Goal: Task Accomplishment & Management: Complete application form

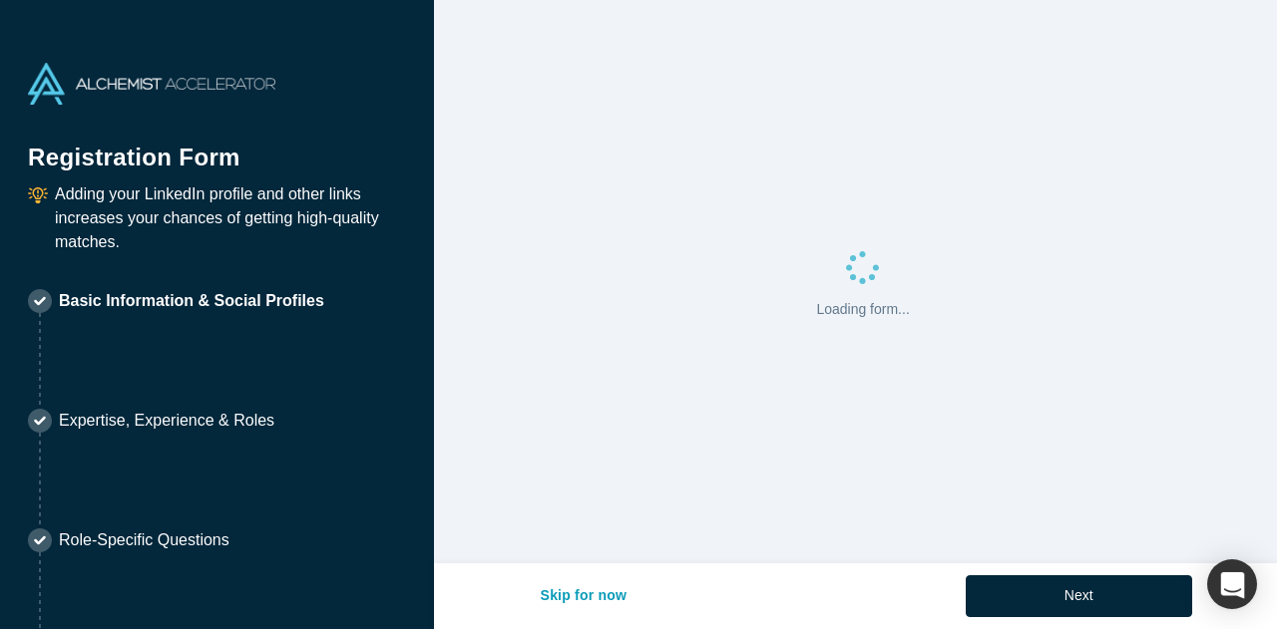
select select "US"
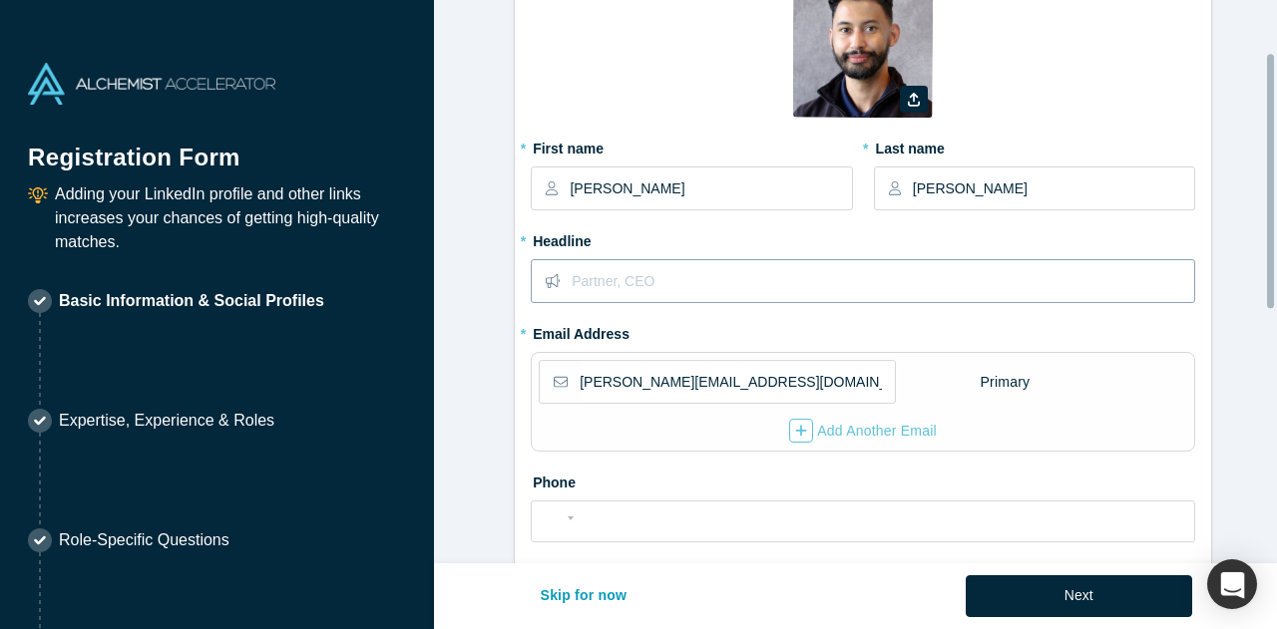
scroll to position [199, 0]
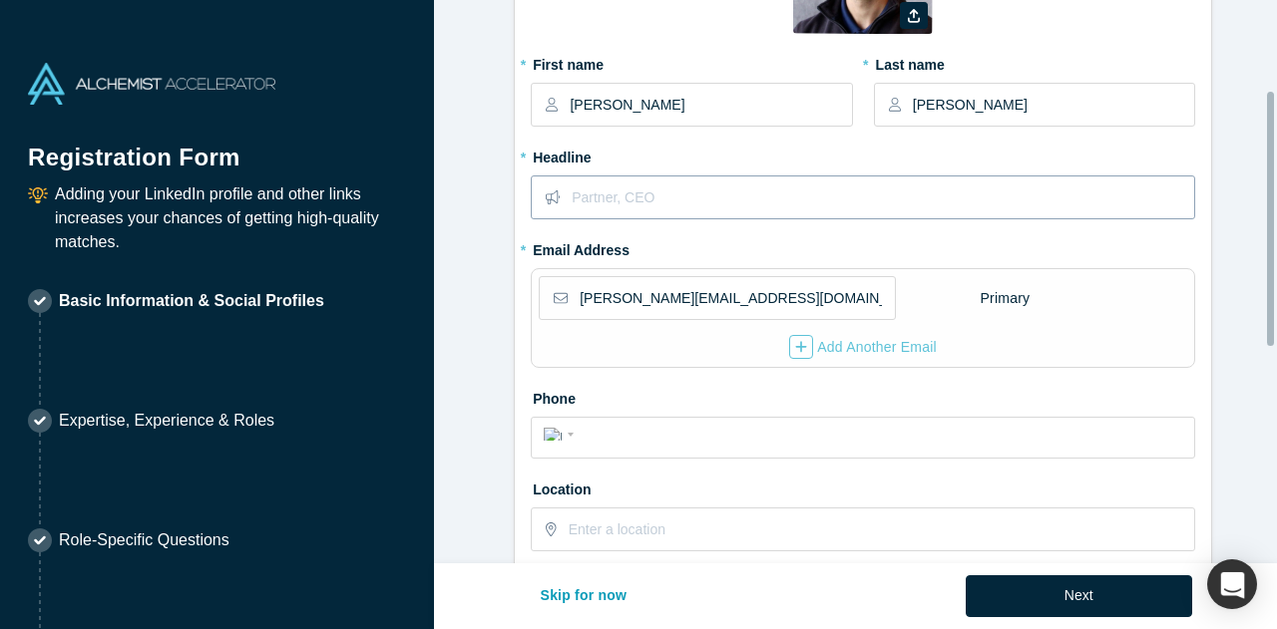
click at [661, 196] on input "text" at bounding box center [881, 198] width 621 height 42
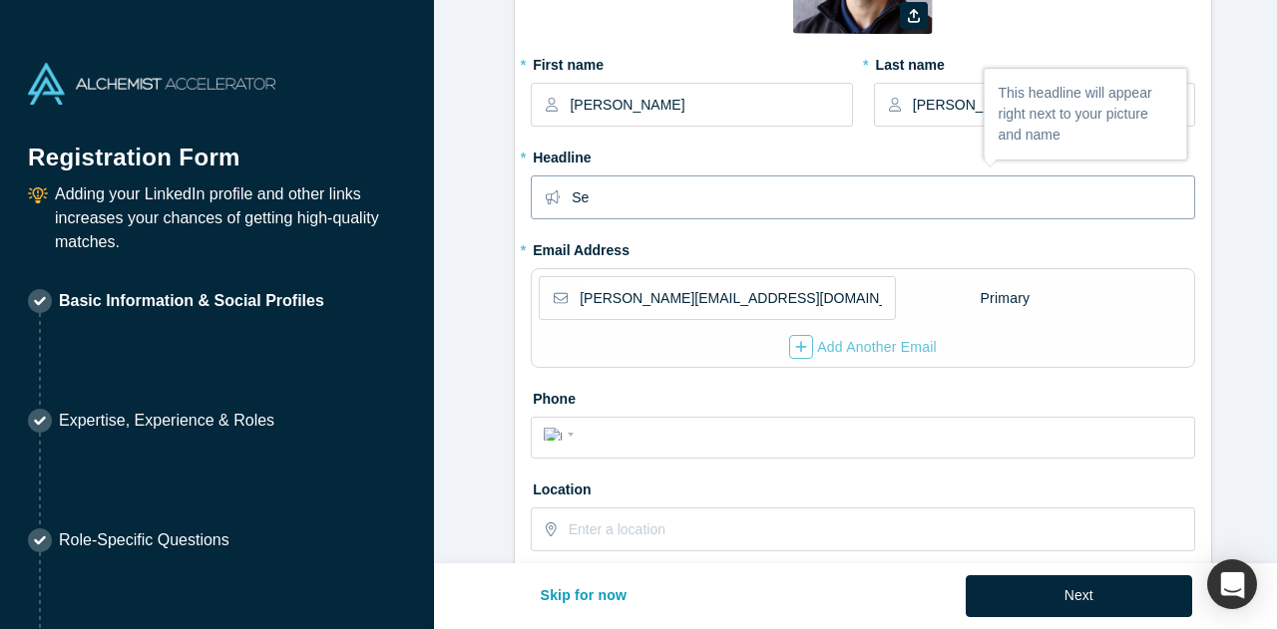
type input "S"
type input "C"
type input "Senior Enterprise Account Executive"
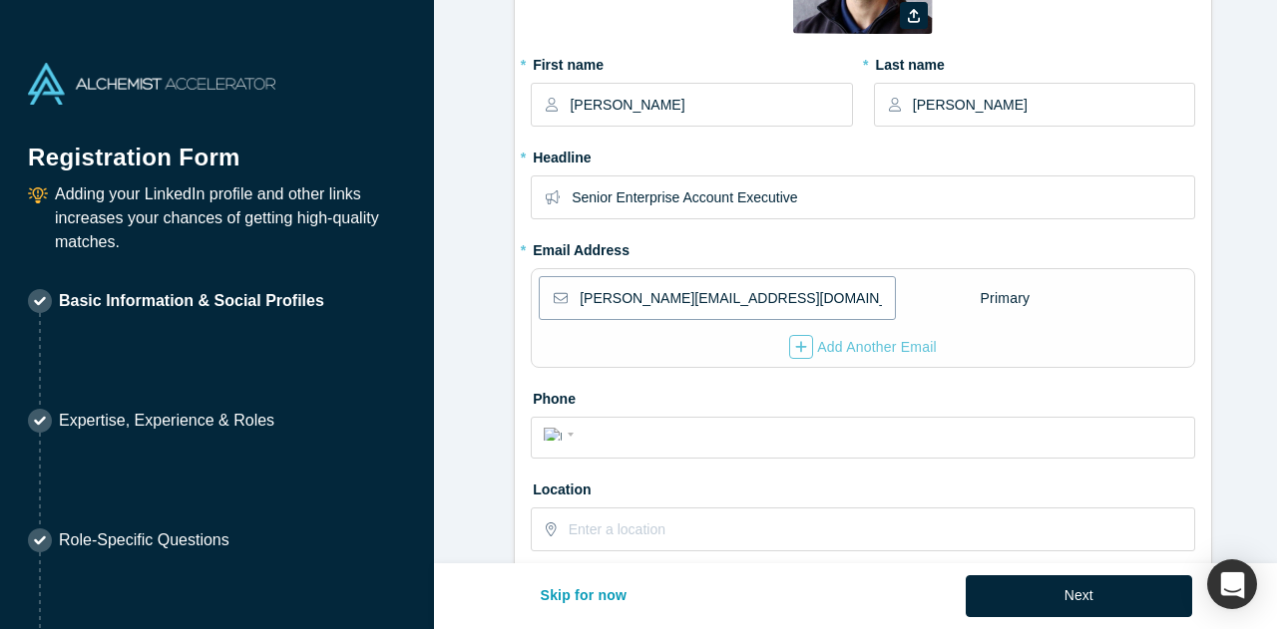
drag, startPoint x: 761, startPoint y: 304, endPoint x: 343, endPoint y: 250, distance: 421.3
click at [343, 250] on div "Registration Form Adding your LinkedIn profile and other links increases your c…" at bounding box center [638, 314] width 1277 height 629
type input "[PERSON_NAME][EMAIL_ADDRESS]"
click at [650, 433] on input "tel" at bounding box center [880, 435] width 602 height 29
type input "(817) 908-353"
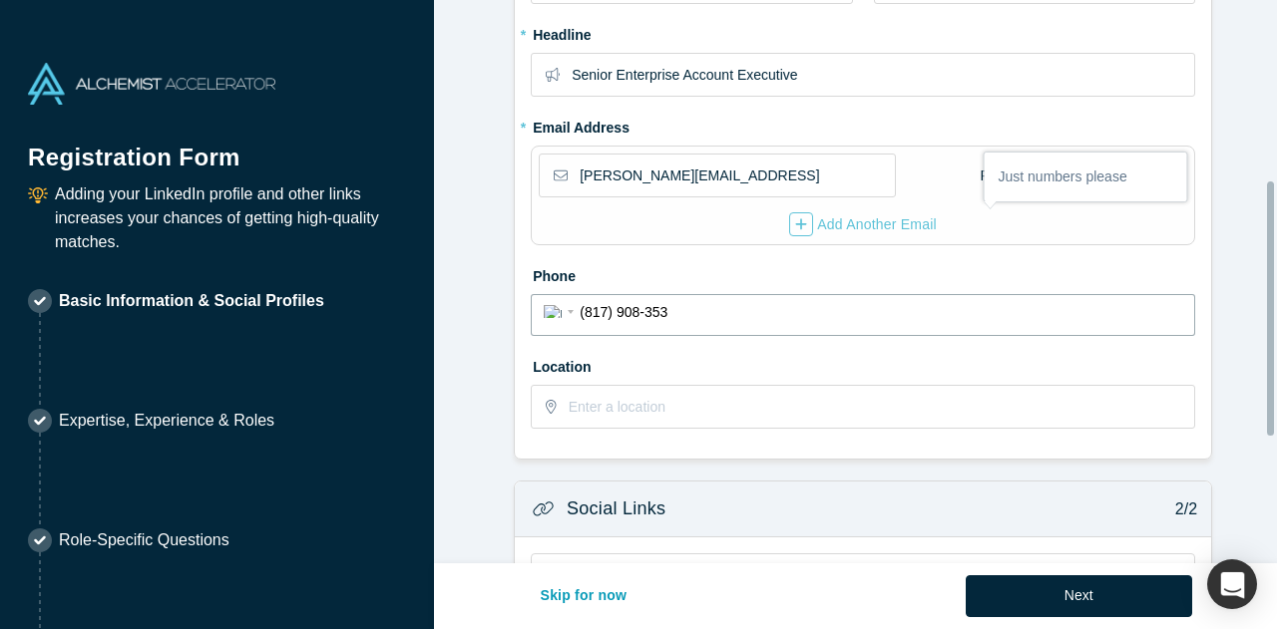
scroll to position [399, 0]
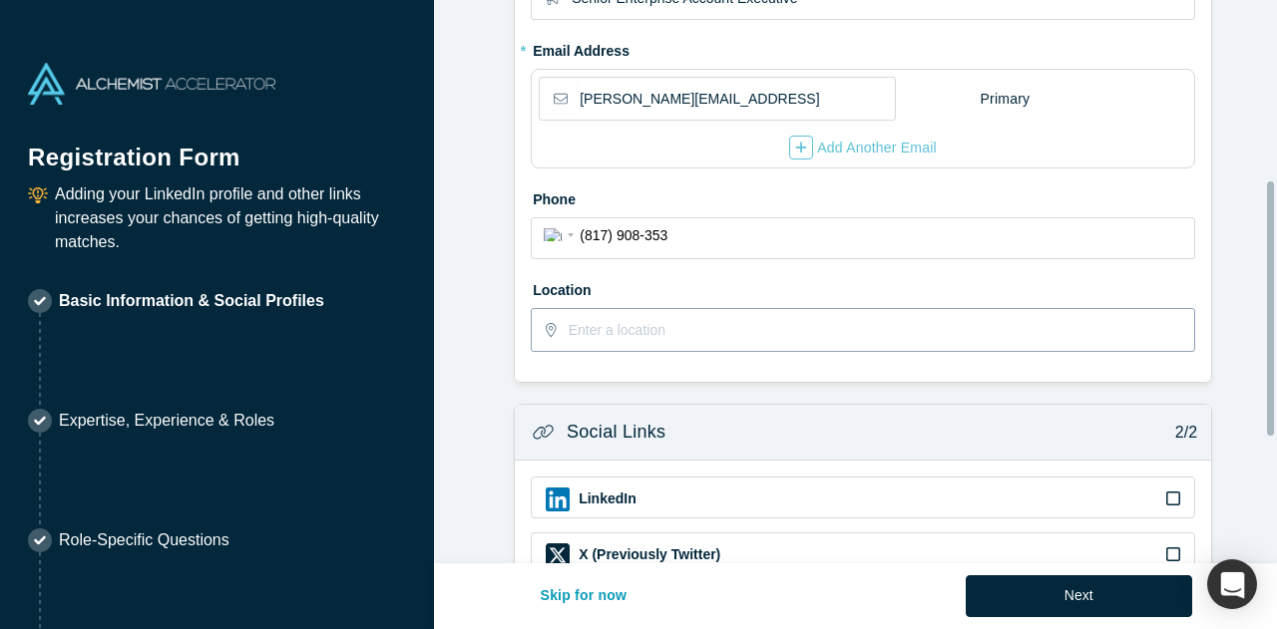
click at [667, 328] on input "text" at bounding box center [880, 330] width 624 height 42
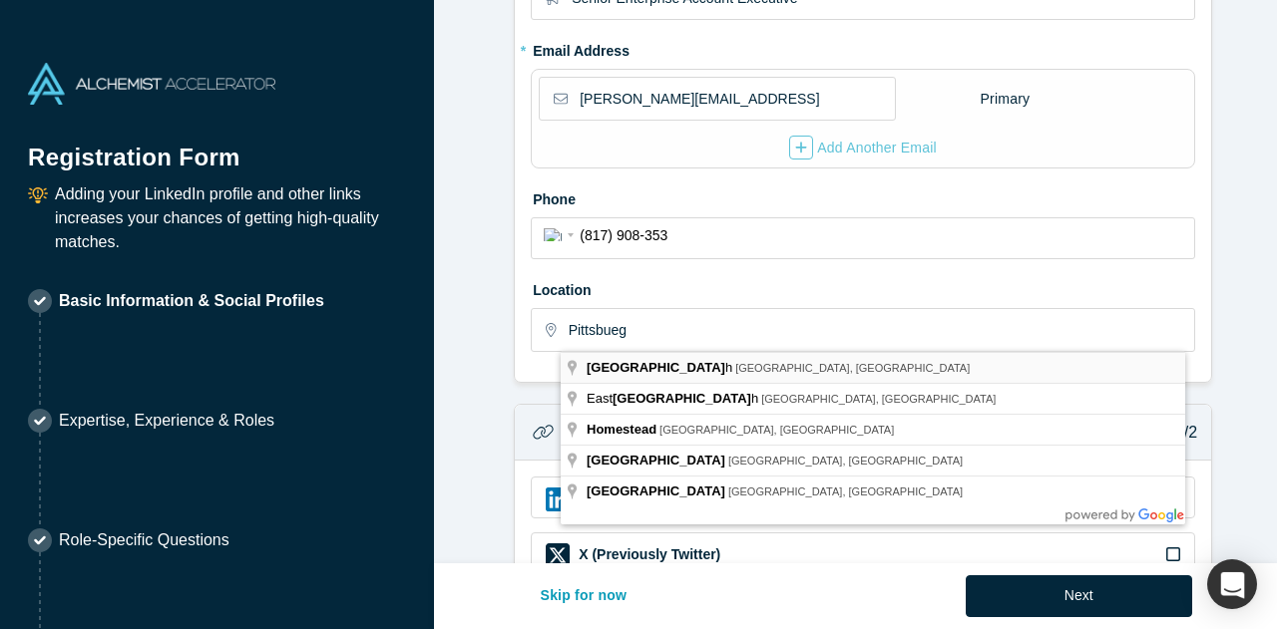
type input "[GEOGRAPHIC_DATA], [GEOGRAPHIC_DATA], [GEOGRAPHIC_DATA]"
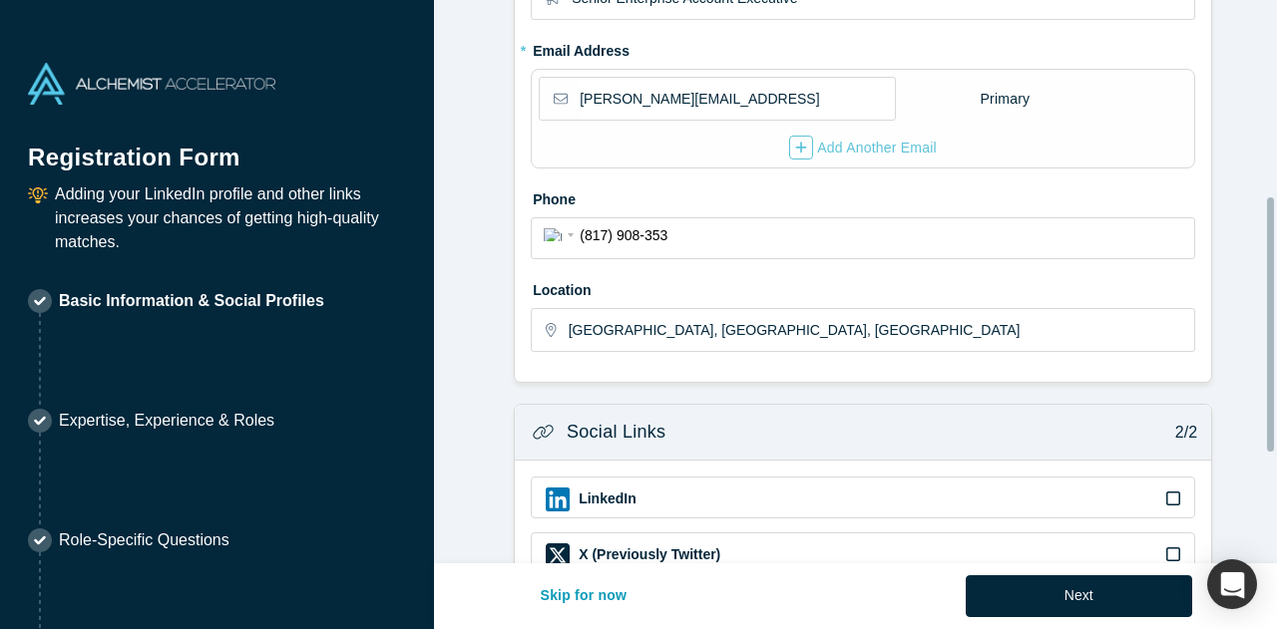
scroll to position [679, 0]
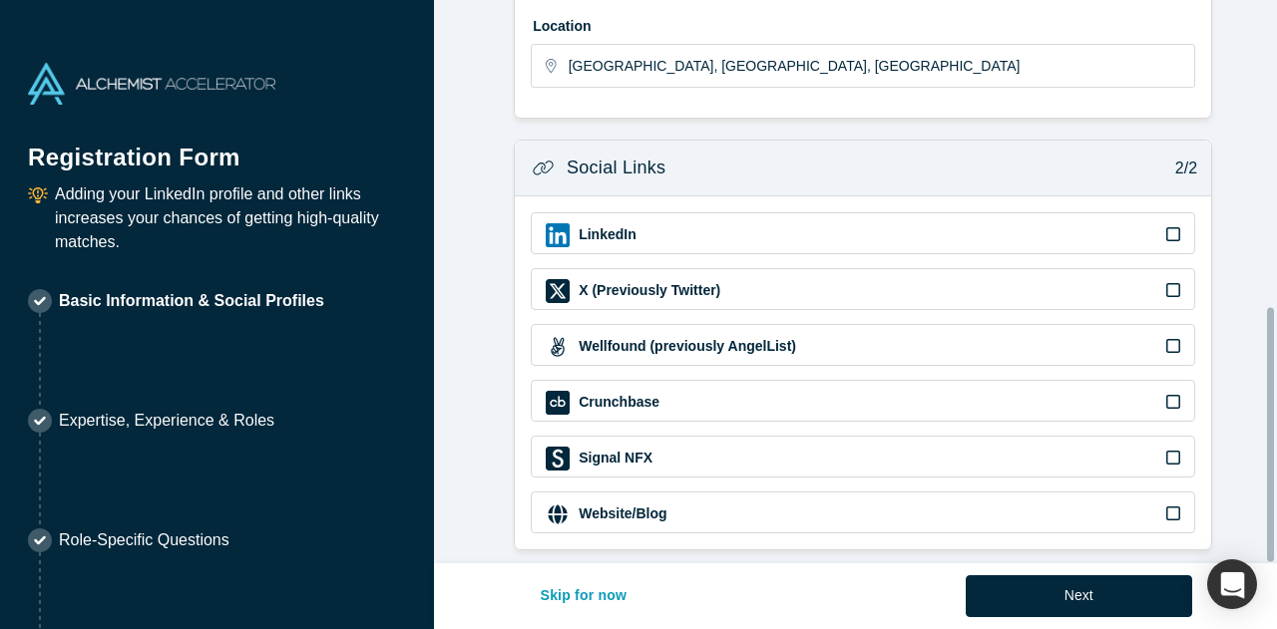
click at [1168, 226] on icon at bounding box center [1173, 234] width 14 height 16
click at [0, 0] on input "checkbox" at bounding box center [0, 0] width 0 height 0
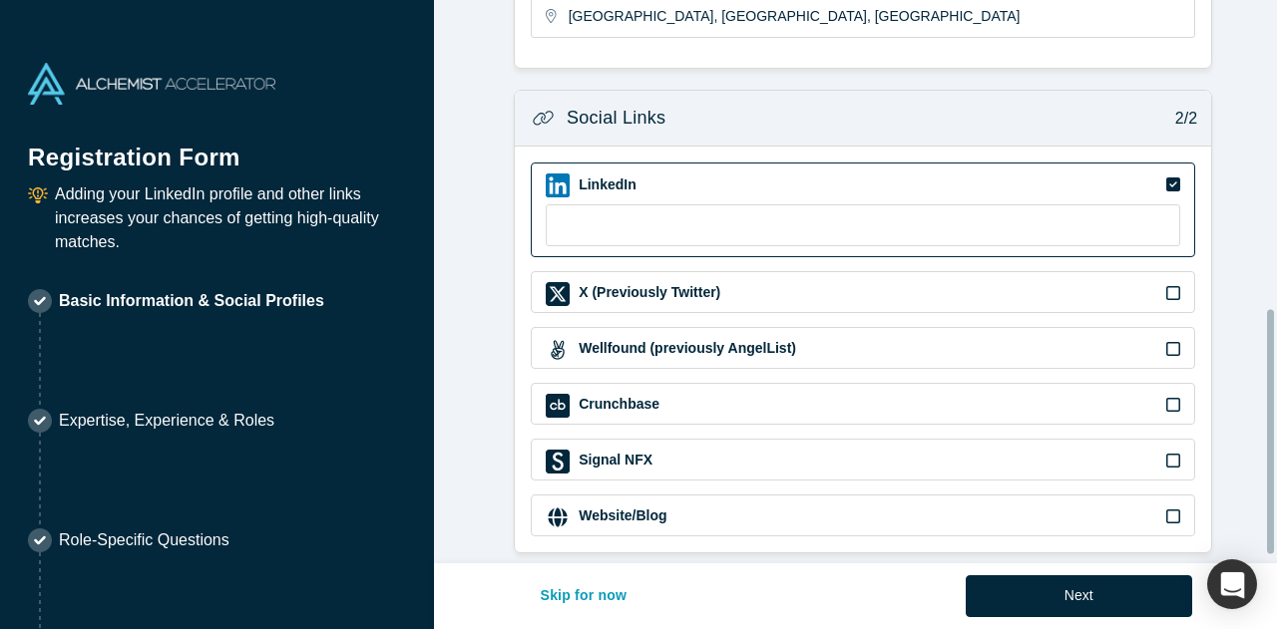
scroll to position [732, 0]
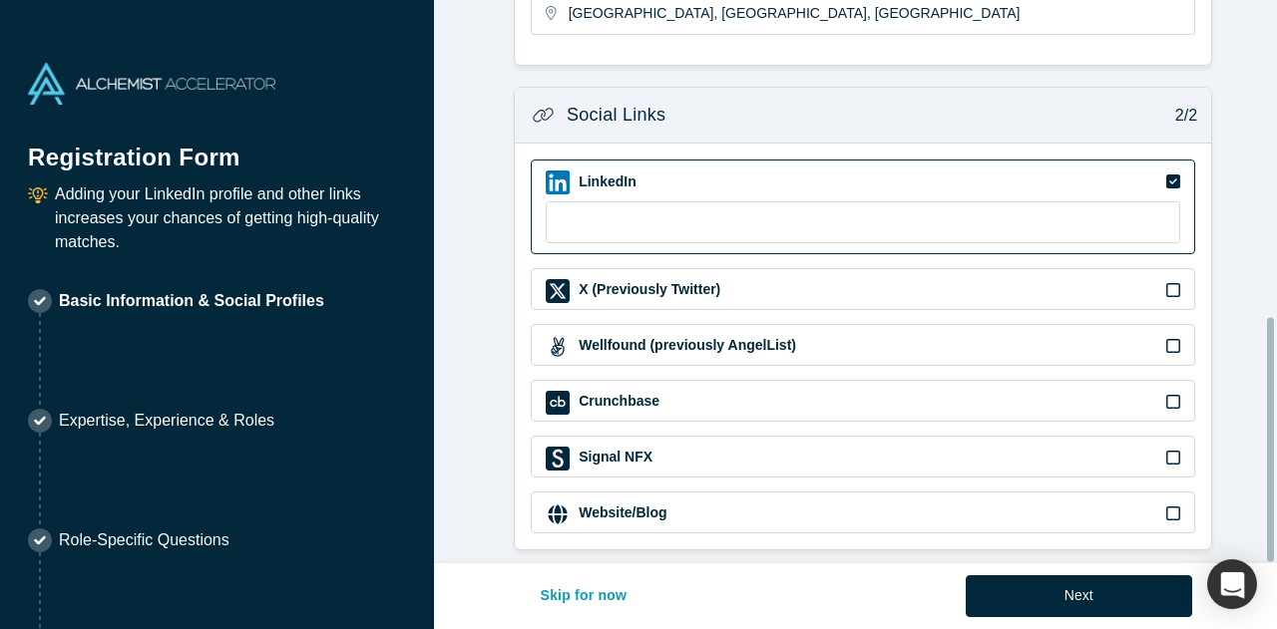
click at [909, 180] on div "LinkedIn" at bounding box center [863, 207] width 664 height 95
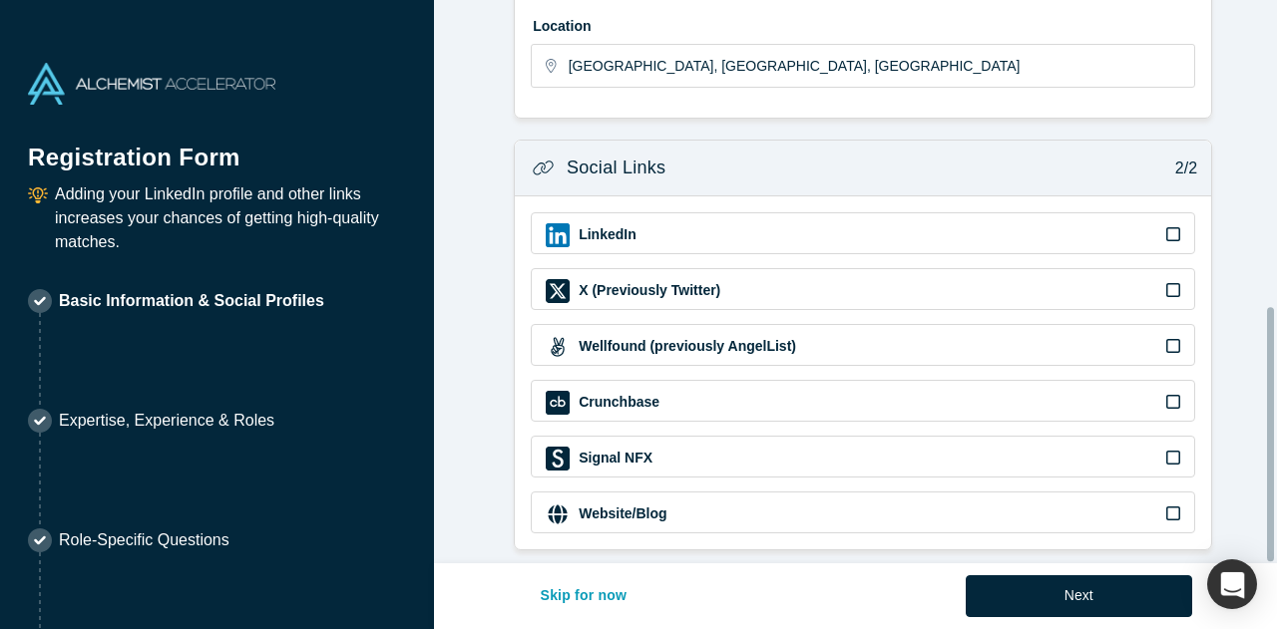
click at [902, 212] on div "LinkedIn" at bounding box center [863, 233] width 664 height 42
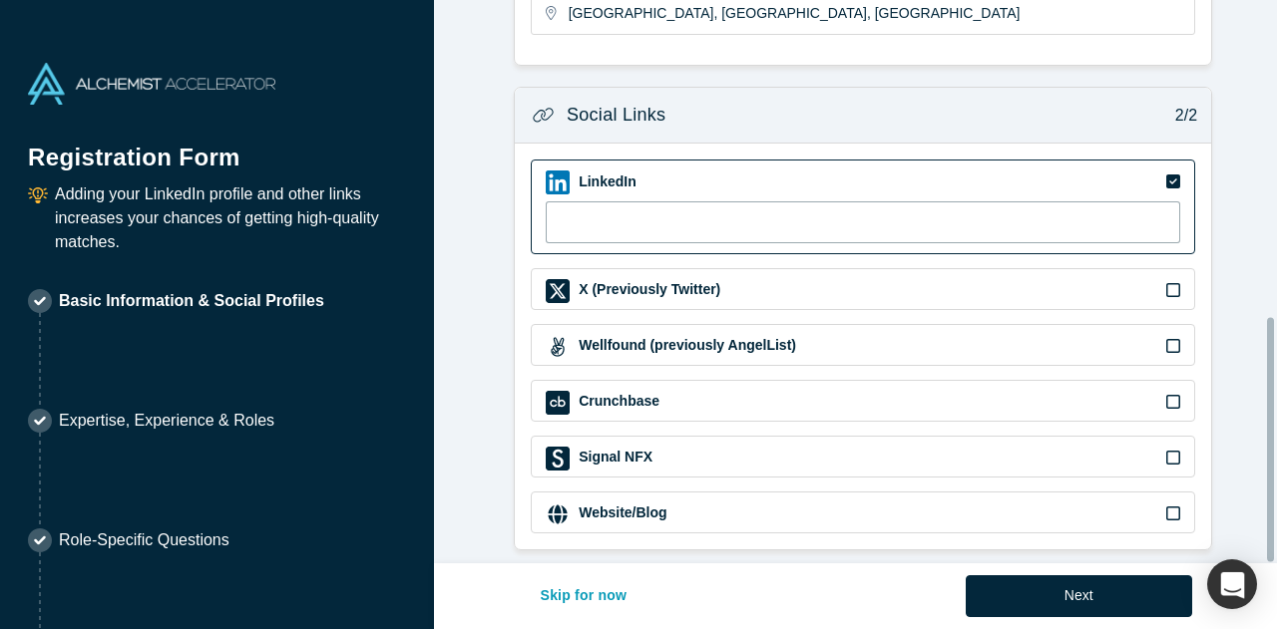
click at [1097, 201] on input at bounding box center [863, 222] width 634 height 42
paste input "[URL][DOMAIN_NAME][PERSON_NAME]"
type input "[URL][DOMAIN_NAME][PERSON_NAME]"
click at [1166, 506] on icon at bounding box center [1173, 514] width 14 height 16
click at [0, 0] on input "checkbox" at bounding box center [0, 0] width 0 height 0
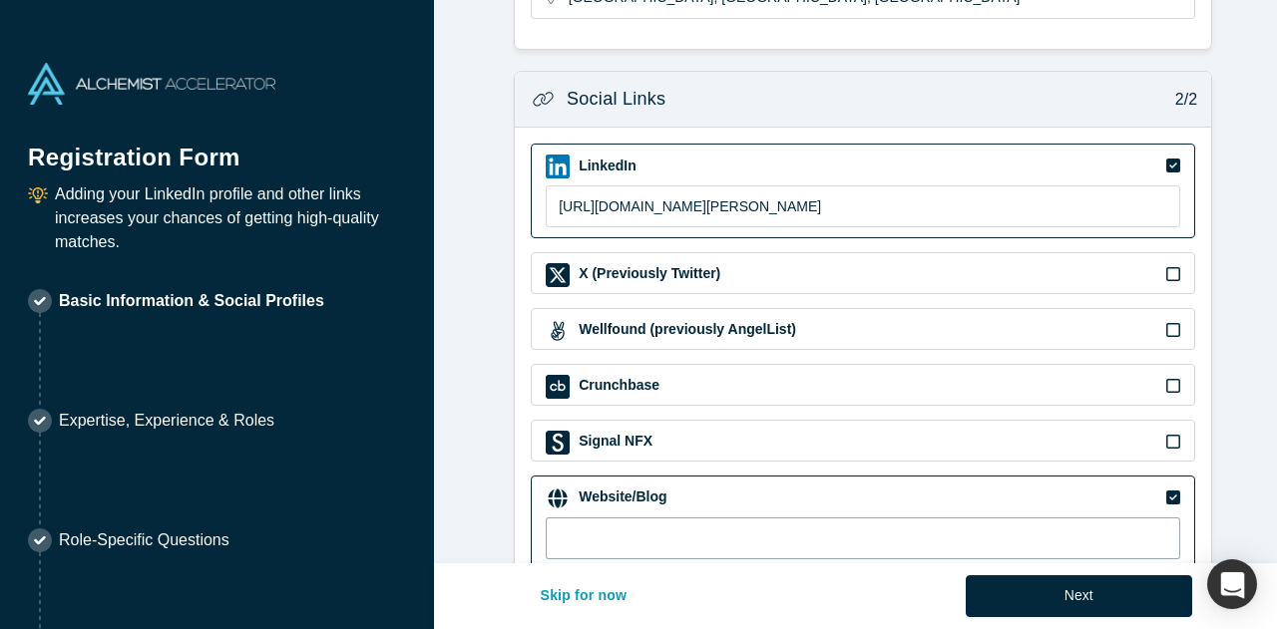
click at [822, 548] on input at bounding box center [863, 539] width 634 height 42
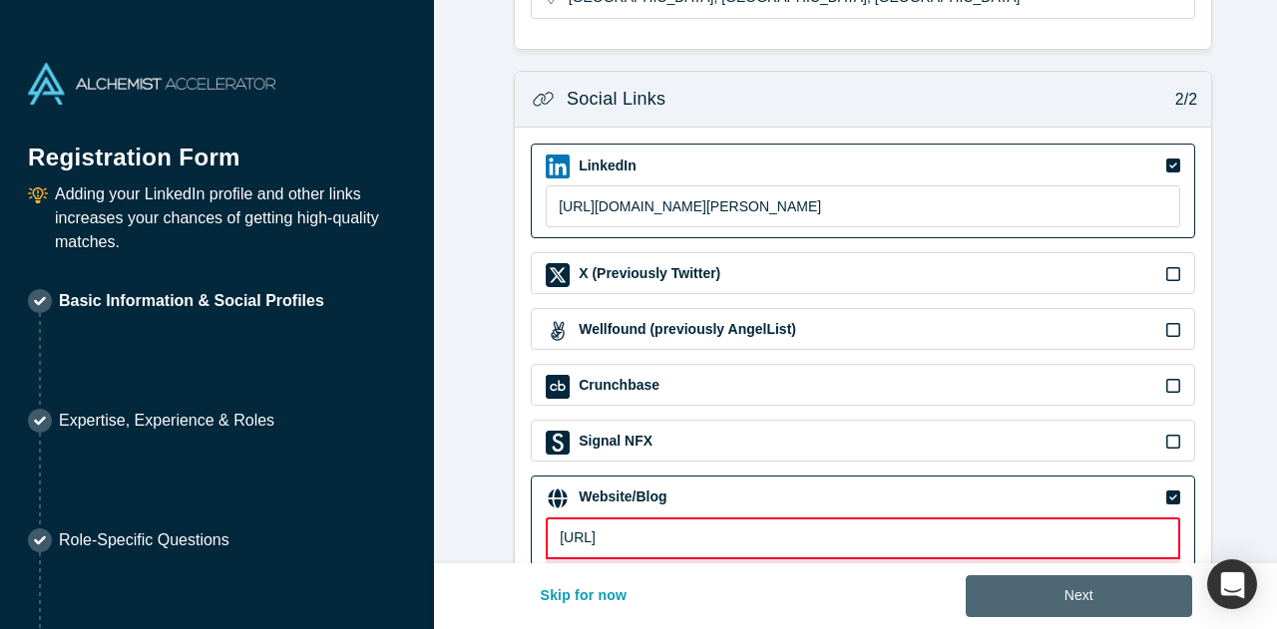
click at [1031, 591] on button "Next" at bounding box center [1078, 596] width 226 height 42
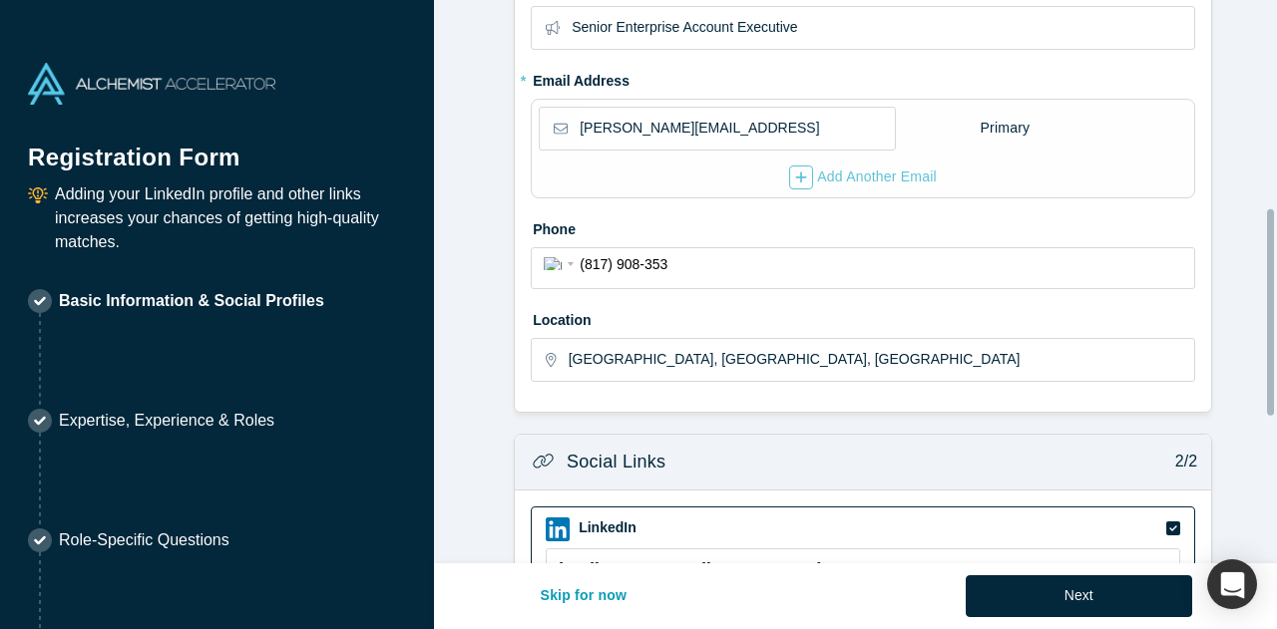
scroll to position [969, 0]
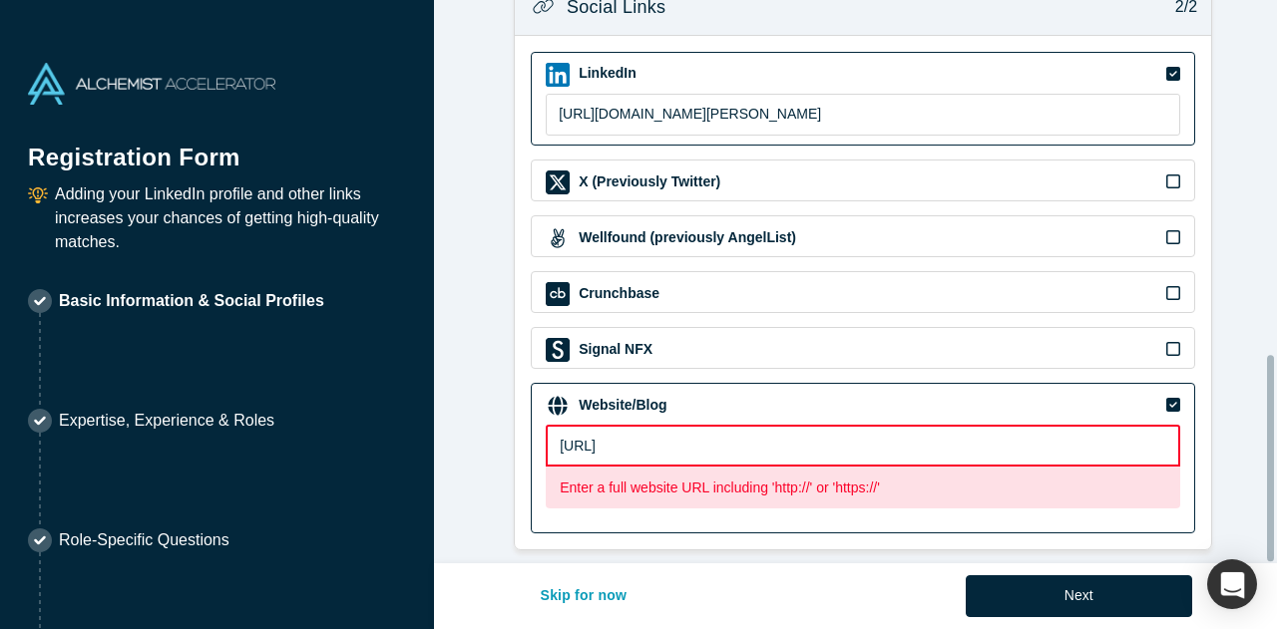
click at [703, 430] on input "[URL]" at bounding box center [863, 446] width 634 height 42
drag, startPoint x: 586, startPoint y: 432, endPoint x: 373, endPoint y: 383, distance: 218.9
click at [373, 383] on div "Registration Form Adding your LinkedIn profile and other links increases your c…" at bounding box center [638, 314] width 1277 height 629
type input "[URL]"
click at [703, 496] on div "[URL] Enter a full website URL including 'http://' or 'https://'" at bounding box center [863, 474] width 634 height 98
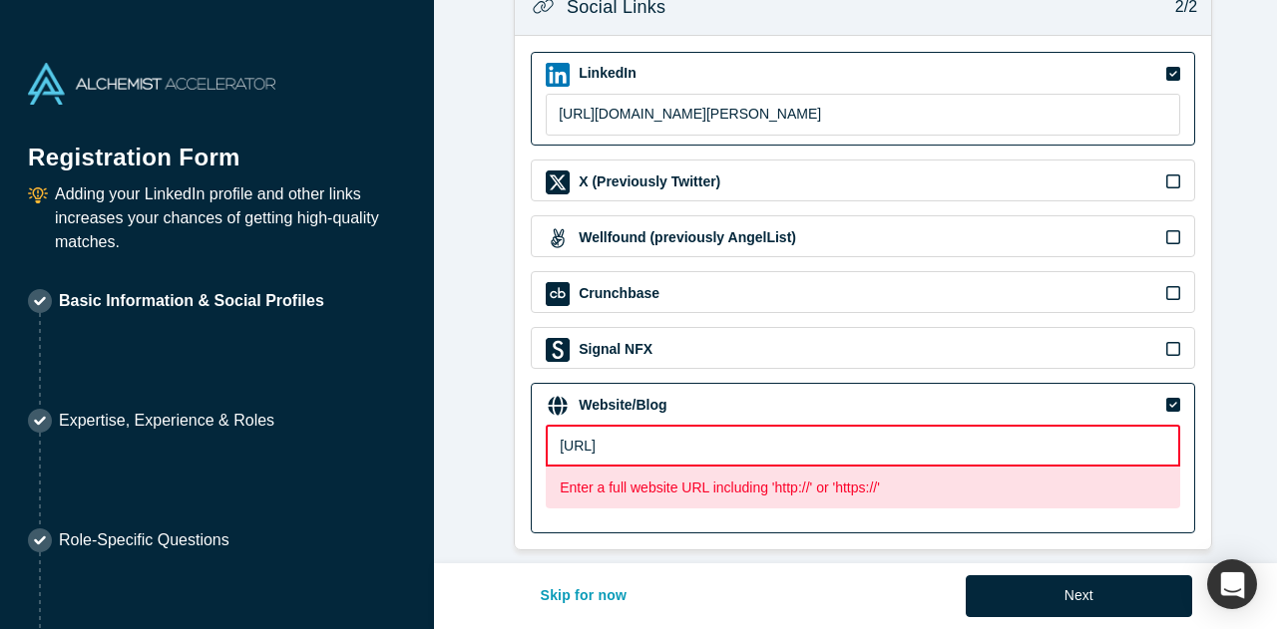
click at [723, 436] on input "[URL]" at bounding box center [863, 446] width 634 height 42
click at [726, 436] on input "[URL]" at bounding box center [863, 446] width 634 height 42
drag, startPoint x: 616, startPoint y: 429, endPoint x: 468, endPoint y: 398, distance: 151.8
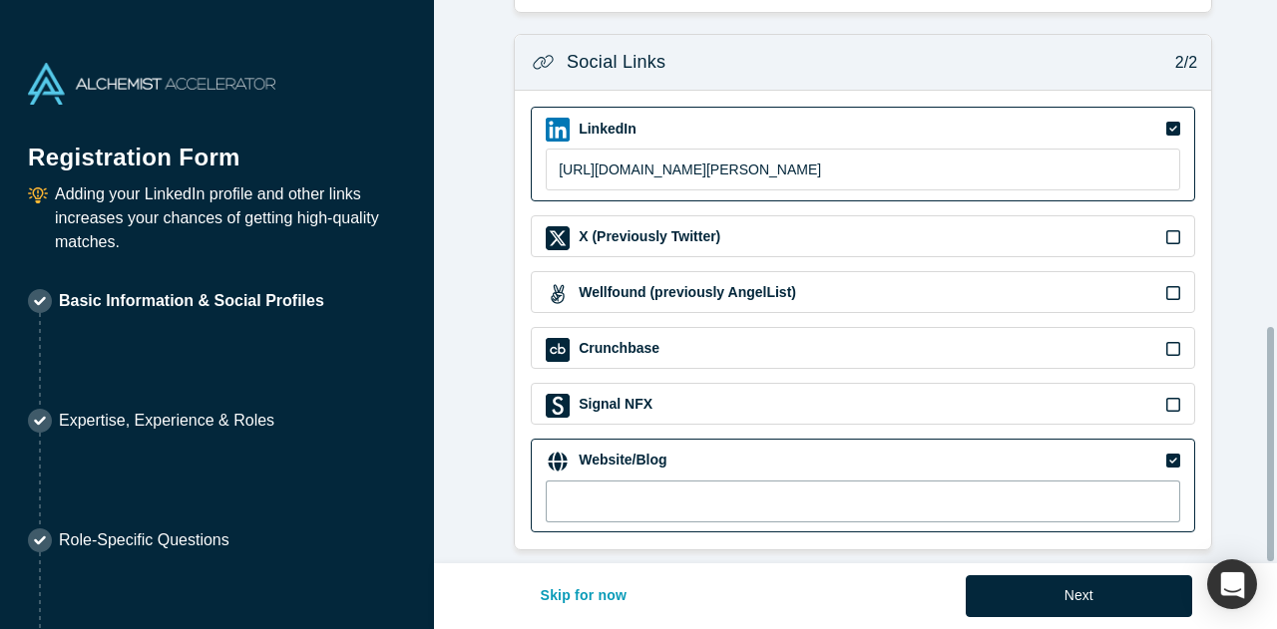
scroll to position [785, 0]
paste input "[URL]"
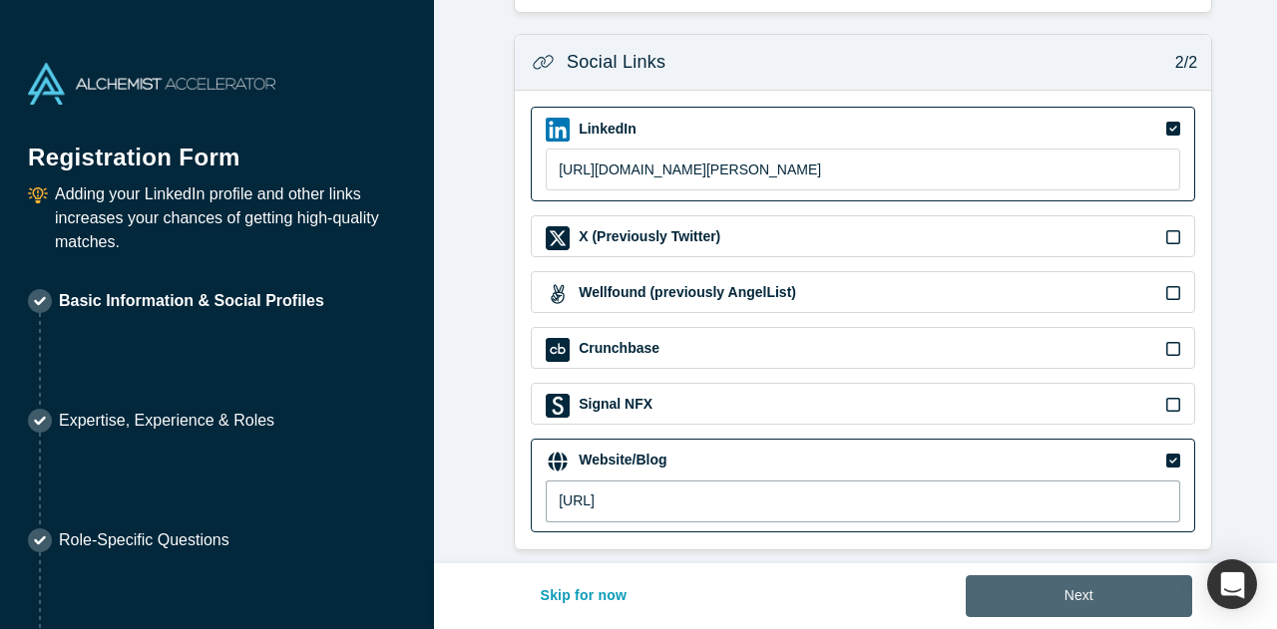
type input "[URL]"
click at [1046, 592] on button "Next" at bounding box center [1078, 596] width 226 height 42
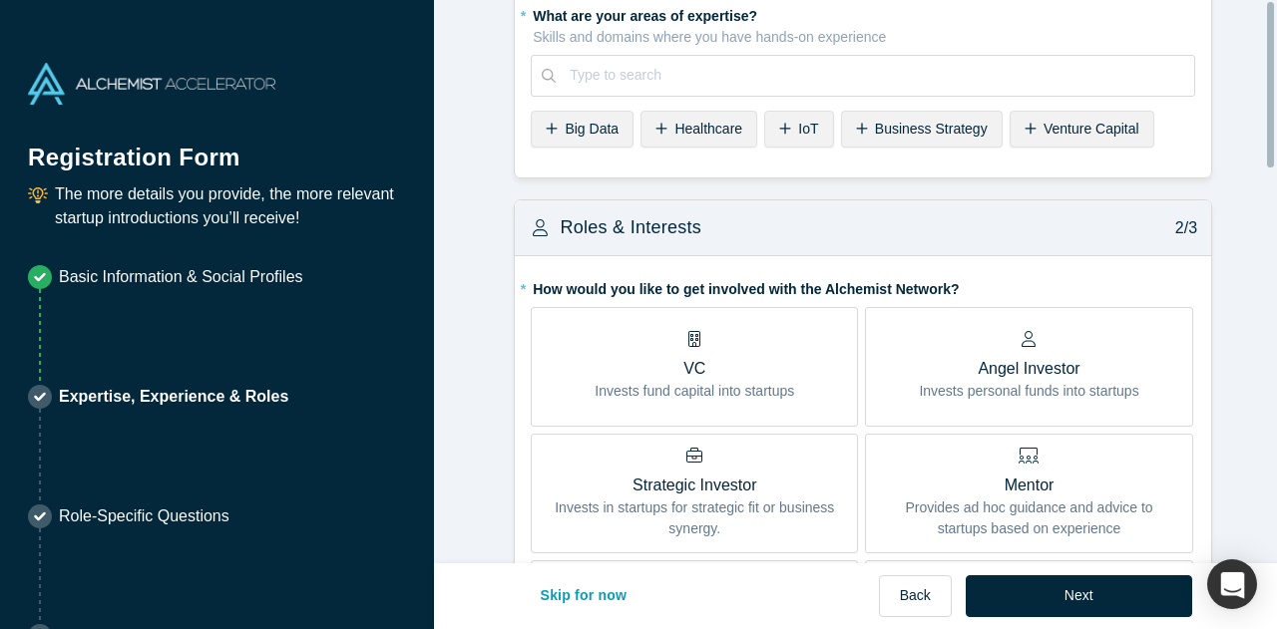
scroll to position [0, 0]
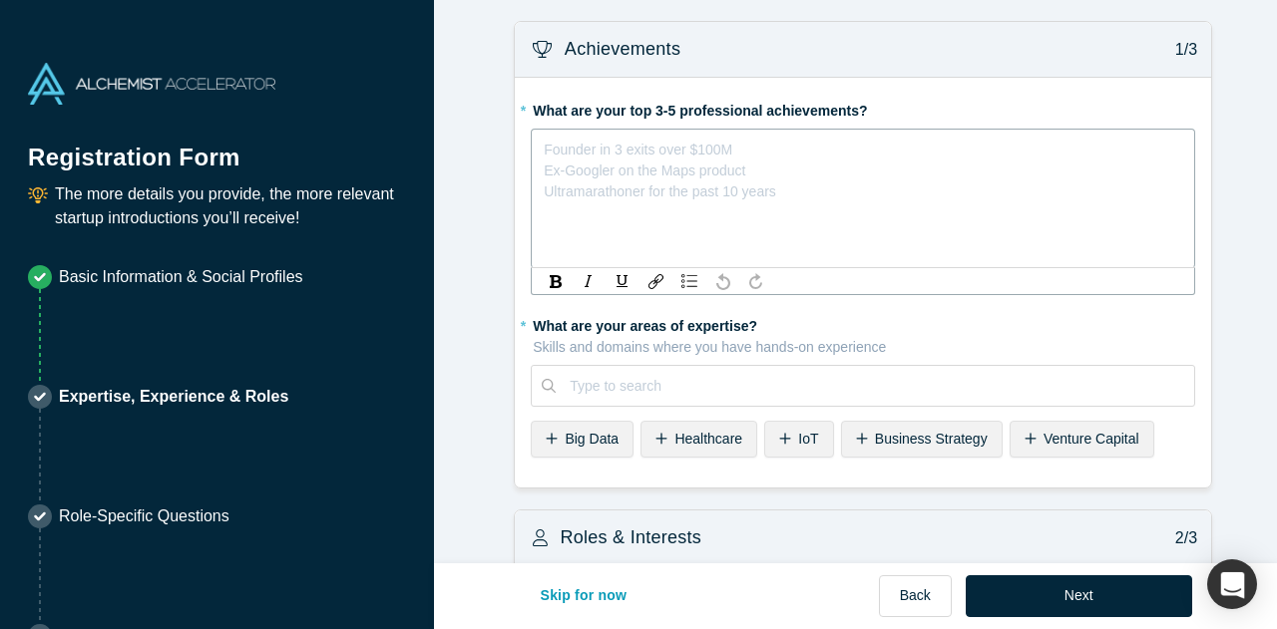
click at [708, 156] on div "rdw-editor" at bounding box center [863, 146] width 637 height 21
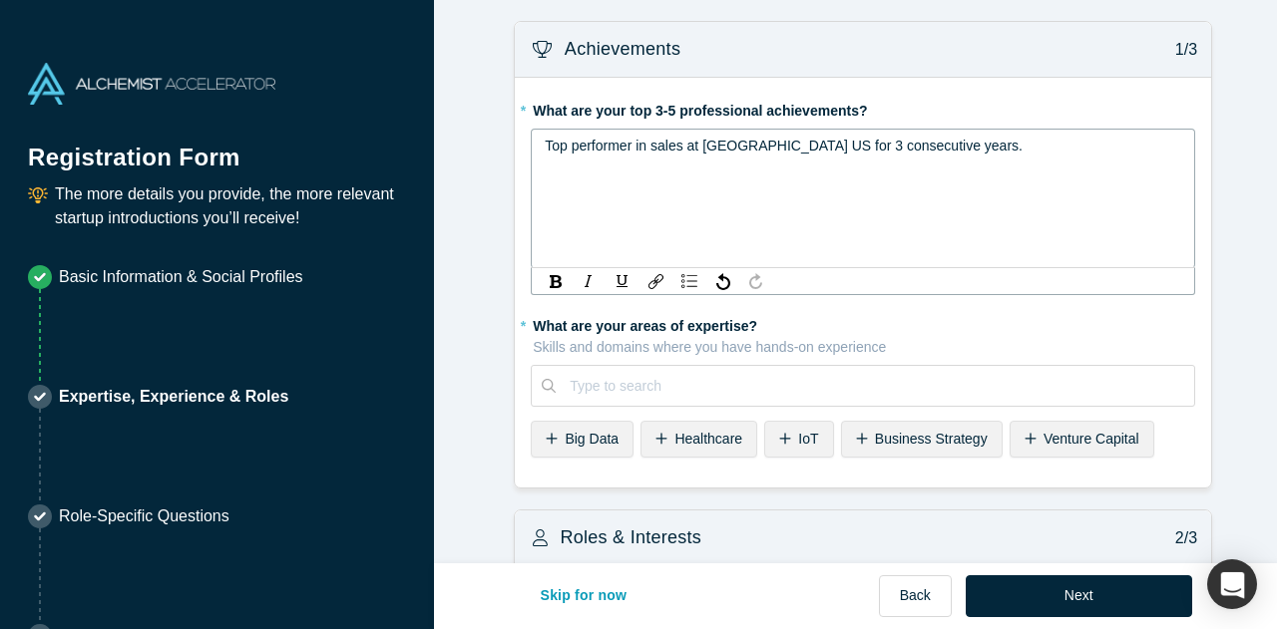
click at [711, 149] on span "Top performer in sales at [GEOGRAPHIC_DATA] US for 3 consecutive years." at bounding box center [784, 146] width 478 height 16
click at [641, 157] on div "Top performer in sales at [GEOGRAPHIC_DATA] US for 3 consecutive years." at bounding box center [863, 146] width 637 height 21
click at [545, 167] on span "Top performer in sales at [GEOGRAPHIC_DATA] US for 3 consecutive years. Billboa…" at bounding box center [784, 156] width 478 height 37
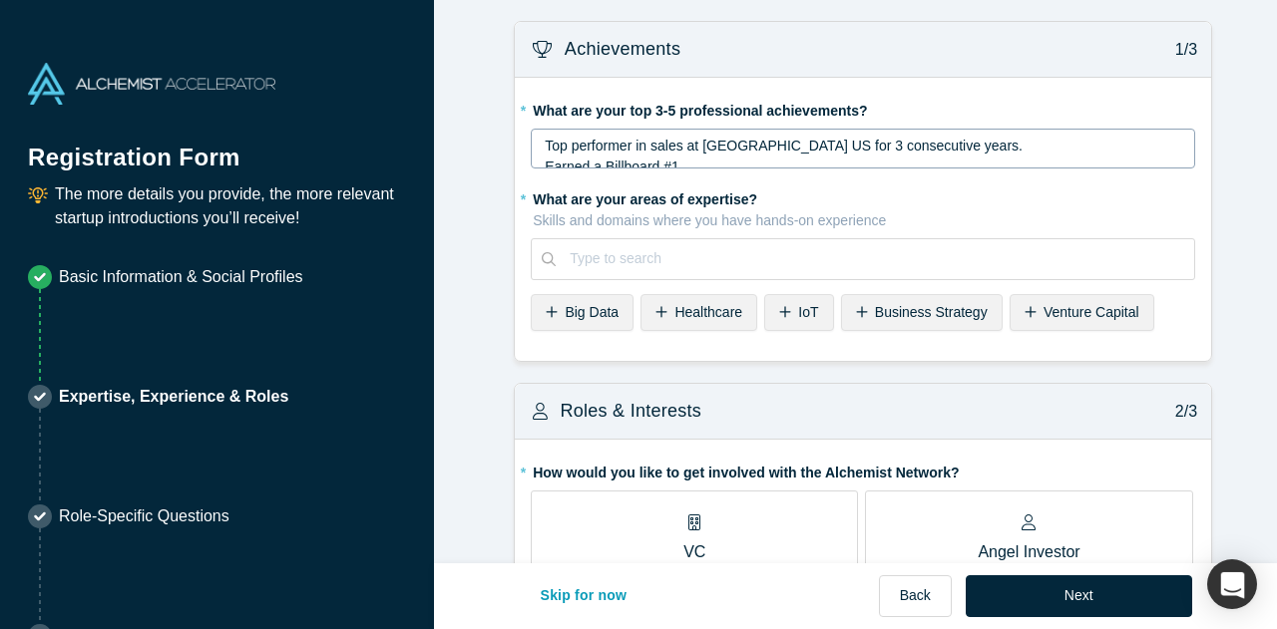
click at [696, 184] on fieldset "* What are your top 3-5 professional achievements? Top performer in sales at [G…" at bounding box center [863, 219] width 664 height 251
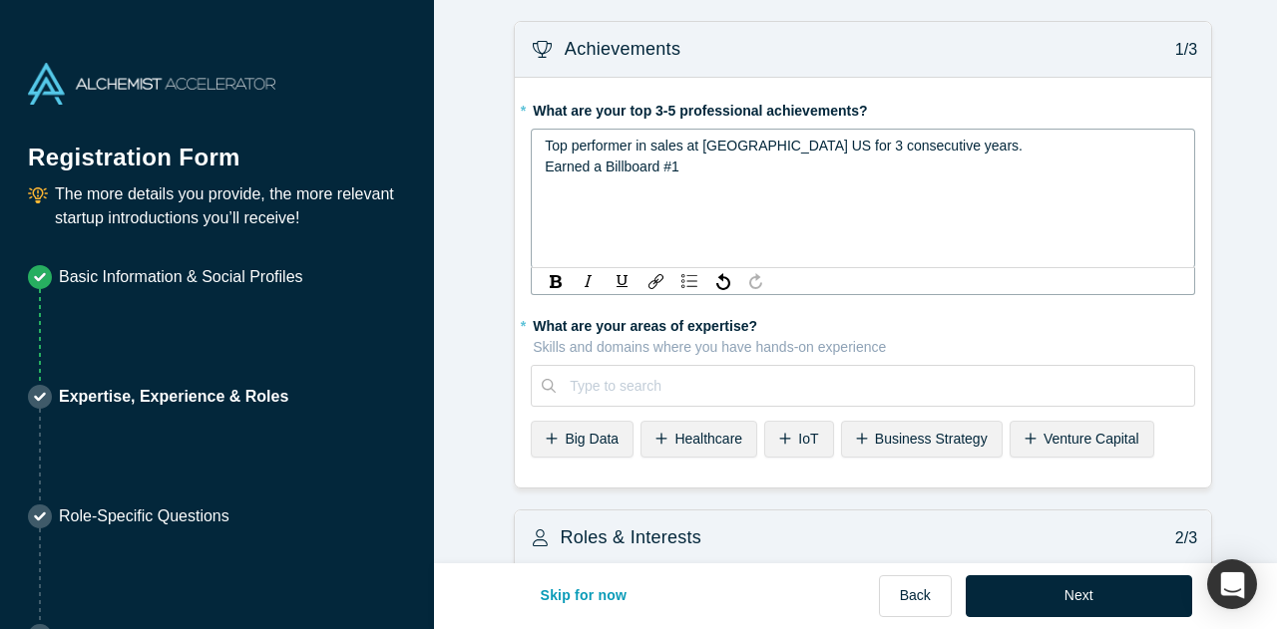
click at [696, 163] on div "Top performer in sales at [GEOGRAPHIC_DATA] US for 3 consecutive years. Earned …" at bounding box center [863, 157] width 637 height 42
click at [1156, 162] on div "Top performer in sales at [GEOGRAPHIC_DATA] US for 3 consecutive years. Earned …" at bounding box center [863, 167] width 637 height 63
click at [761, 198] on div "Top performer in sales at [GEOGRAPHIC_DATA] US for 3 consecutive years. Earned …" at bounding box center [863, 167] width 637 height 63
click at [701, 185] on div "Top performer in sales at [GEOGRAPHIC_DATA] US for 3 consecutive years. Earned …" at bounding box center [863, 167] width 637 height 63
click at [642, 149] on span "Top performer in sales at [GEOGRAPHIC_DATA] US for 3 consecutive years. Earned …" at bounding box center [853, 167] width 616 height 58
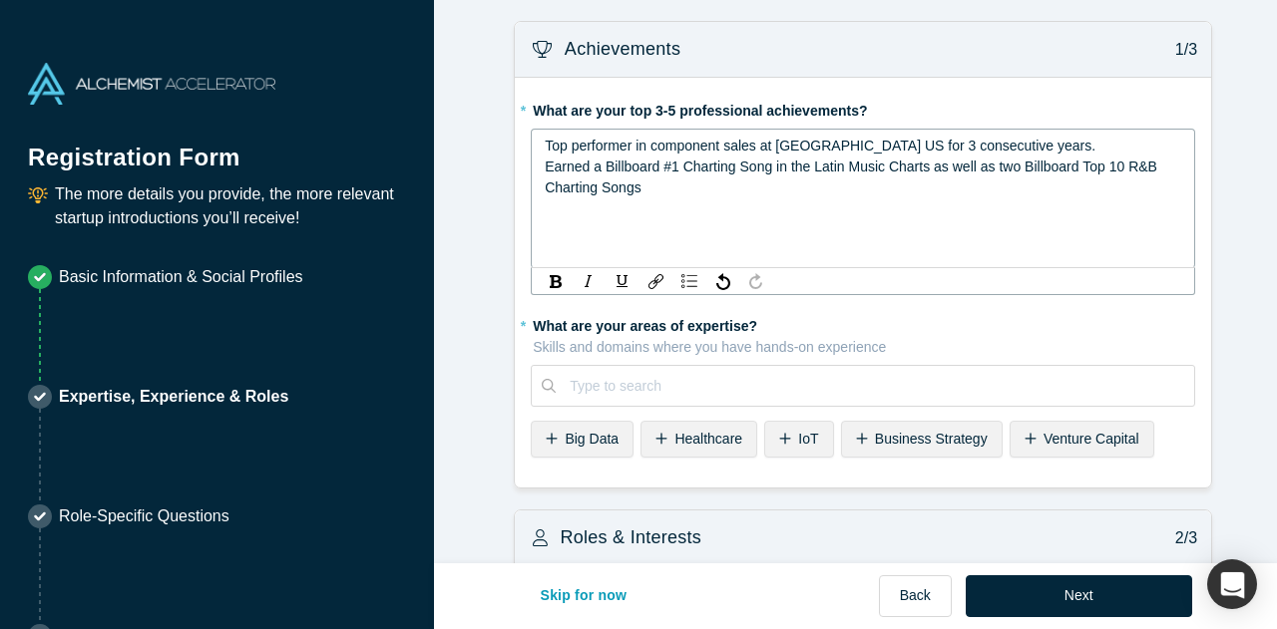
click at [658, 198] on div "Top performer in component sales at [GEOGRAPHIC_DATA] US for 3 consecutive year…" at bounding box center [863, 167] width 637 height 63
click at [614, 192] on span "Top performer in component sales at [GEOGRAPHIC_DATA] US for 3 consecutive year…" at bounding box center [853, 167] width 616 height 58
click at [704, 145] on span "Top performer in component sales at [GEOGRAPHIC_DATA] US for 3 consecutive year…" at bounding box center [853, 167] width 616 height 58
click at [682, 198] on div "Top performer in value-added sales at [GEOGRAPHIC_DATA] US for 3 consecutive ye…" at bounding box center [863, 167] width 637 height 63
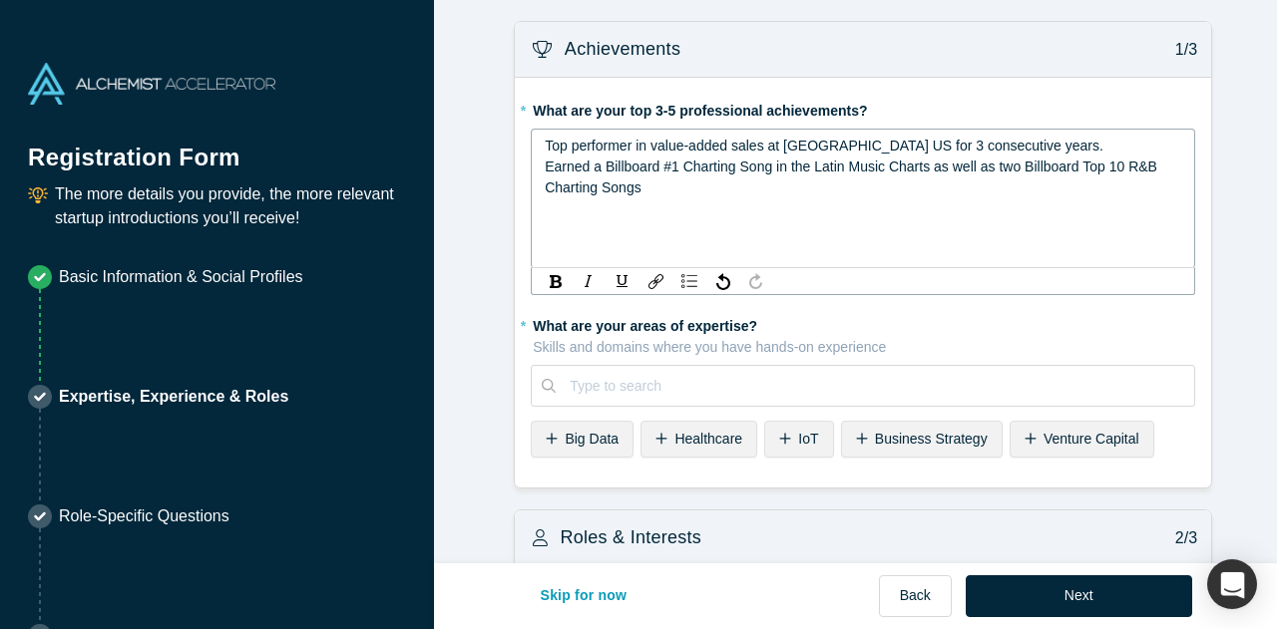
click at [599, 195] on span "Top performer in value-added sales at [GEOGRAPHIC_DATA] US for 3 consecutive ye…" at bounding box center [853, 167] width 616 height 58
click at [553, 198] on div "Top performer in value-added sales at [GEOGRAPHIC_DATA] US for 3 consecutive ye…" at bounding box center [863, 167] width 637 height 63
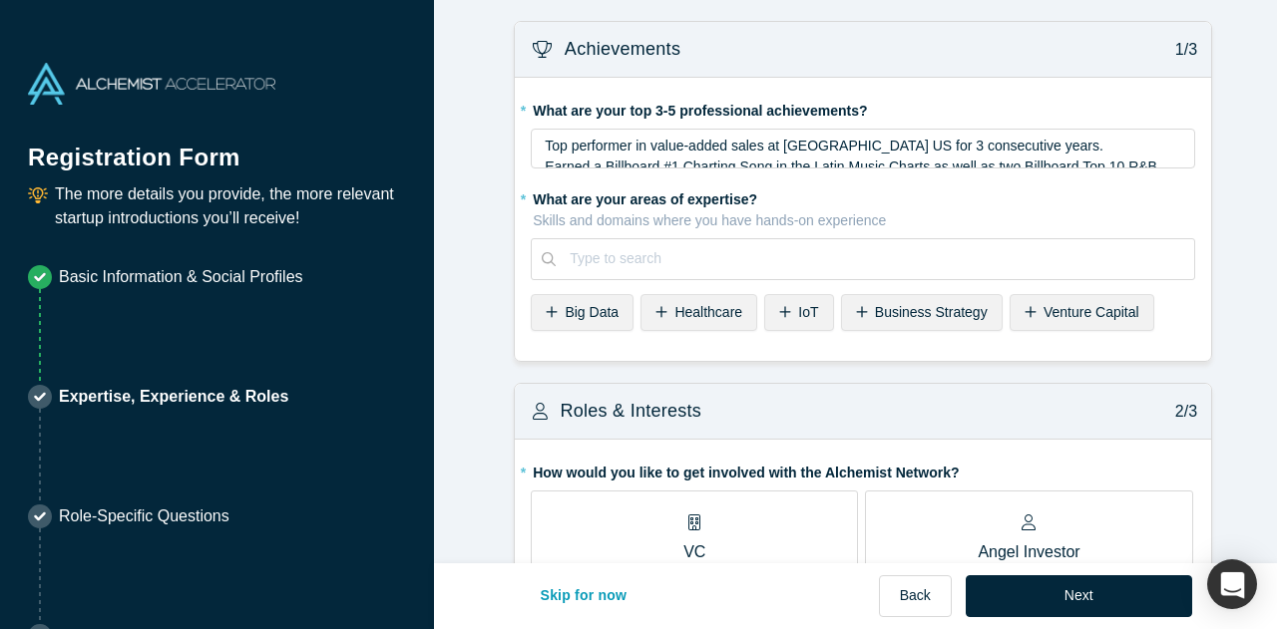
click at [532, 168] on div "Top performer in value-added sales at [GEOGRAPHIC_DATA] US for 3 consecutive ye…" at bounding box center [863, 149] width 664 height 40
click at [533, 168] on div "Top performer in value-added sales at [GEOGRAPHIC_DATA] US for 3 consecutive ye…" at bounding box center [863, 149] width 664 height 40
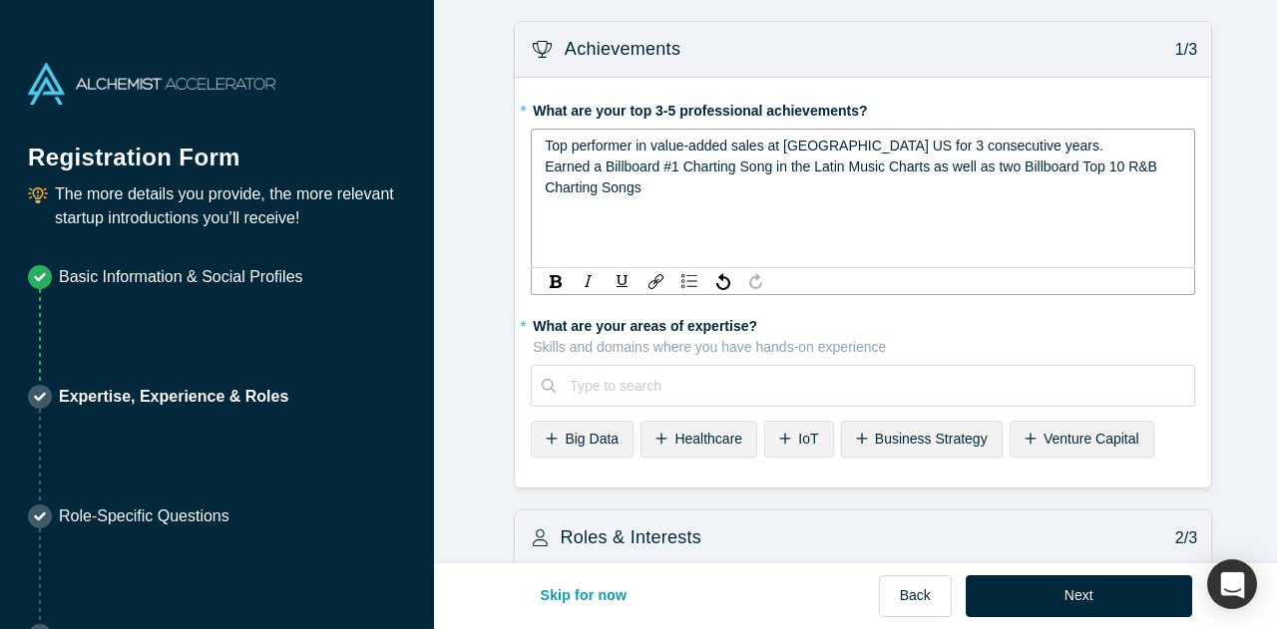
click at [556, 198] on div "Top performer in value-added sales at [GEOGRAPHIC_DATA] US for 3 consecutive ye…" at bounding box center [863, 167] width 637 height 63
click at [562, 206] on span "Top performer in value-added sales at [GEOGRAPHIC_DATA] US for 3 consecutive ye…" at bounding box center [853, 177] width 616 height 79
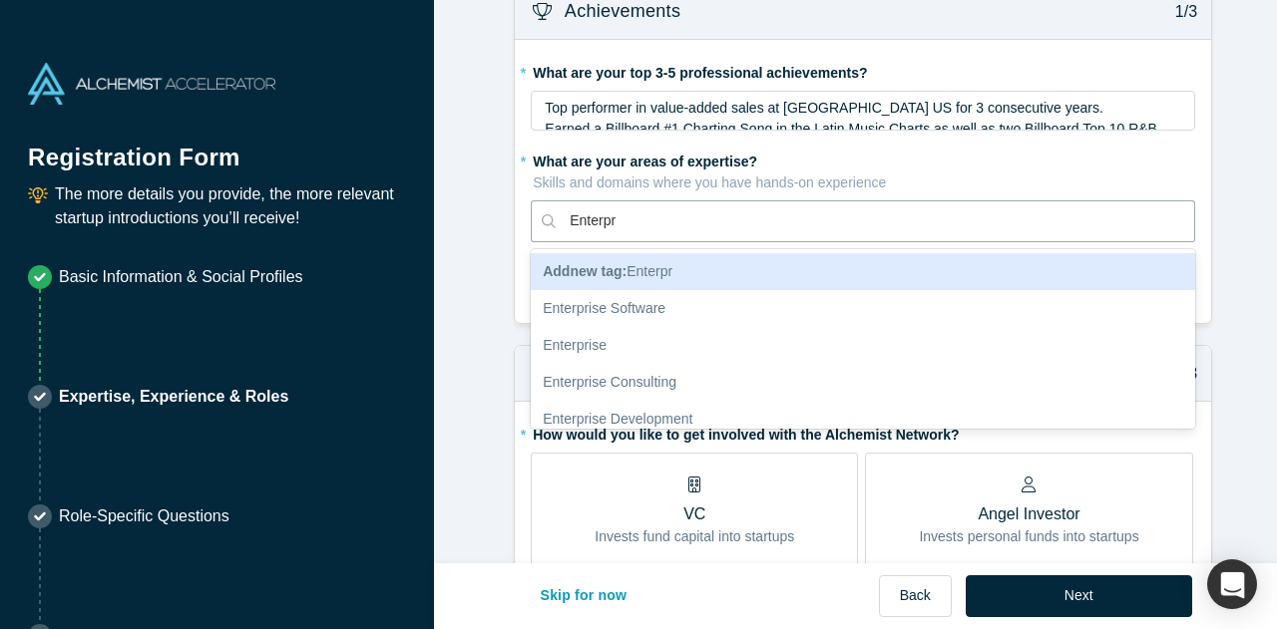
type input "Enterp"
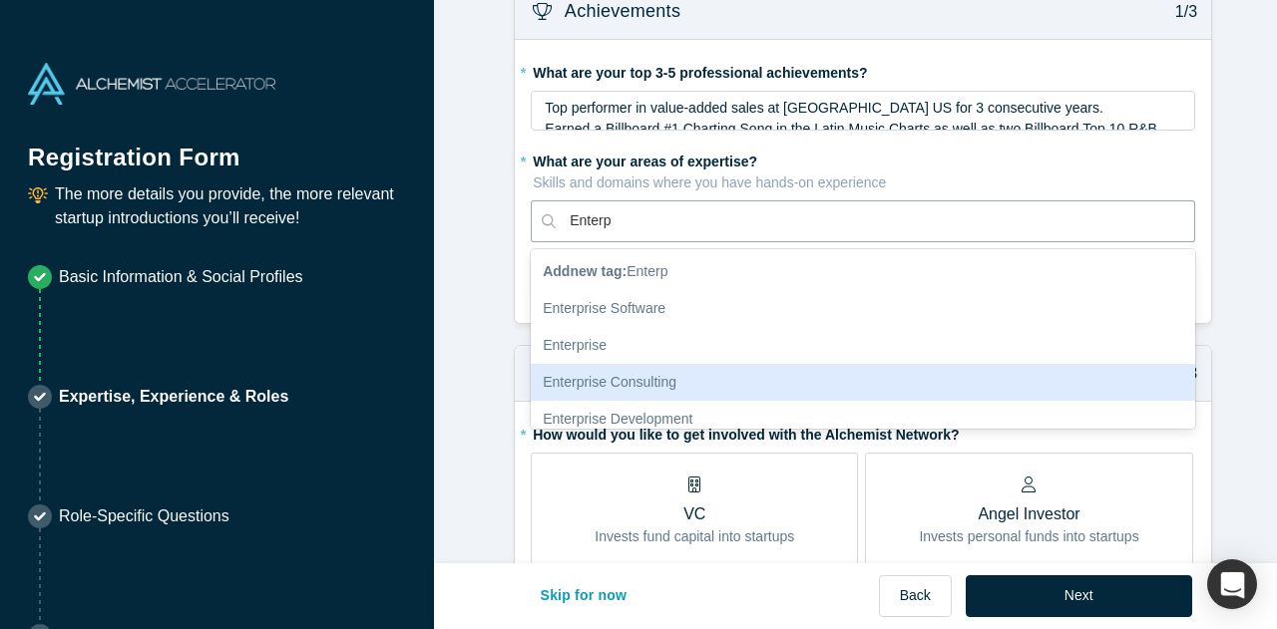
click at [629, 368] on div "Enterprise Consulting" at bounding box center [863, 382] width 664 height 37
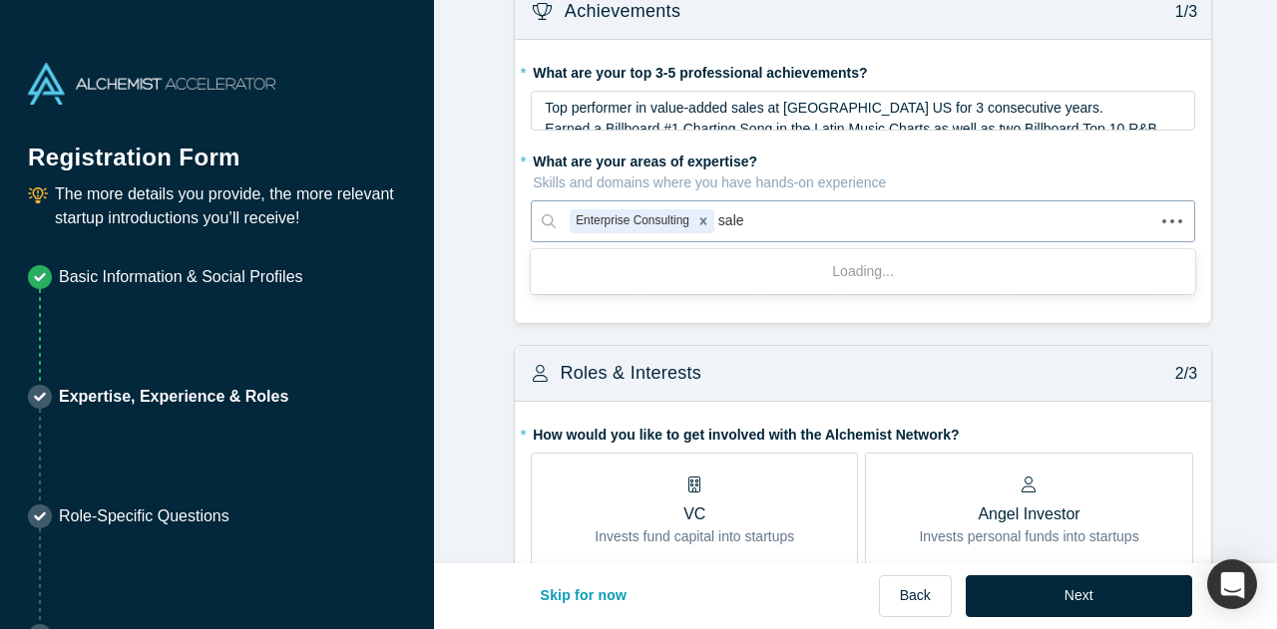
type input "sales"
type input "data annotation"
type input "generative ai"
type input "Workflow"
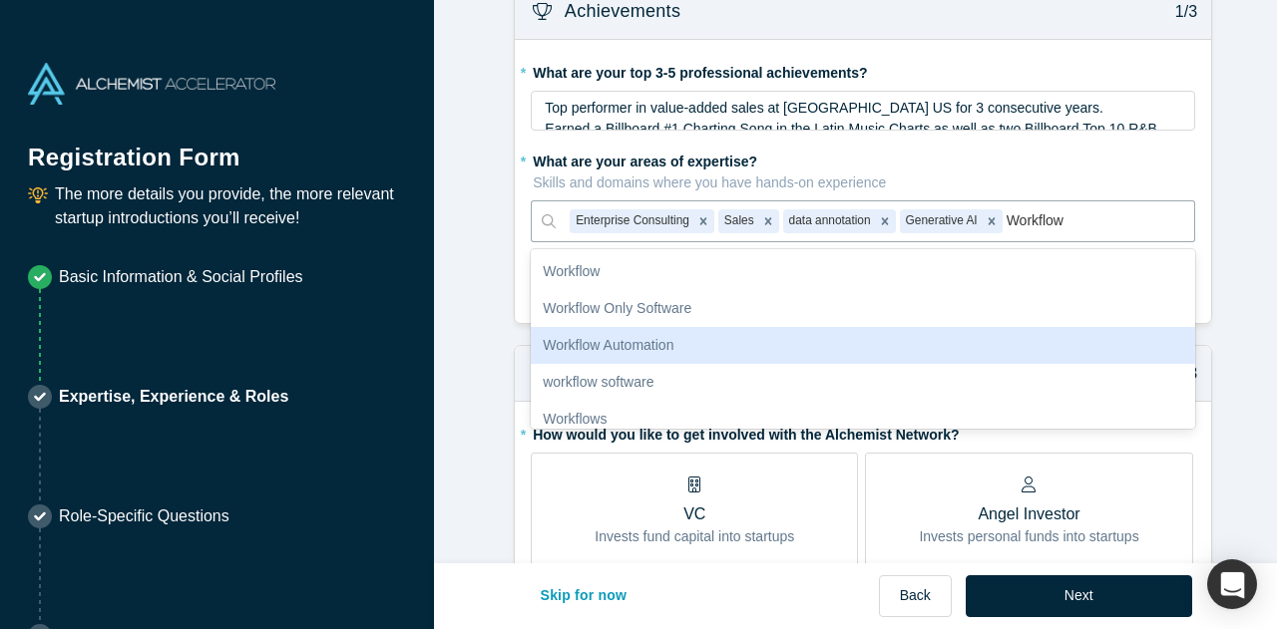
click at [666, 352] on div "Workflow Automation" at bounding box center [863, 345] width 664 height 37
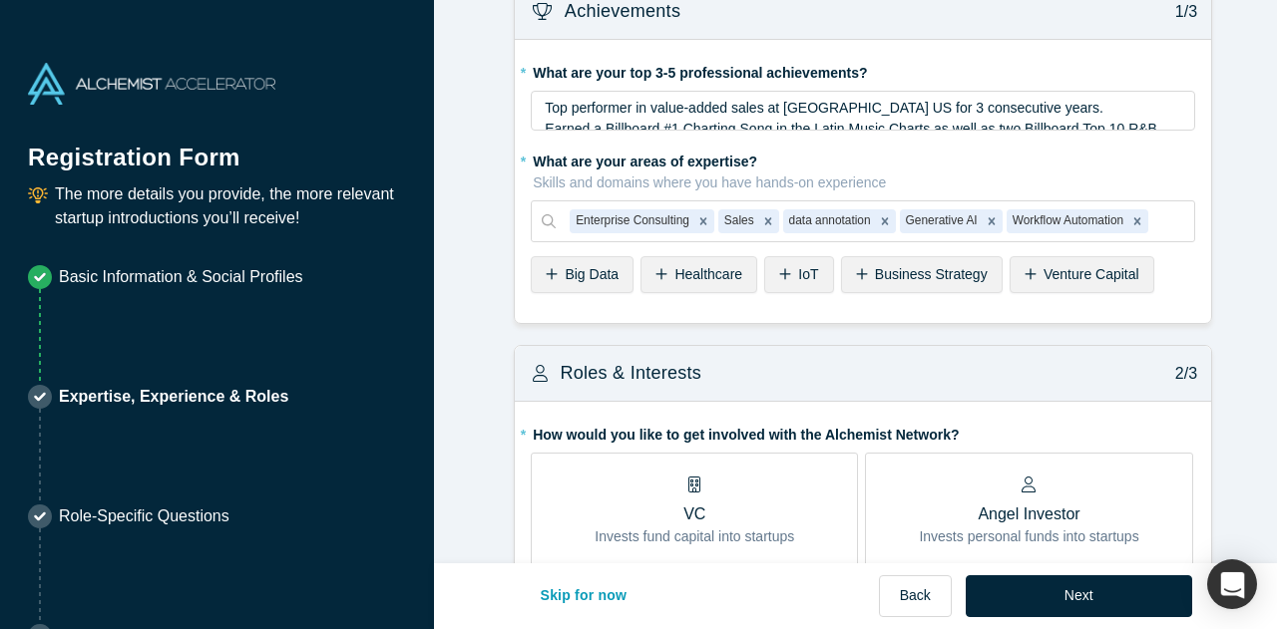
click at [889, 274] on span "Business Strategy" at bounding box center [931, 274] width 113 height 16
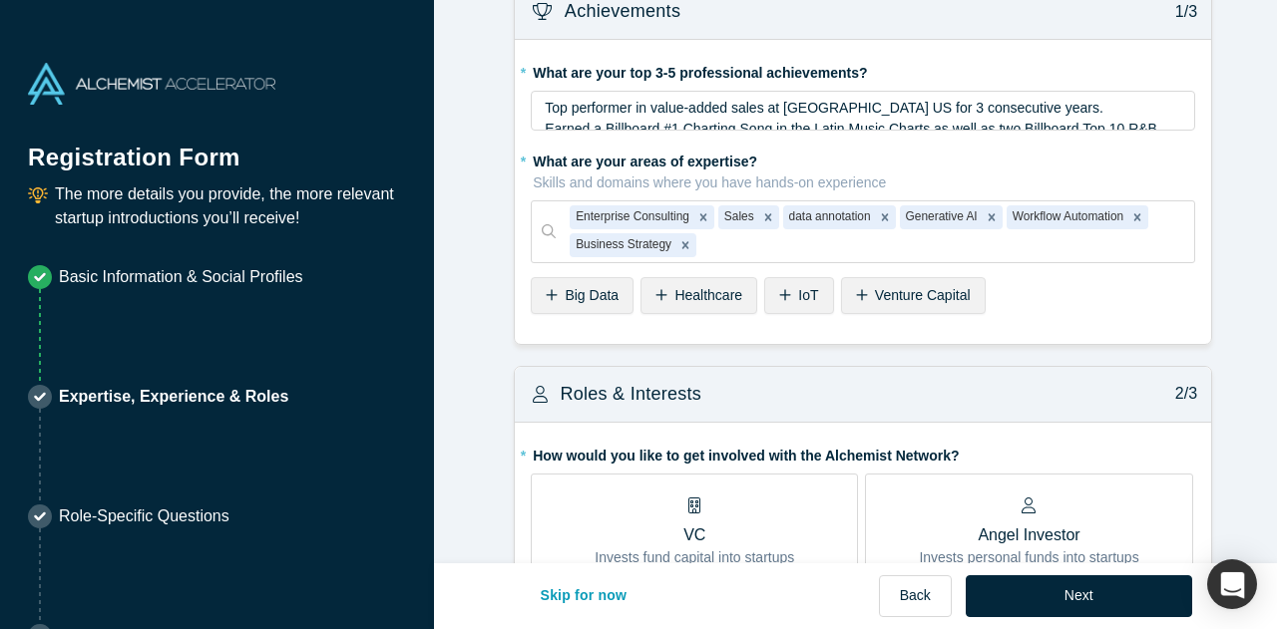
click at [856, 296] on icon at bounding box center [861, 294] width 11 height 11
click at [764, 291] on div "IoT" at bounding box center [798, 295] width 69 height 37
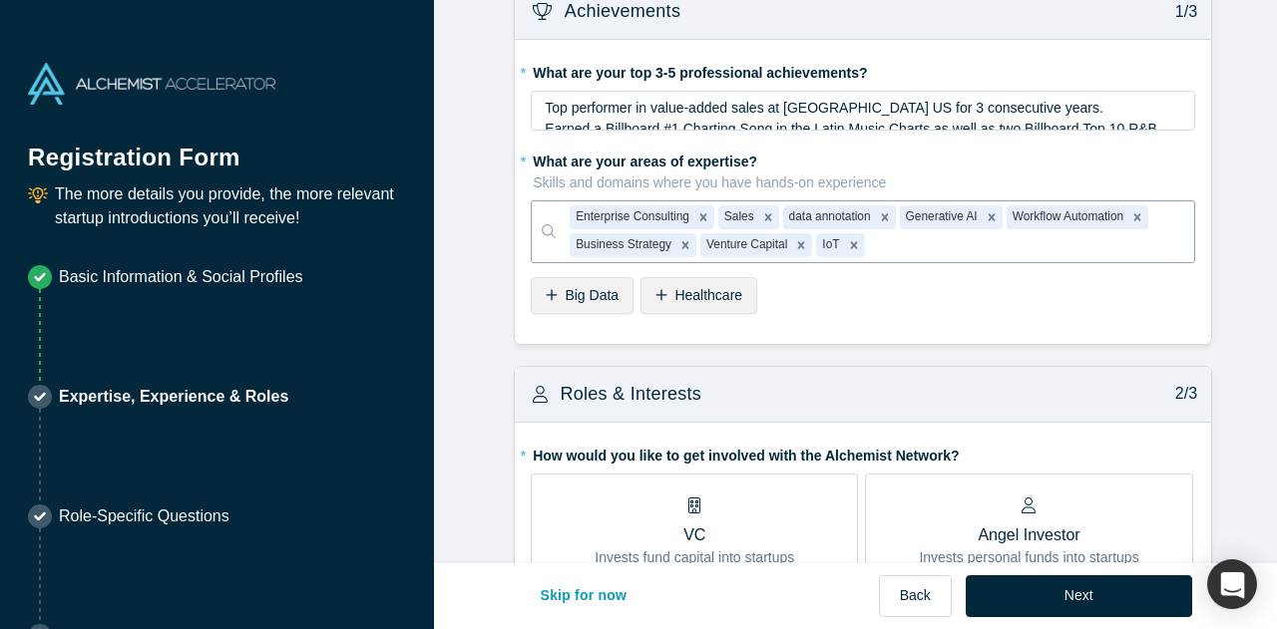
click at [882, 243] on div at bounding box center [1024, 245] width 311 height 25
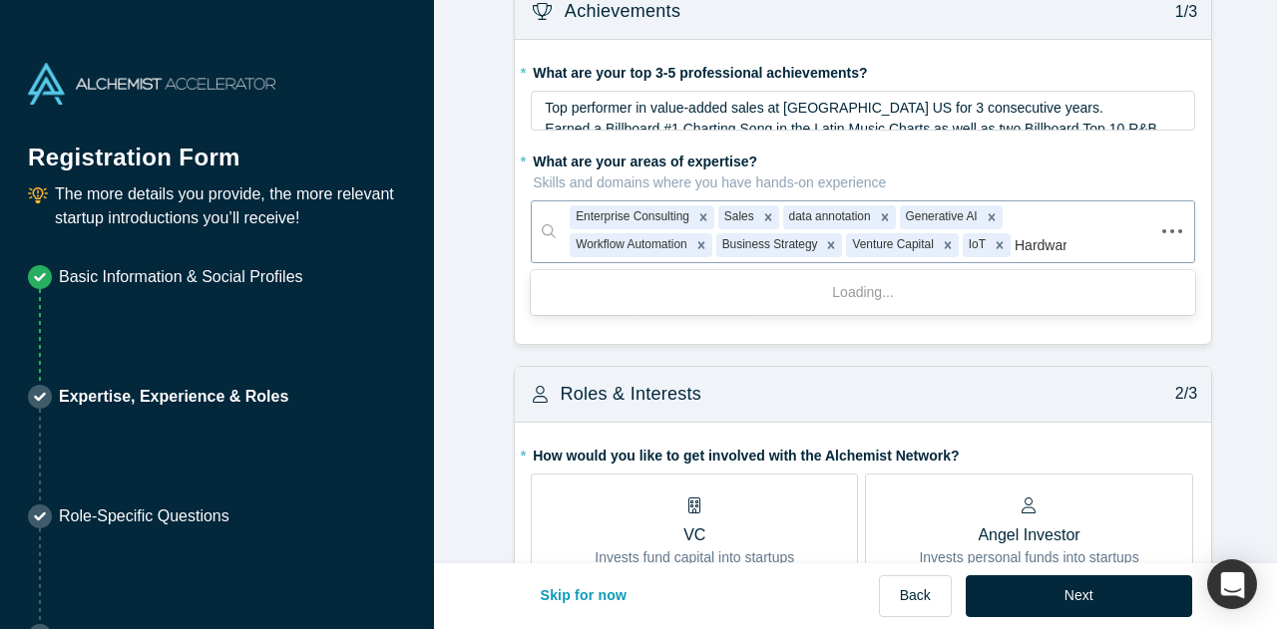
type input "Hardware"
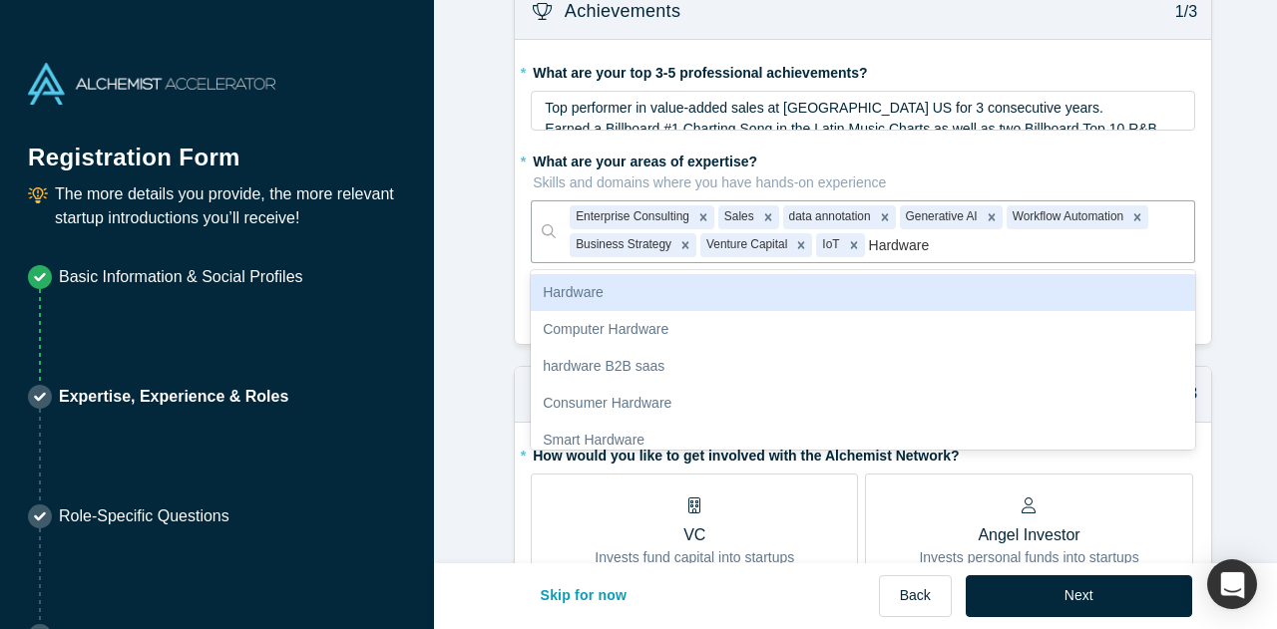
click at [668, 294] on div "Hardware" at bounding box center [863, 292] width 664 height 37
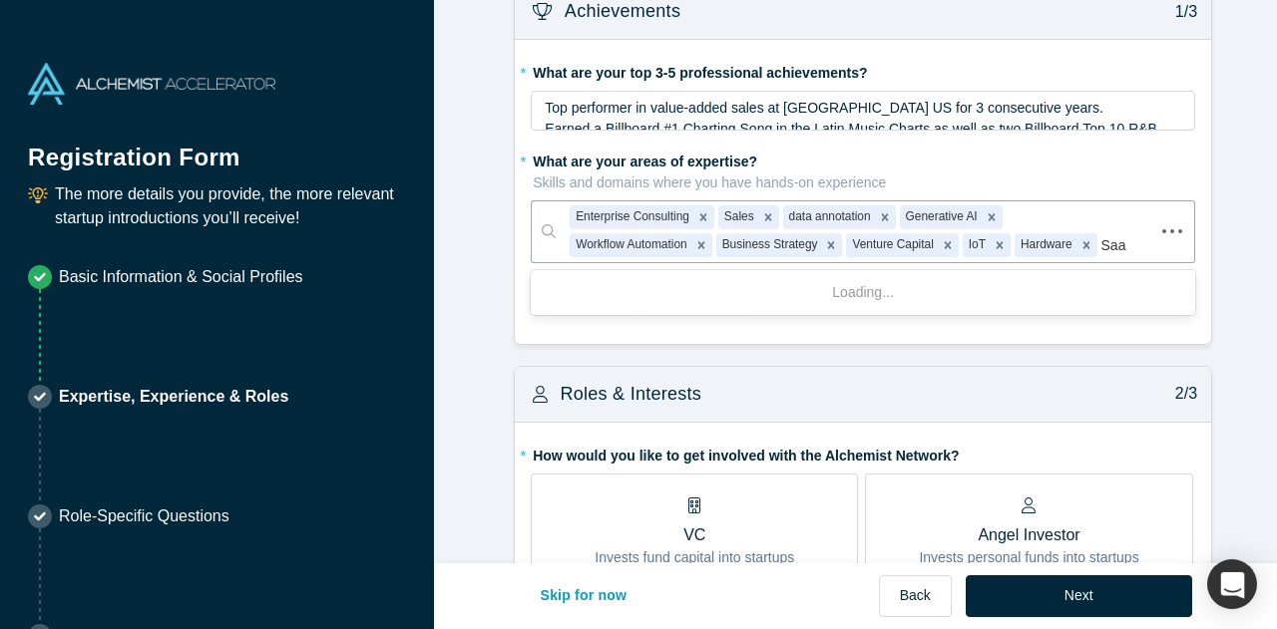
type input "Saas"
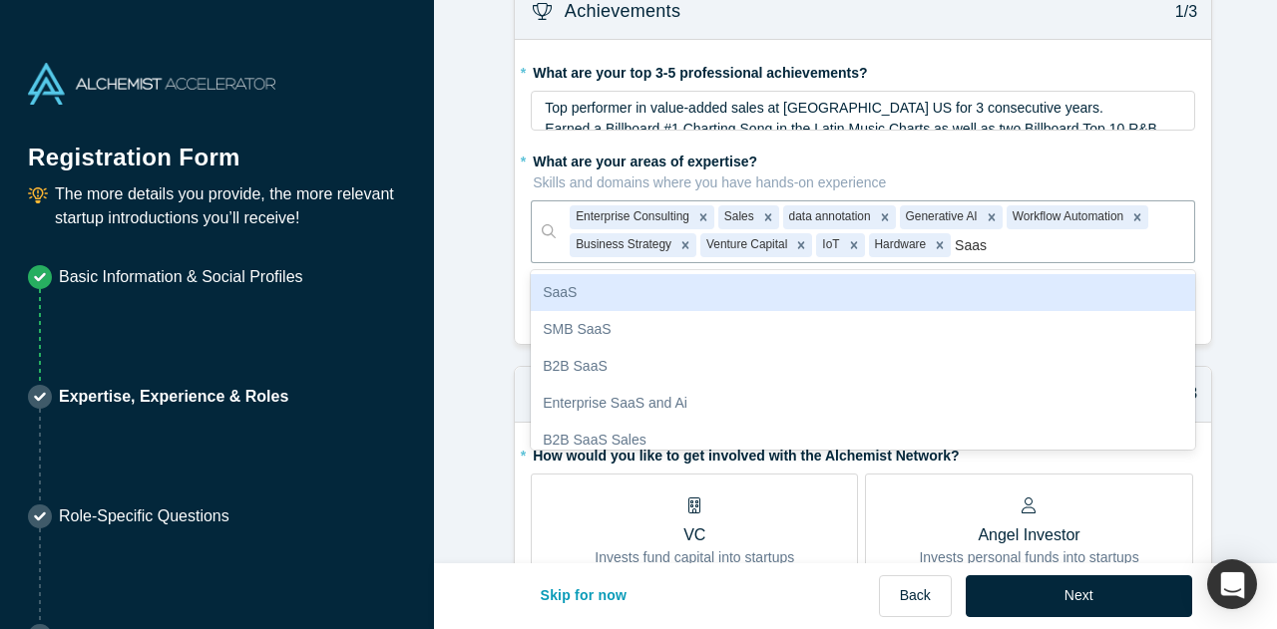
click at [643, 290] on div "SaaS" at bounding box center [863, 292] width 664 height 37
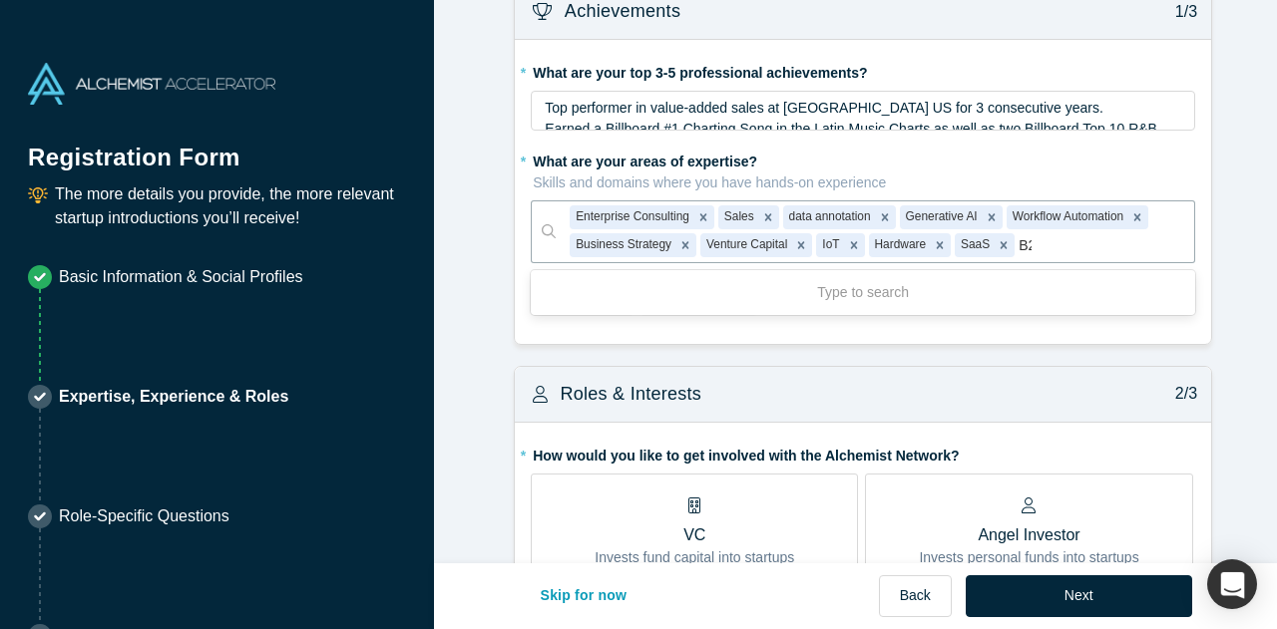
type input "B2b"
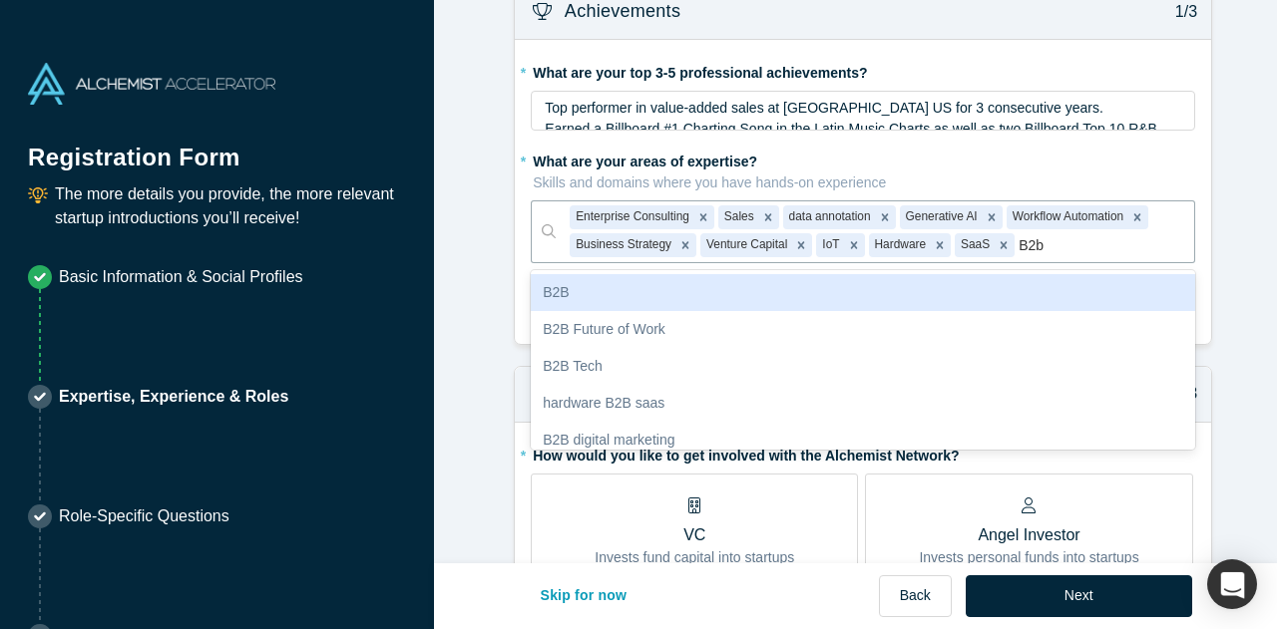
click at [613, 289] on div "B2B" at bounding box center [863, 292] width 664 height 37
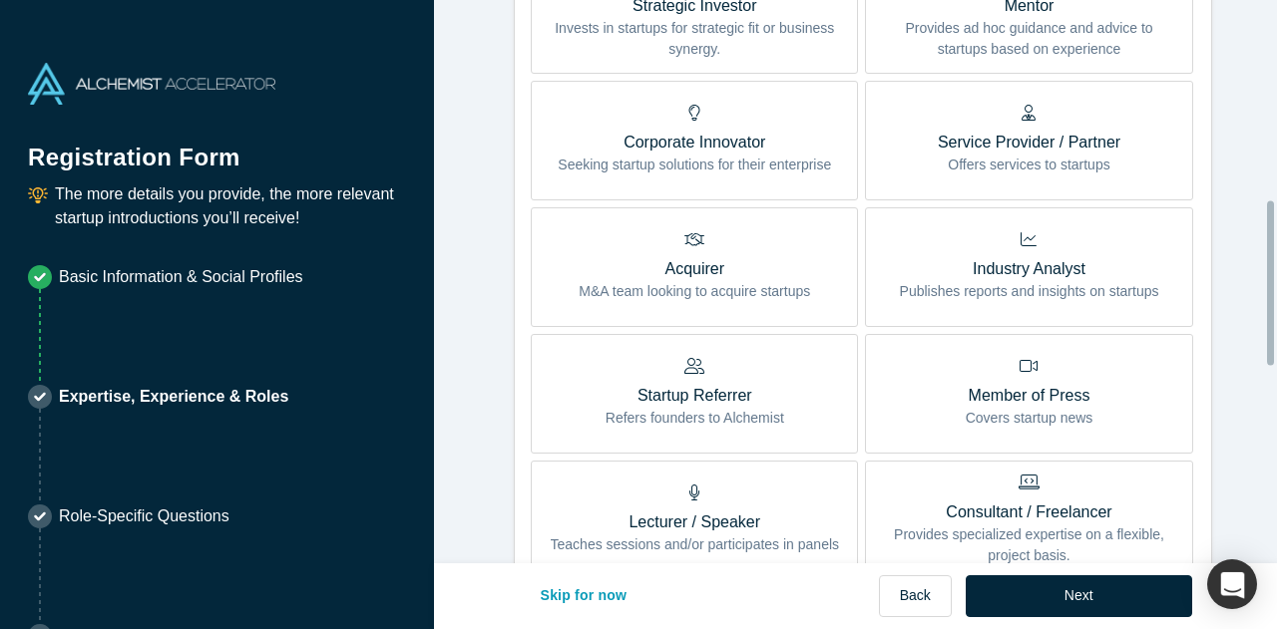
scroll to position [696, 0]
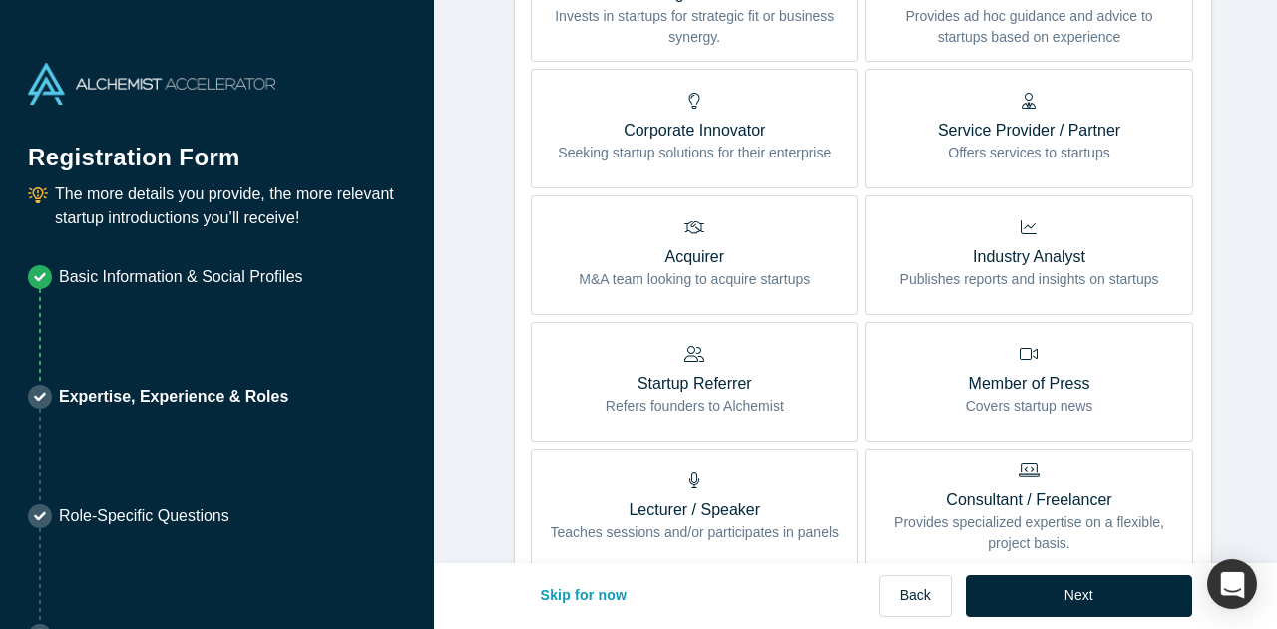
click at [975, 144] on p "Offers services to startups" at bounding box center [1028, 153] width 183 height 21
click at [0, 0] on input "Service Provider / Partner Offers services to startups" at bounding box center [0, 0] width 0 height 0
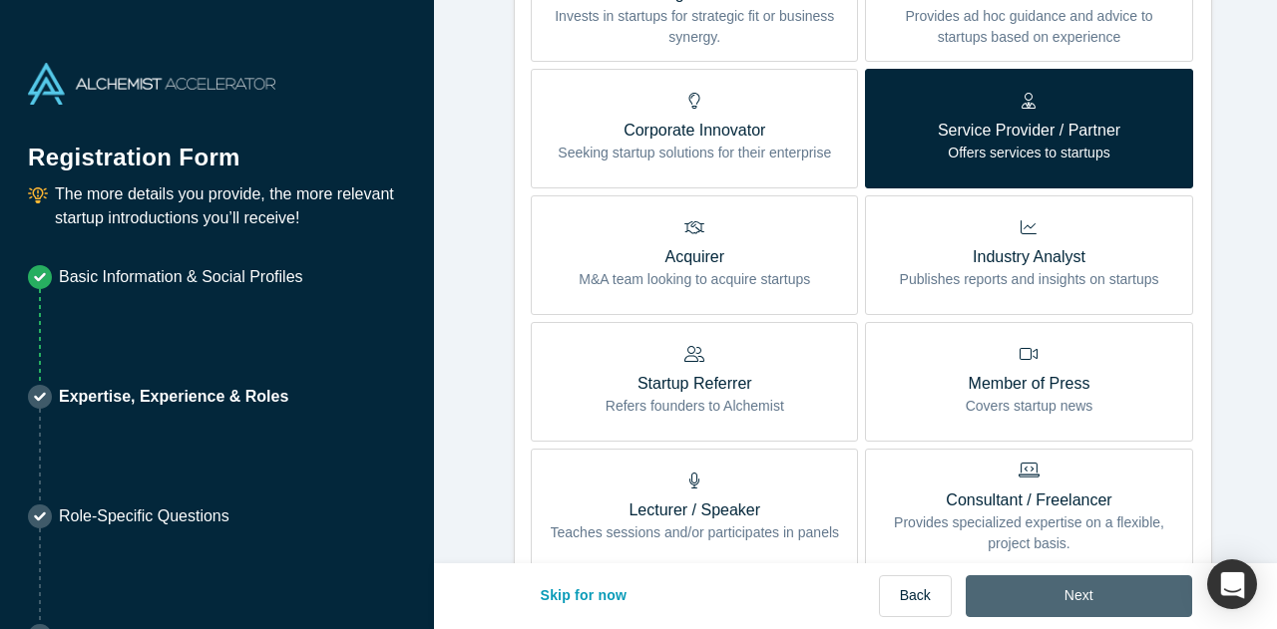
click at [1065, 602] on button "Next" at bounding box center [1078, 596] width 226 height 42
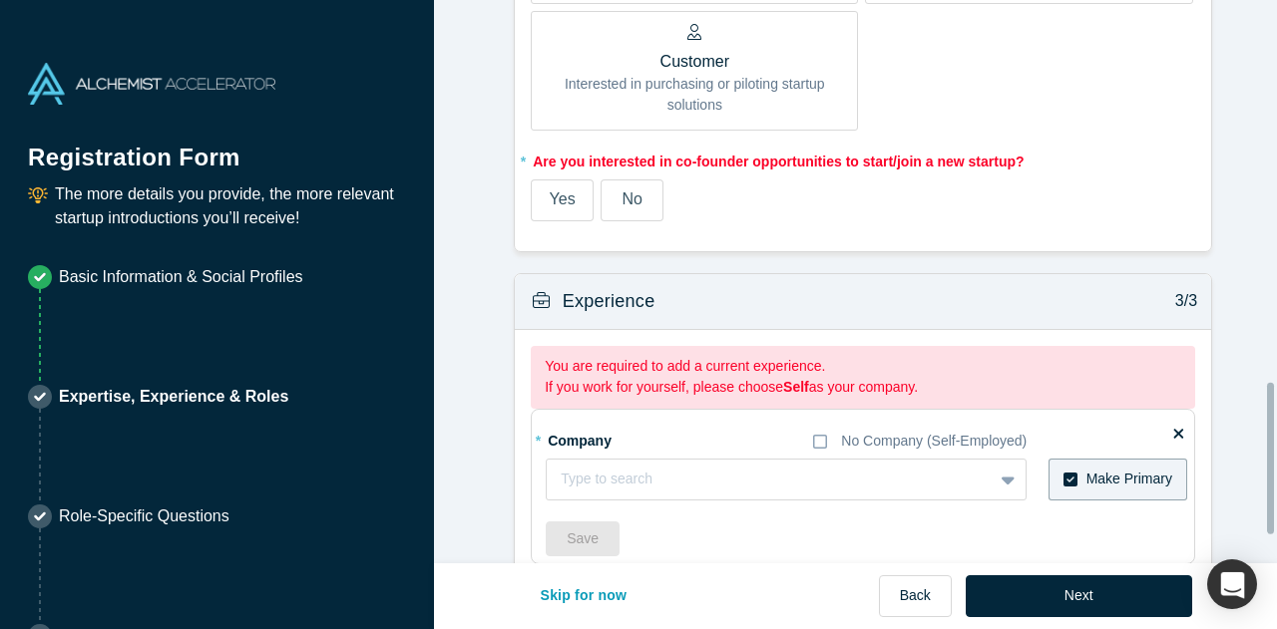
scroll to position [1417, 0]
click at [623, 196] on span "No" at bounding box center [631, 199] width 20 height 17
click at [0, 0] on input "No" at bounding box center [0, 0] width 0 height 0
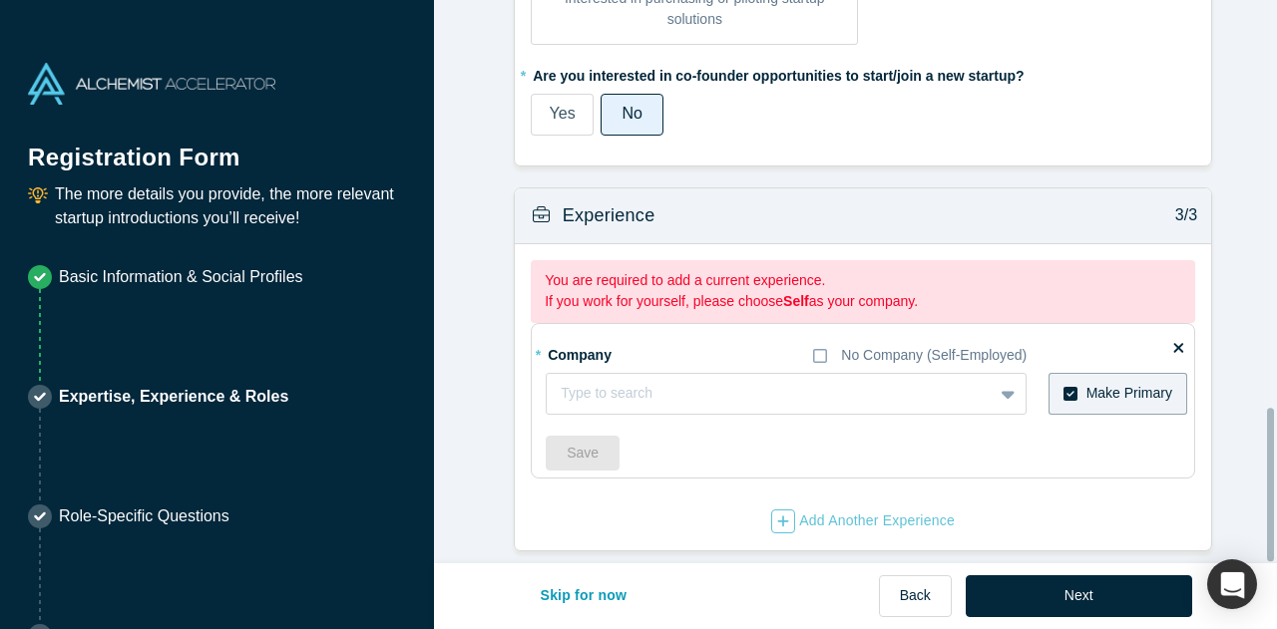
scroll to position [1492, 0]
click at [686, 380] on div at bounding box center [749, 392] width 378 height 25
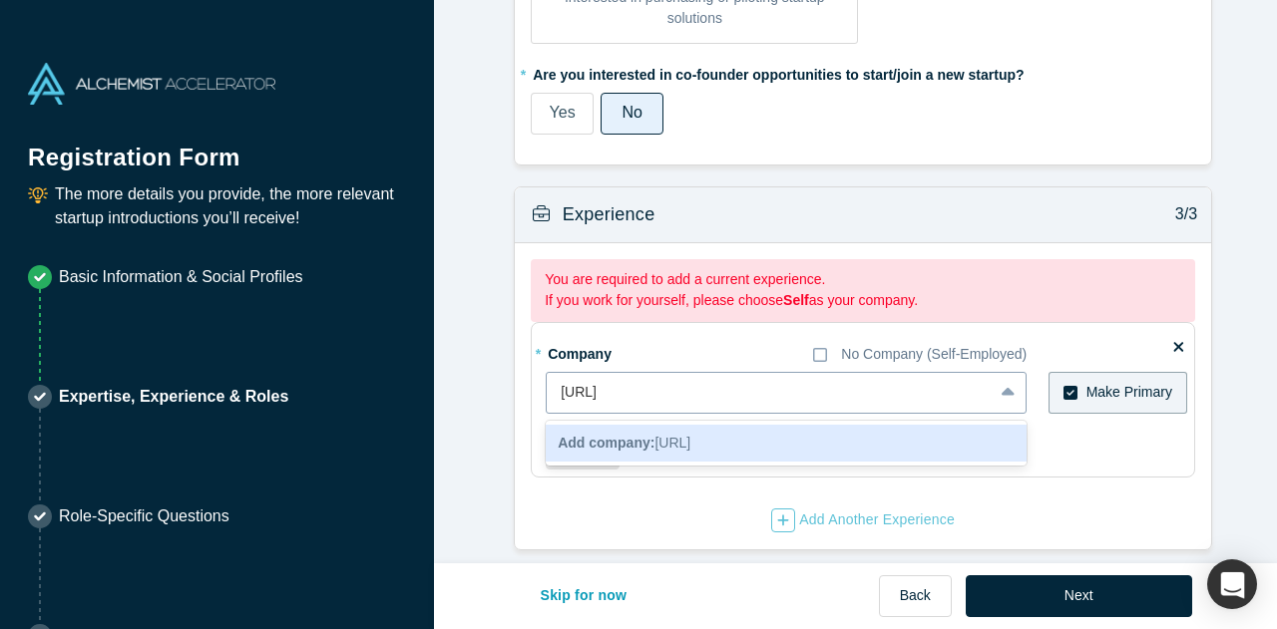
click at [560, 382] on input "[URL]" at bounding box center [587, 392] width 55 height 21
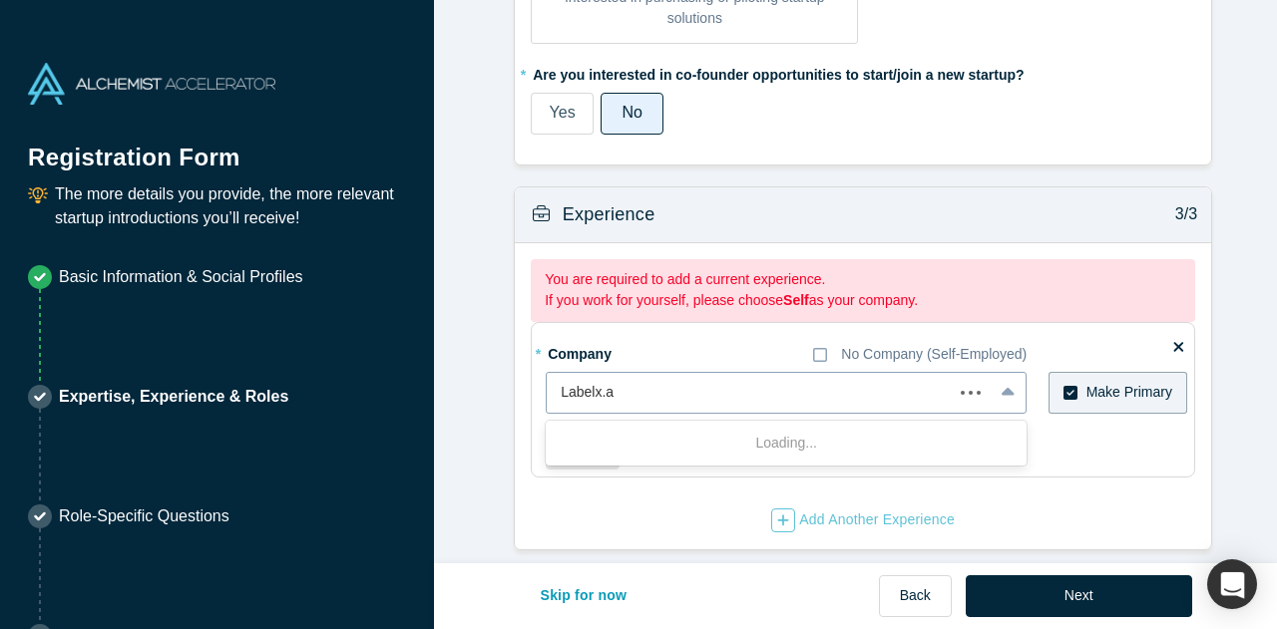
type input "[URL]"
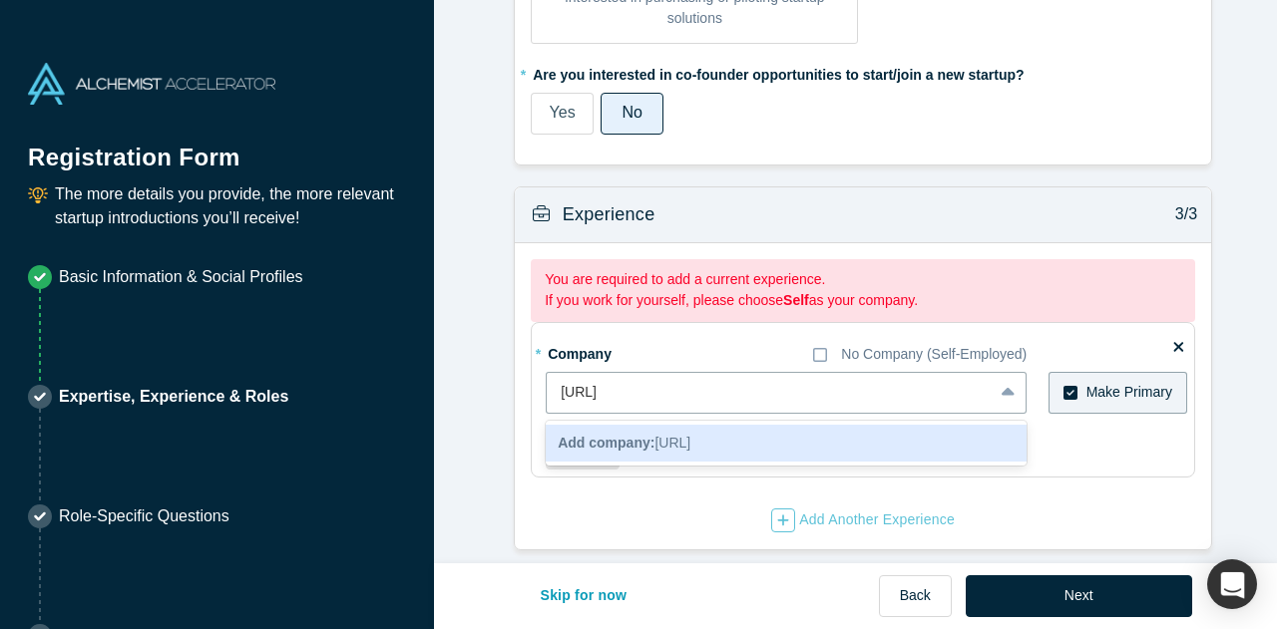
click at [644, 435] on b "Add company:" at bounding box center [605, 443] width 97 height 16
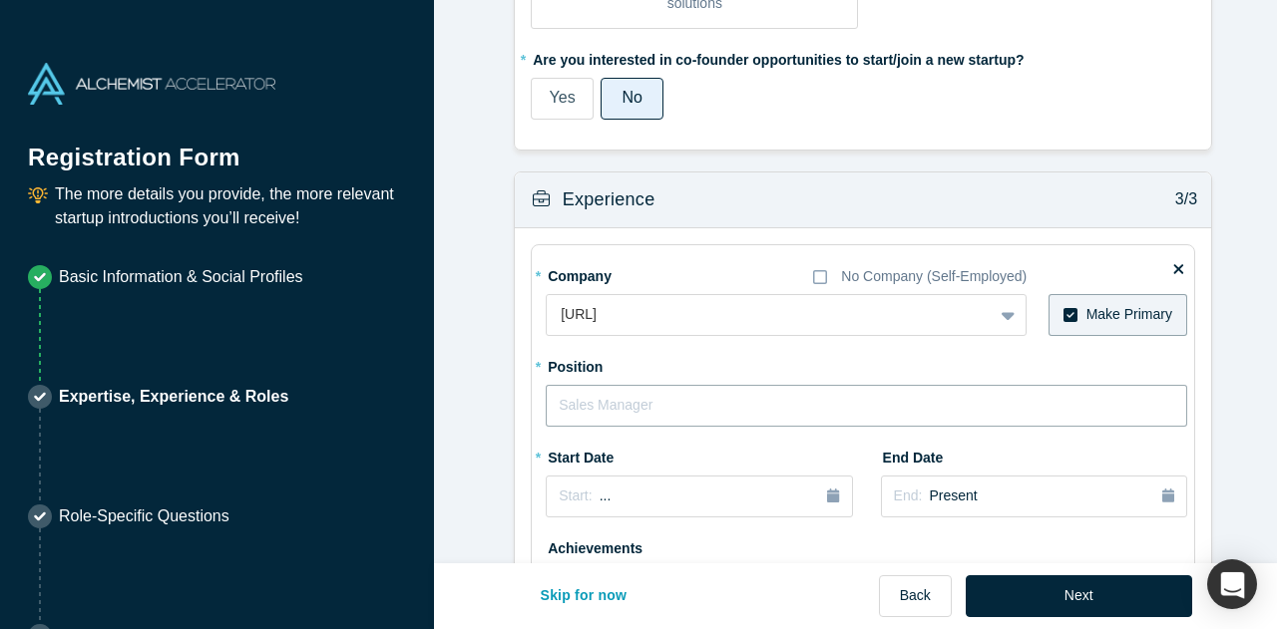
click at [633, 392] on input "text" at bounding box center [866, 406] width 641 height 42
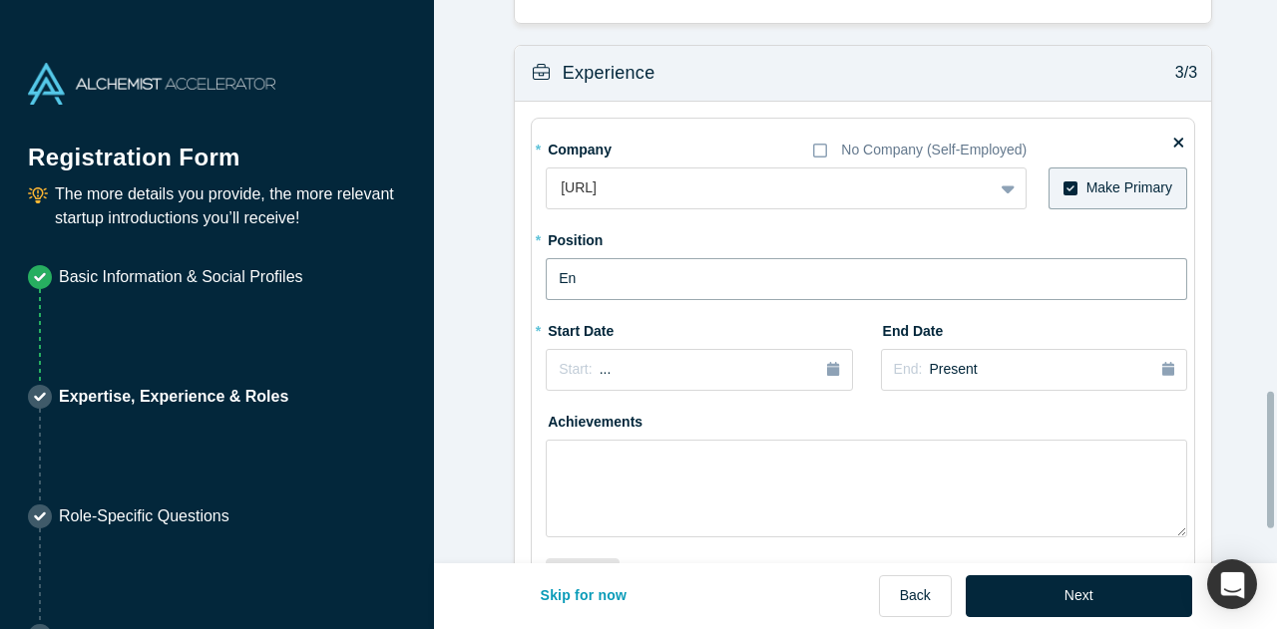
type input "E"
click at [739, 285] on input "Senior Enterprise Account Manager" at bounding box center [866, 279] width 641 height 42
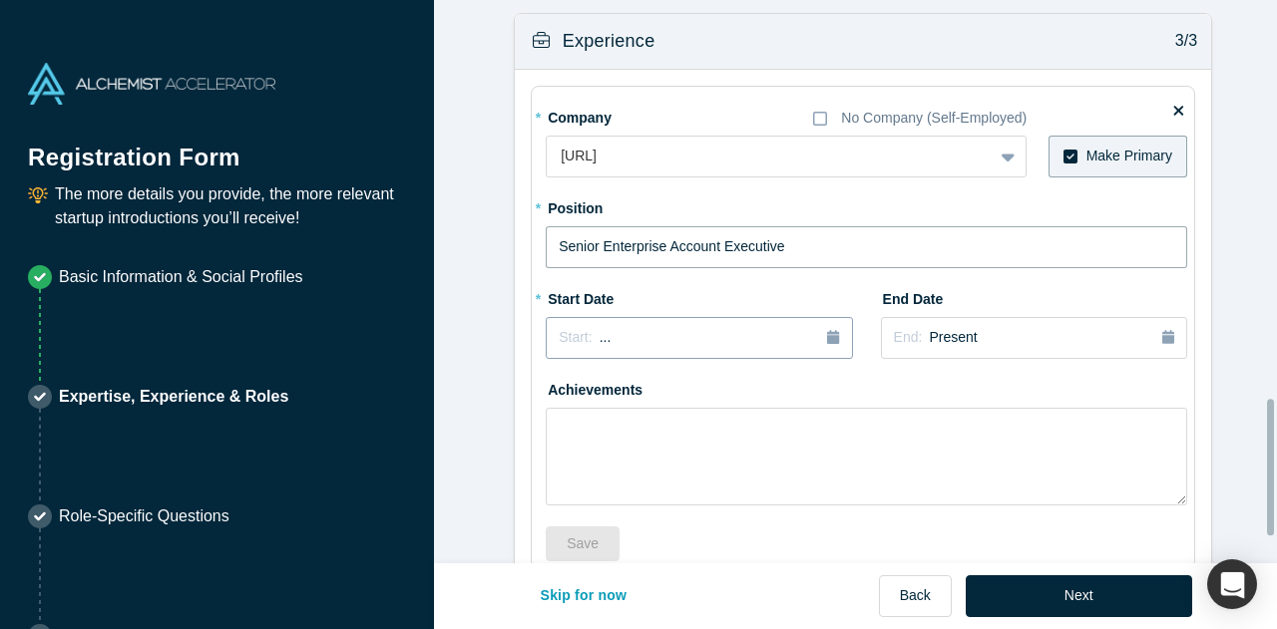
type input "Senior Enterprise Account Executive"
click at [718, 338] on div "Start: ..." at bounding box center [698, 338] width 280 height 22
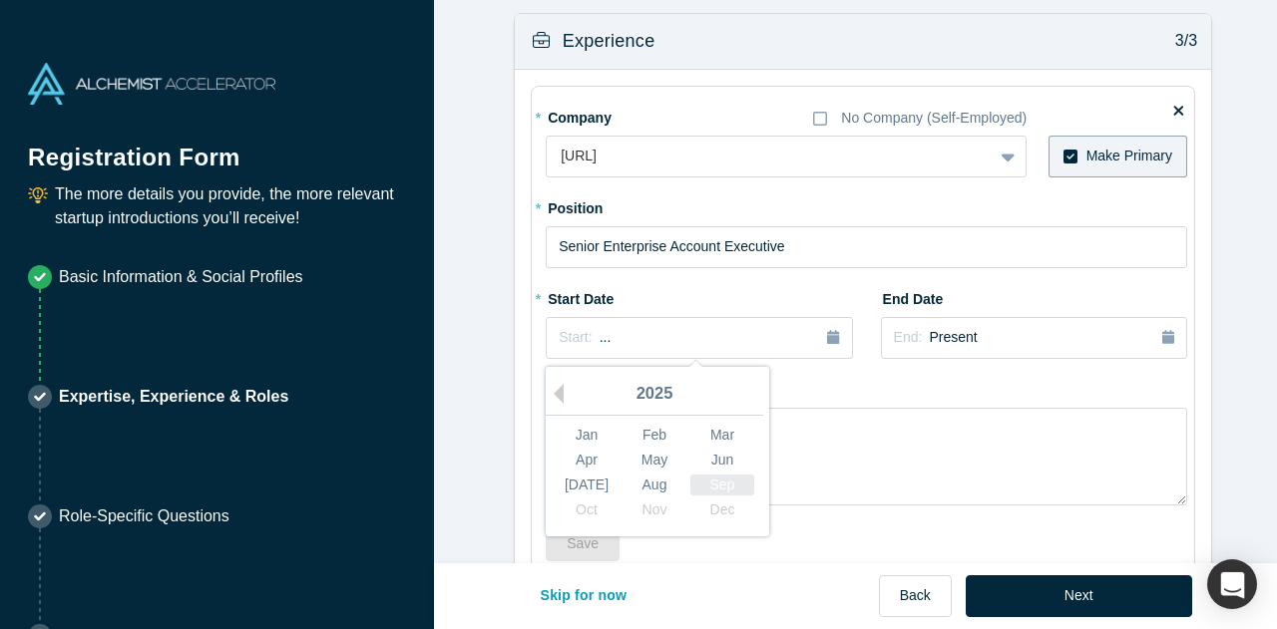
click at [715, 481] on div "Sep" at bounding box center [722, 484] width 64 height 21
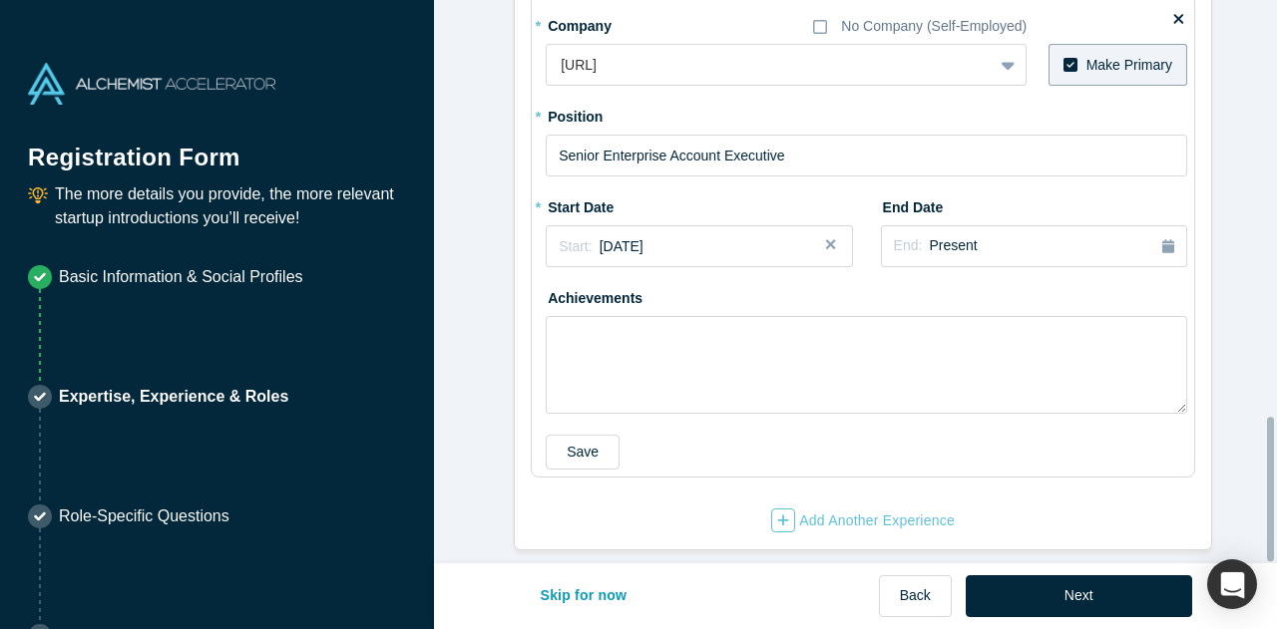
scroll to position [1629, 0]
drag, startPoint x: 742, startPoint y: 422, endPoint x: 775, endPoint y: 329, distance: 98.4
click at [775, 329] on div "* Company No Company (Self-Employed) [URL] To pick up a draggable item, press t…" at bounding box center [866, 239] width 641 height 461
click at [775, 329] on textarea at bounding box center [866, 365] width 641 height 98
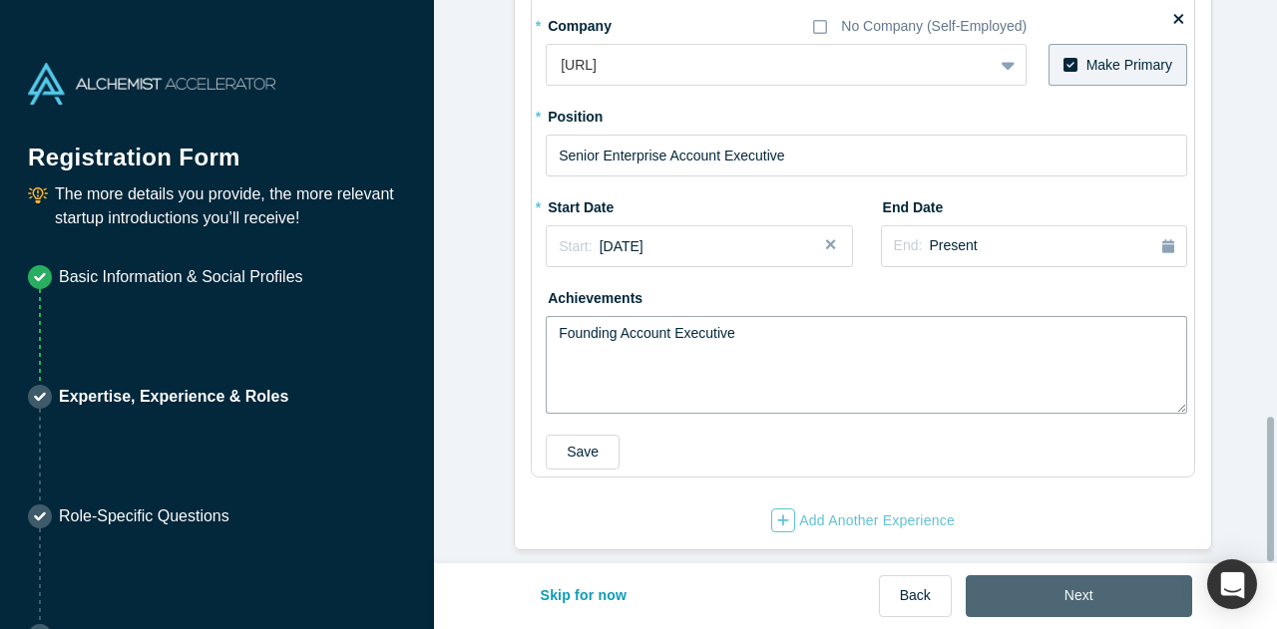
type textarea "Founding Account Executive"
click at [1030, 594] on button "Next" at bounding box center [1078, 596] width 226 height 42
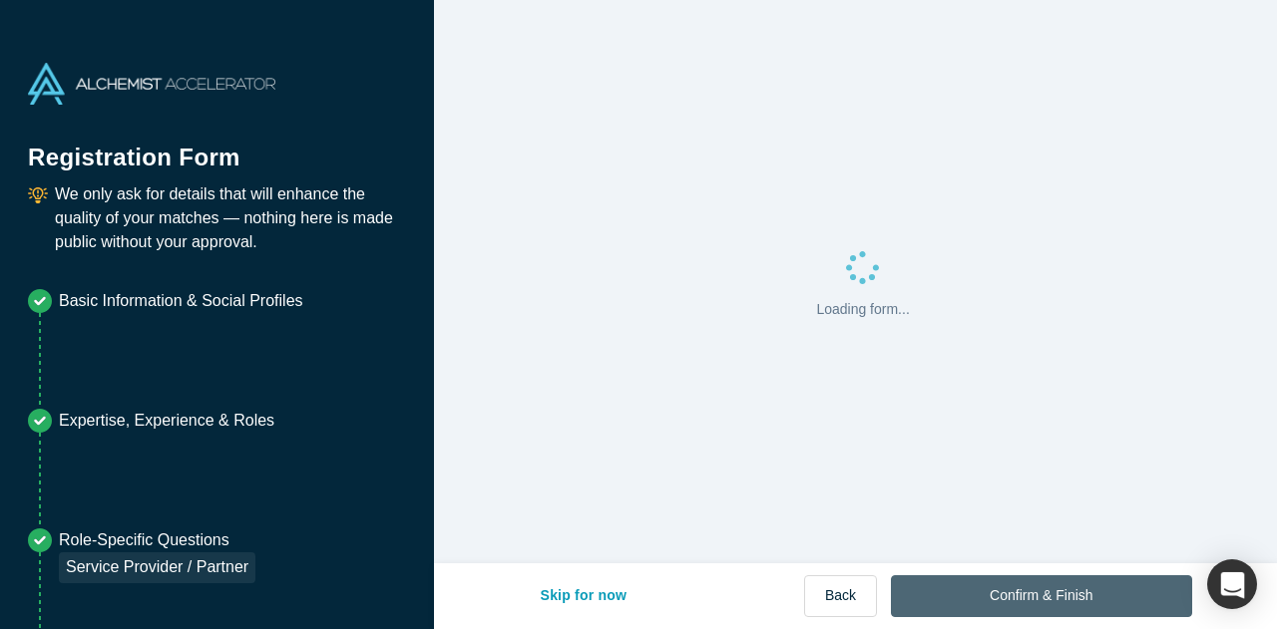
scroll to position [0, 0]
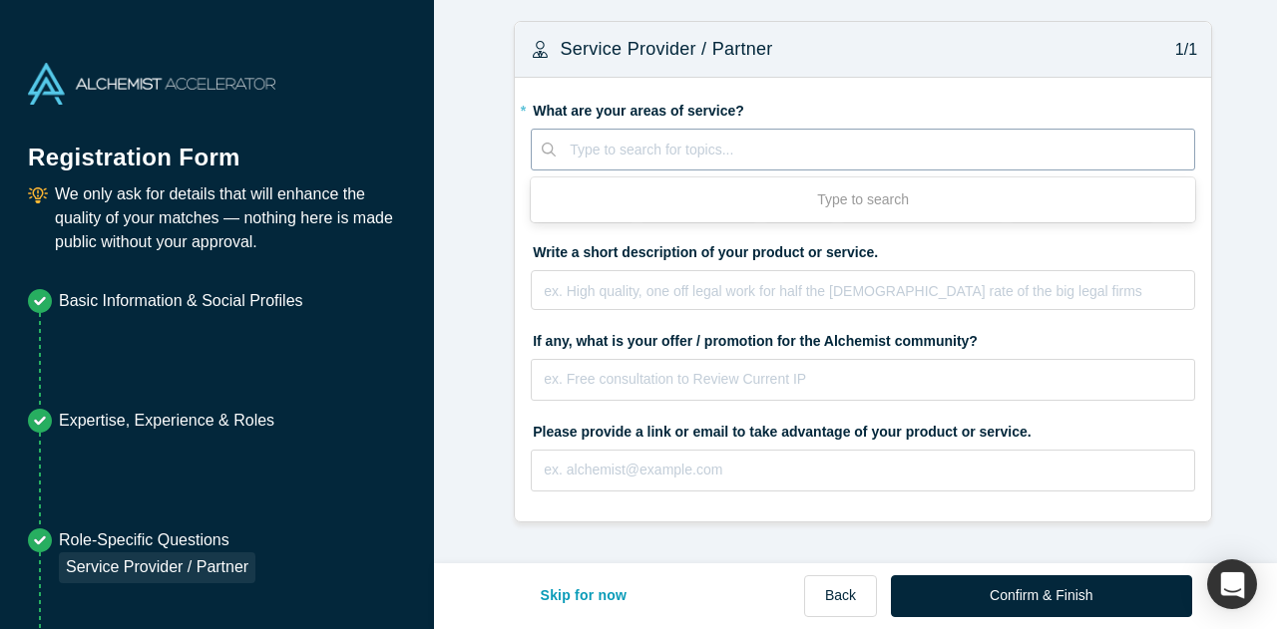
click at [624, 151] on div at bounding box center [874, 150] width 610 height 25
type input "A"
type input "Data Annotation"
type input "data label"
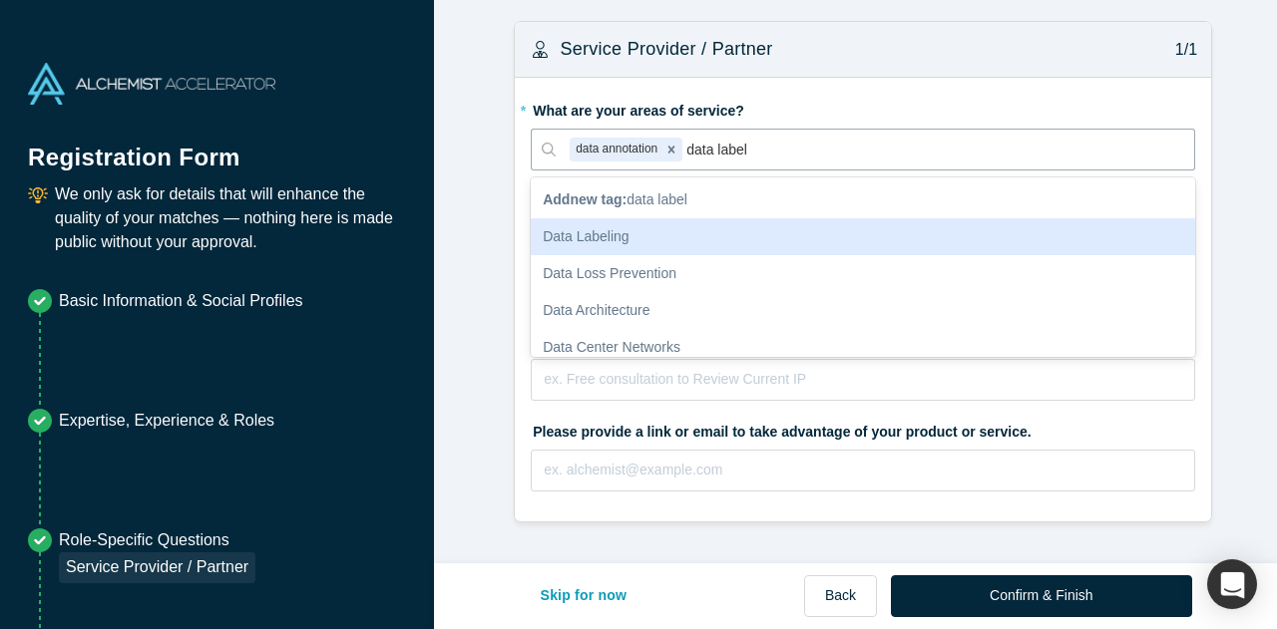
click at [603, 242] on div "Data Labeling" at bounding box center [863, 236] width 664 height 37
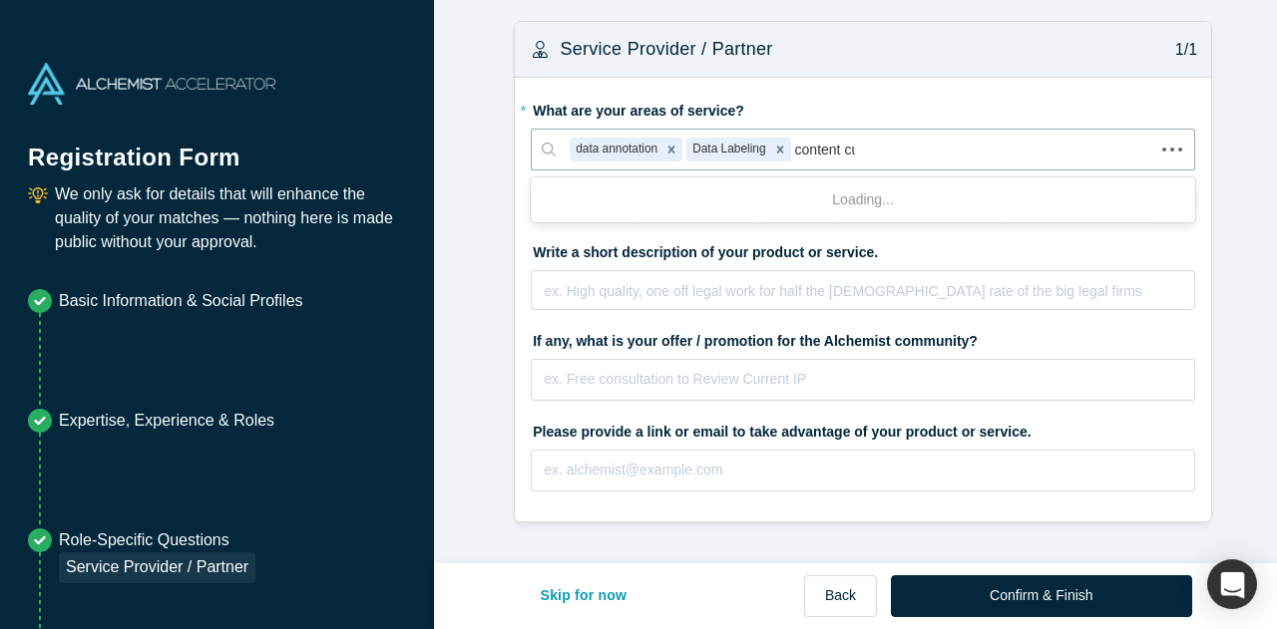
type input "content cur"
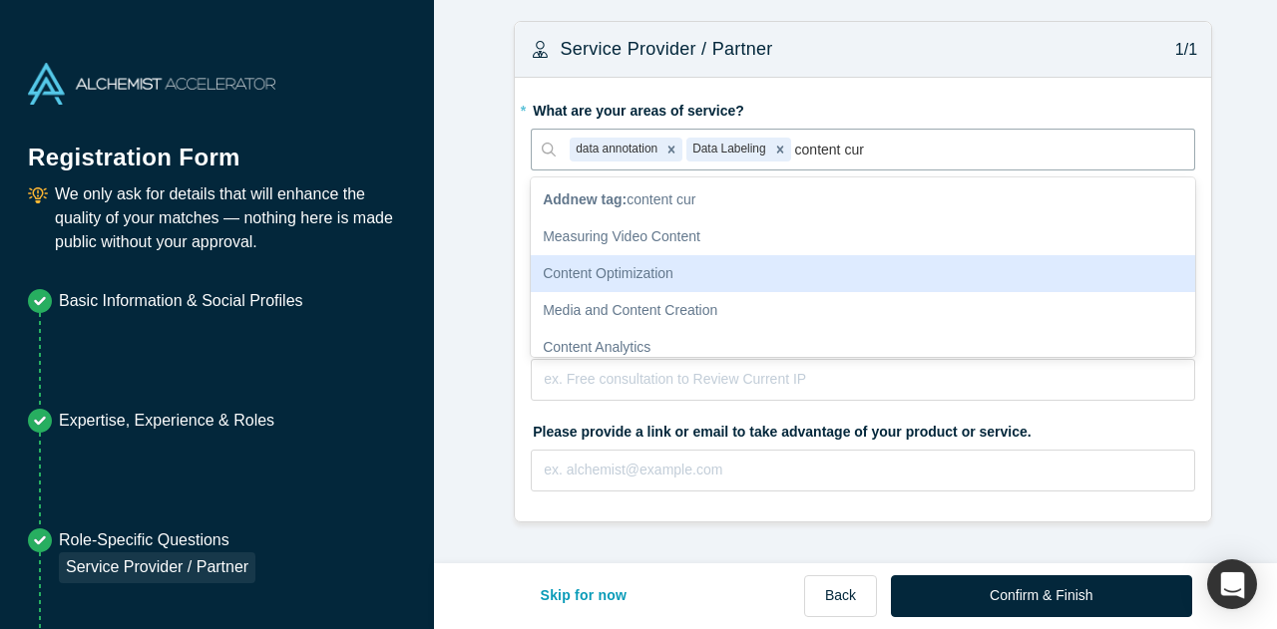
click at [640, 275] on div "Content Optimization" at bounding box center [863, 273] width 664 height 37
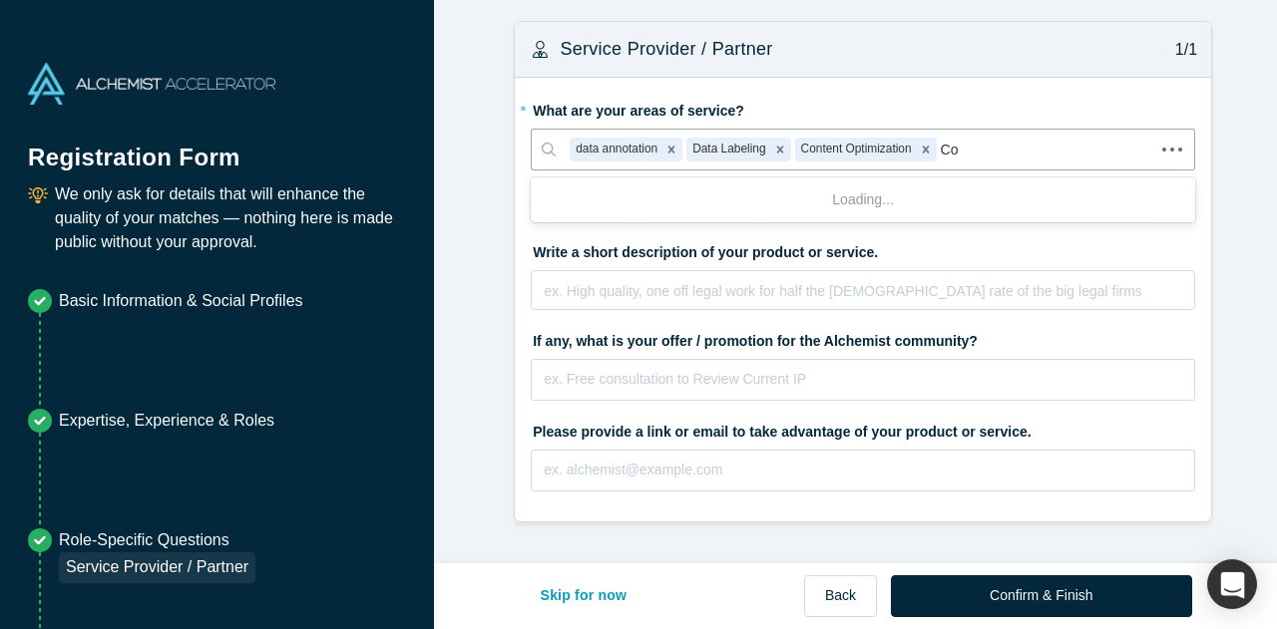
type input "C"
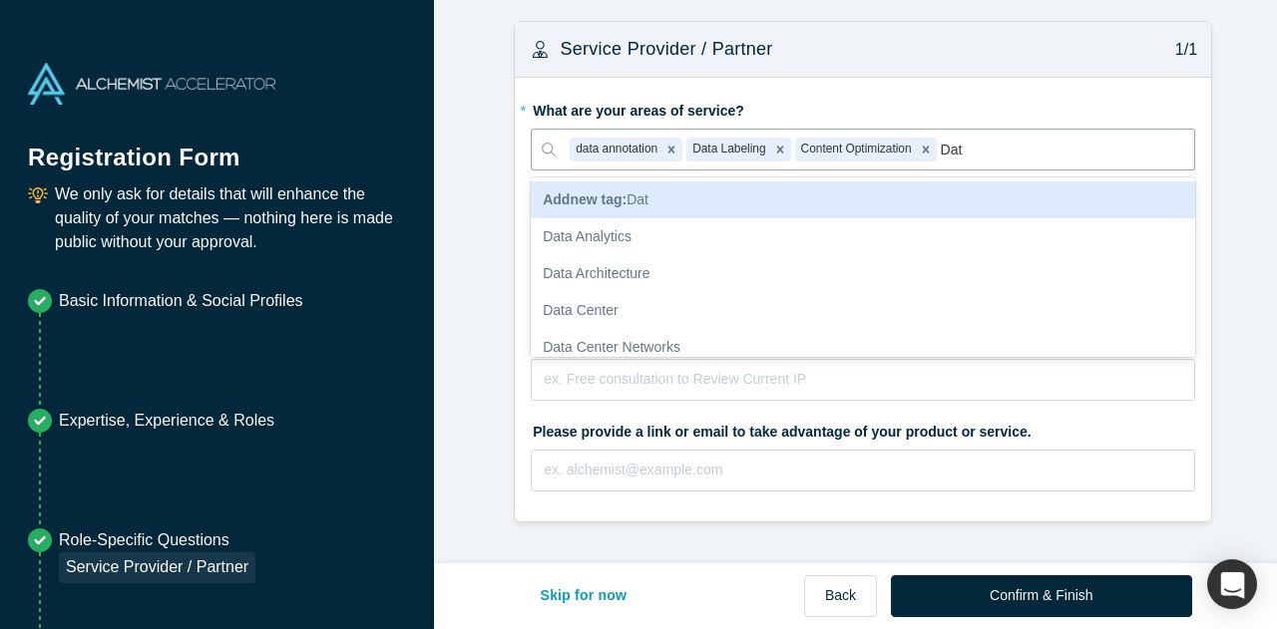
type input "Data"
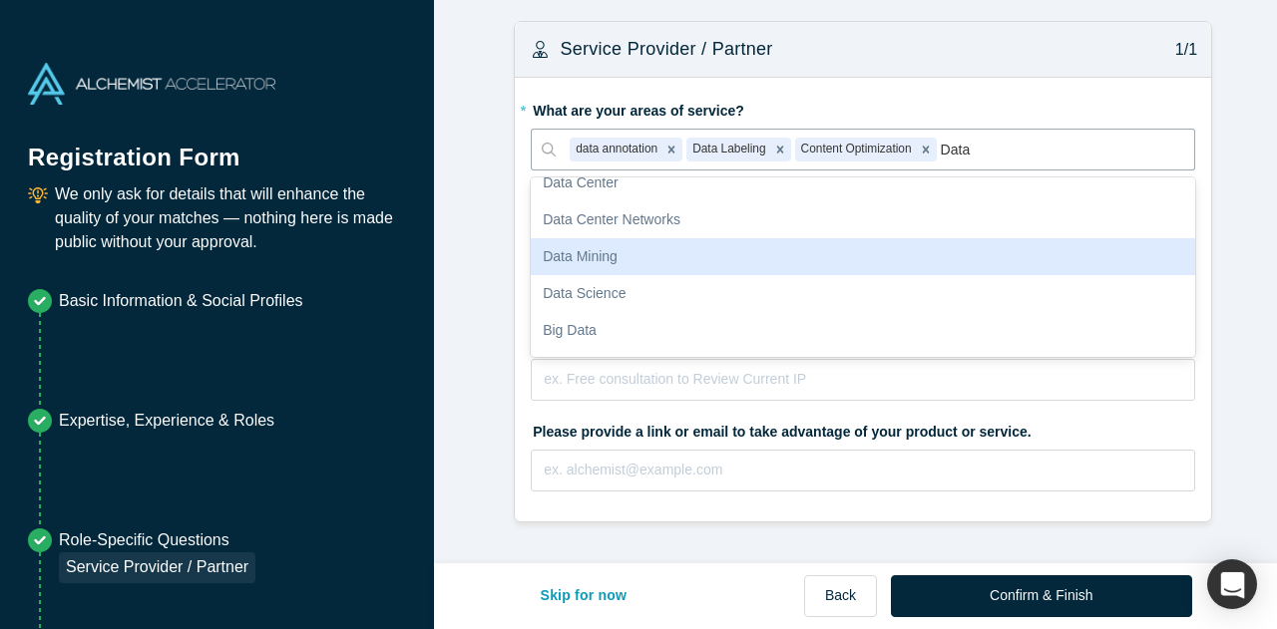
scroll to position [197, 0]
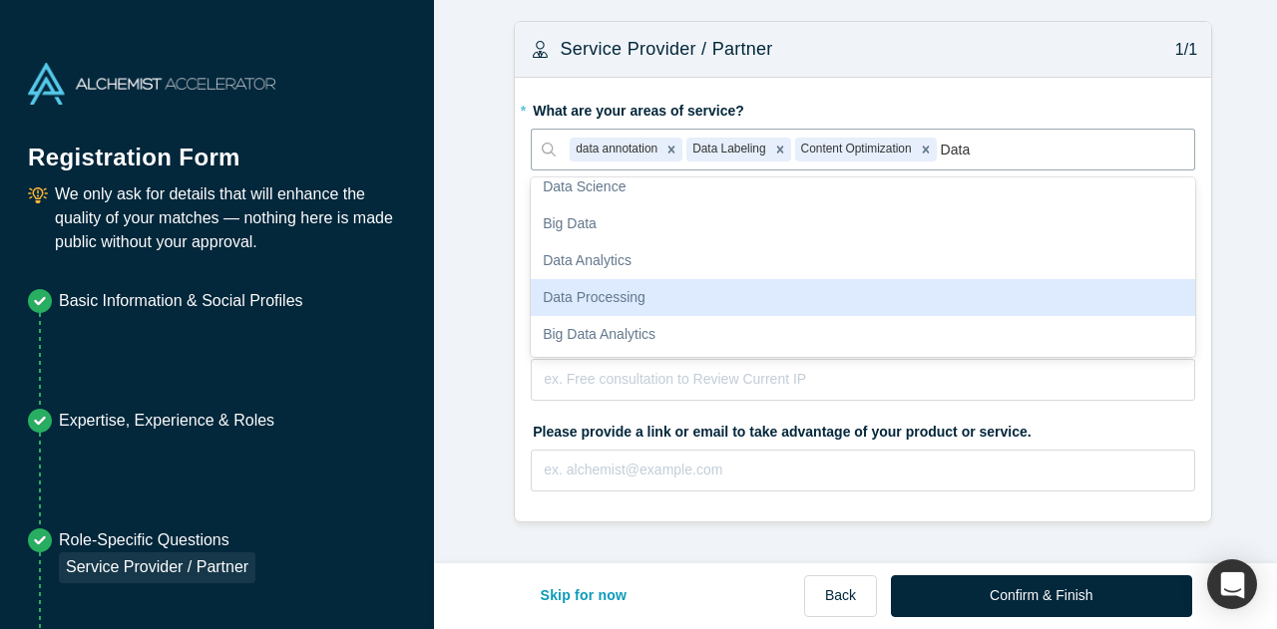
click at [624, 284] on div "Data Processing" at bounding box center [863, 297] width 664 height 37
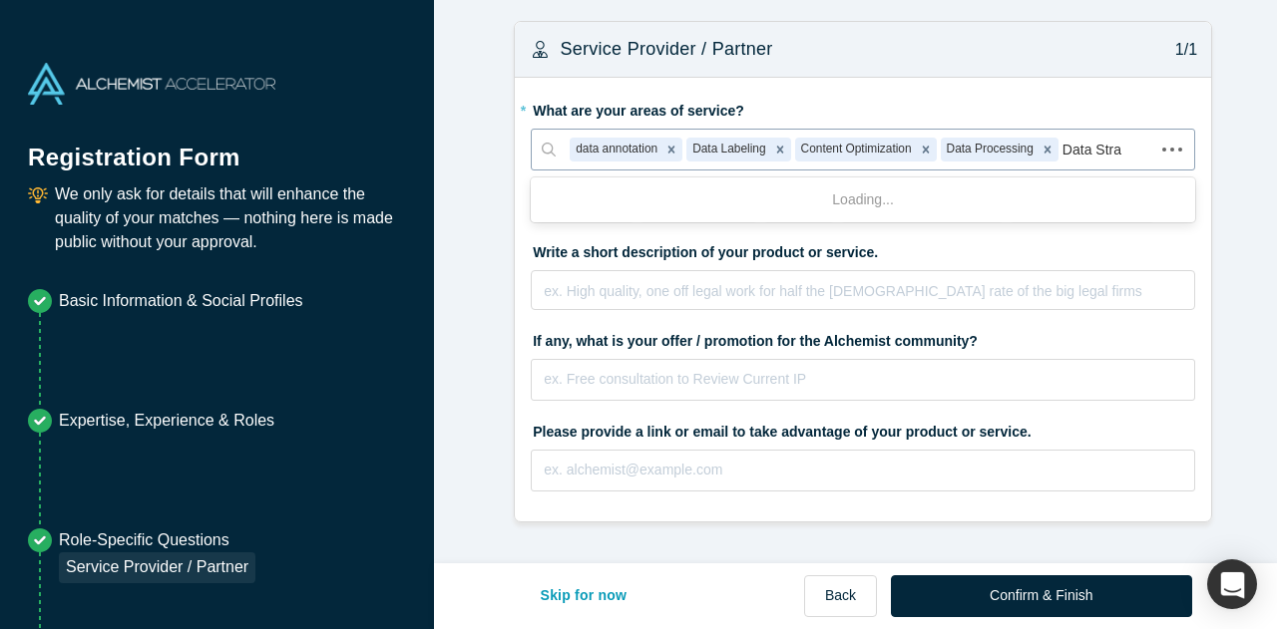
type input "Data Strat"
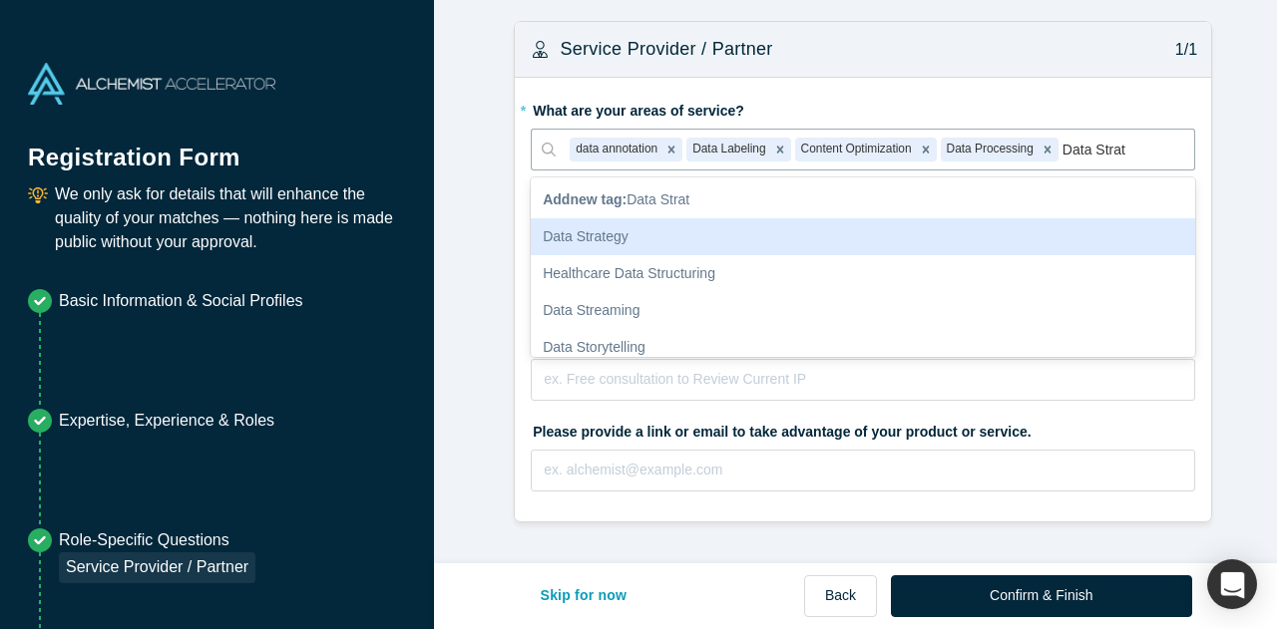
click at [690, 249] on div "Data Strategy" at bounding box center [863, 236] width 664 height 37
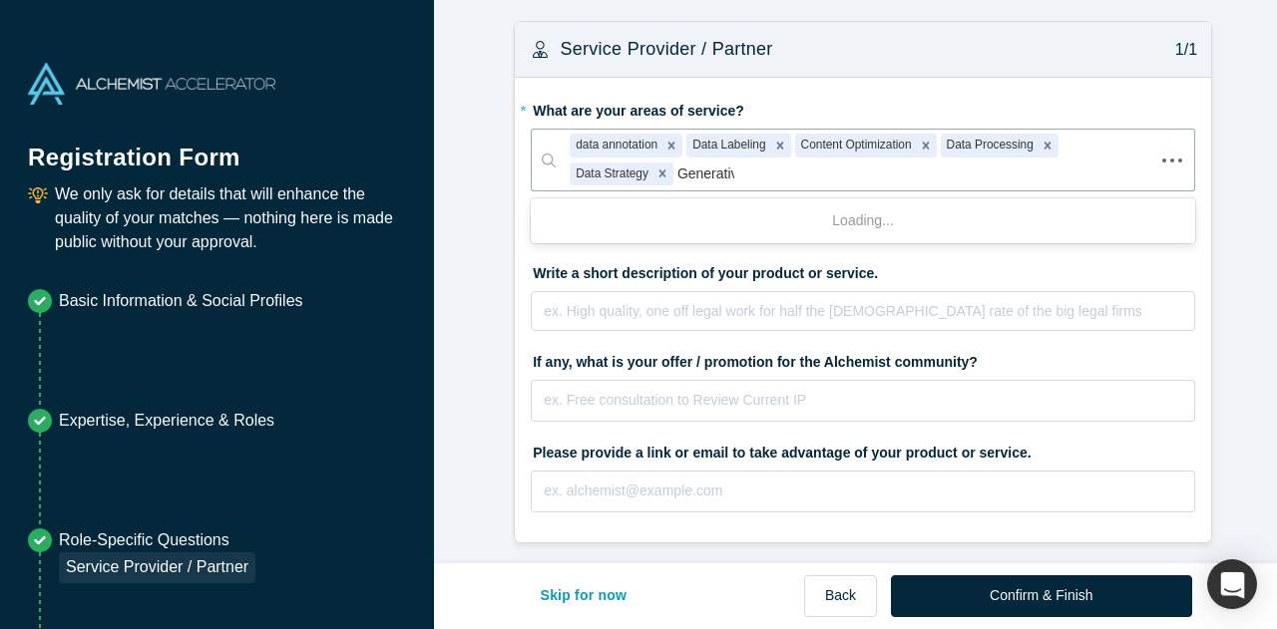
type input "Generative"
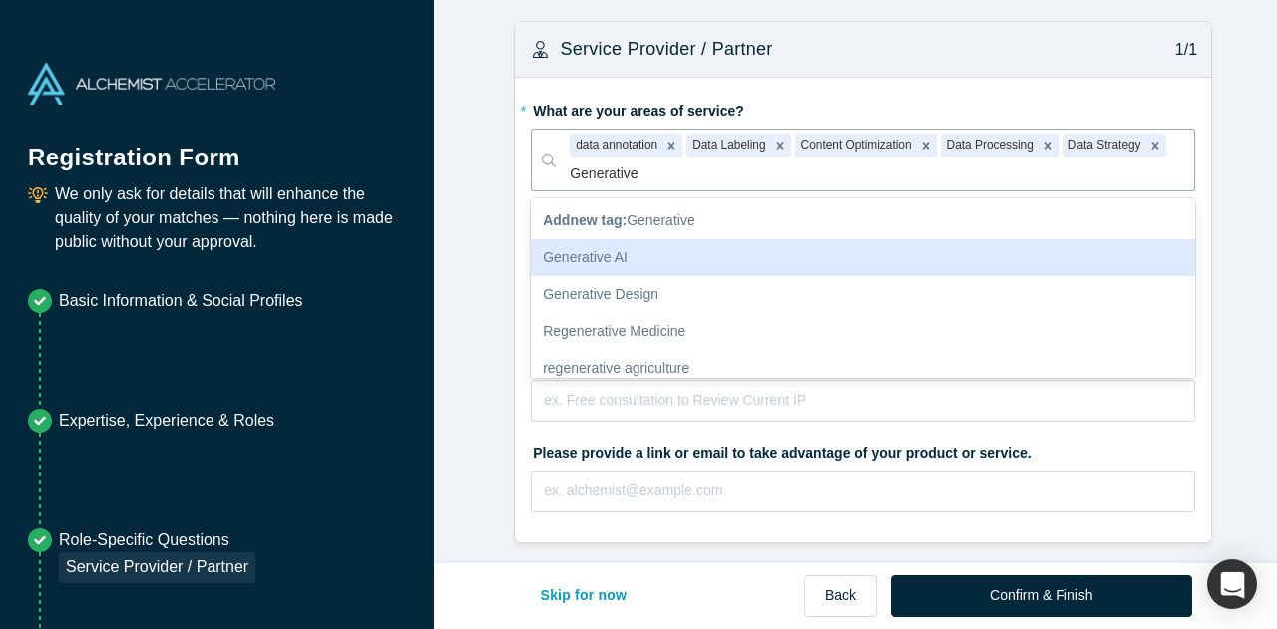
click at [648, 267] on div "Generative AI" at bounding box center [863, 257] width 664 height 37
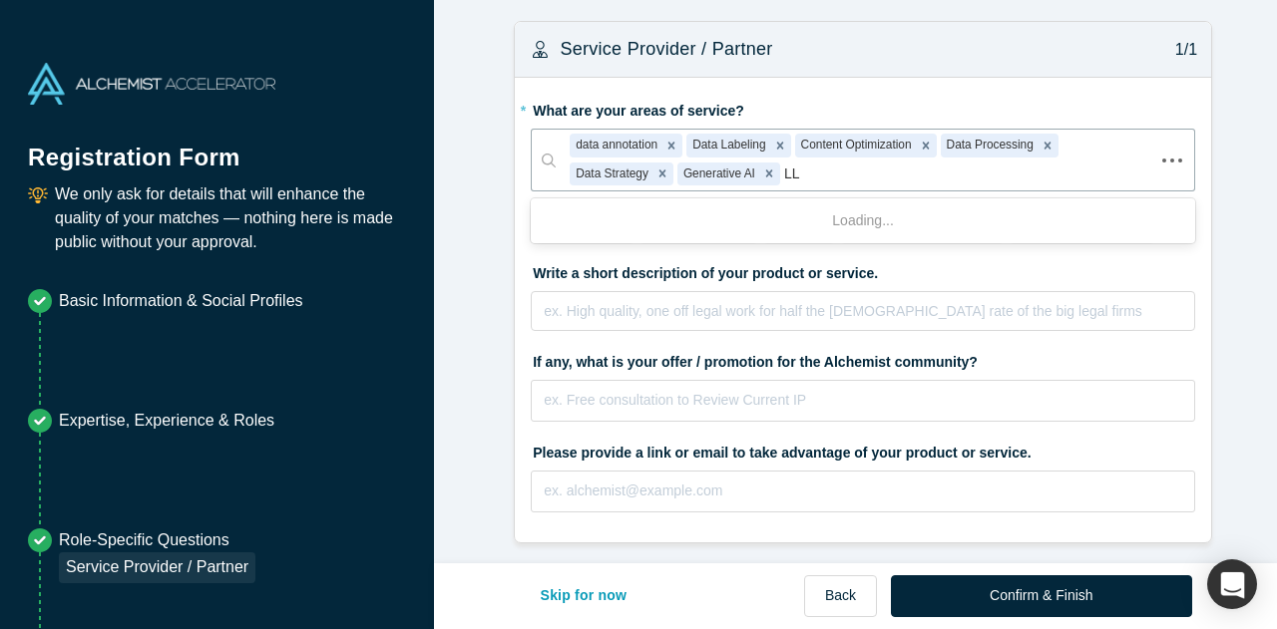
type input "LLM"
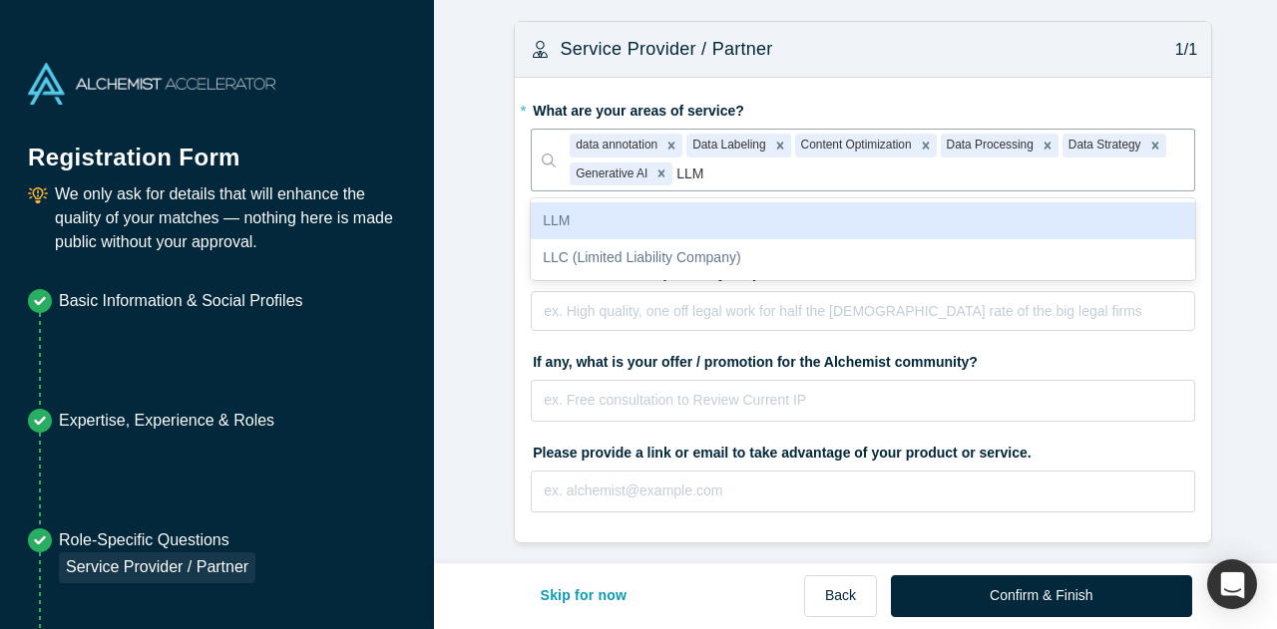
click at [662, 212] on div "LLM" at bounding box center [863, 220] width 664 height 37
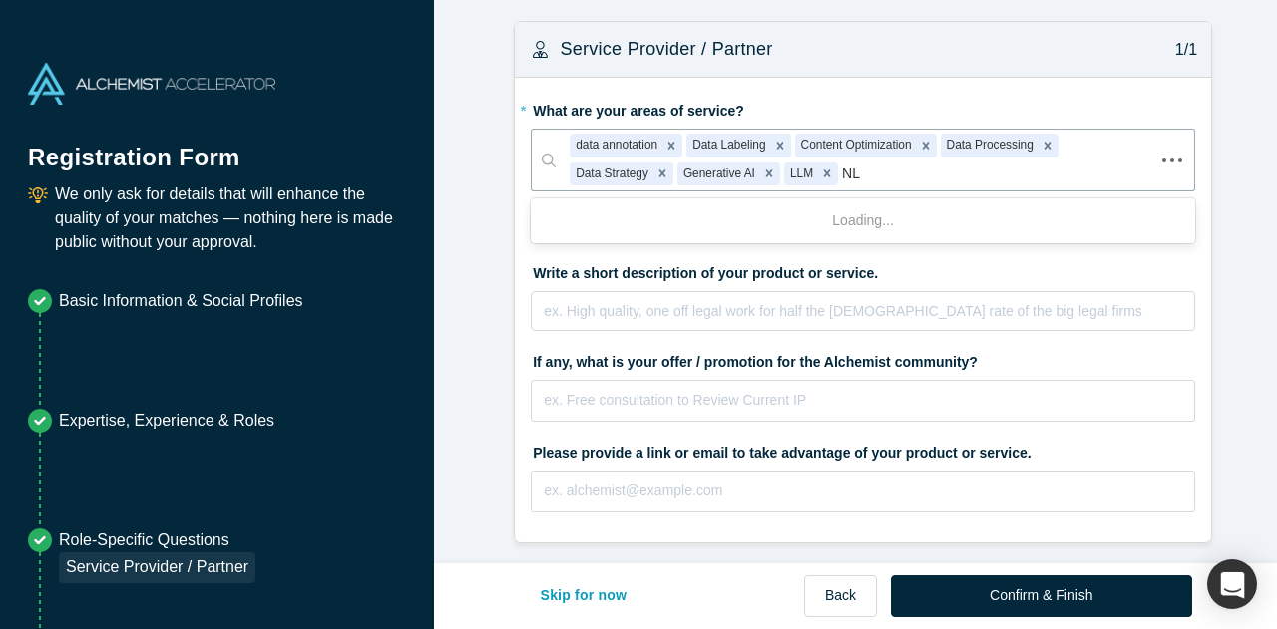
type input "NLP"
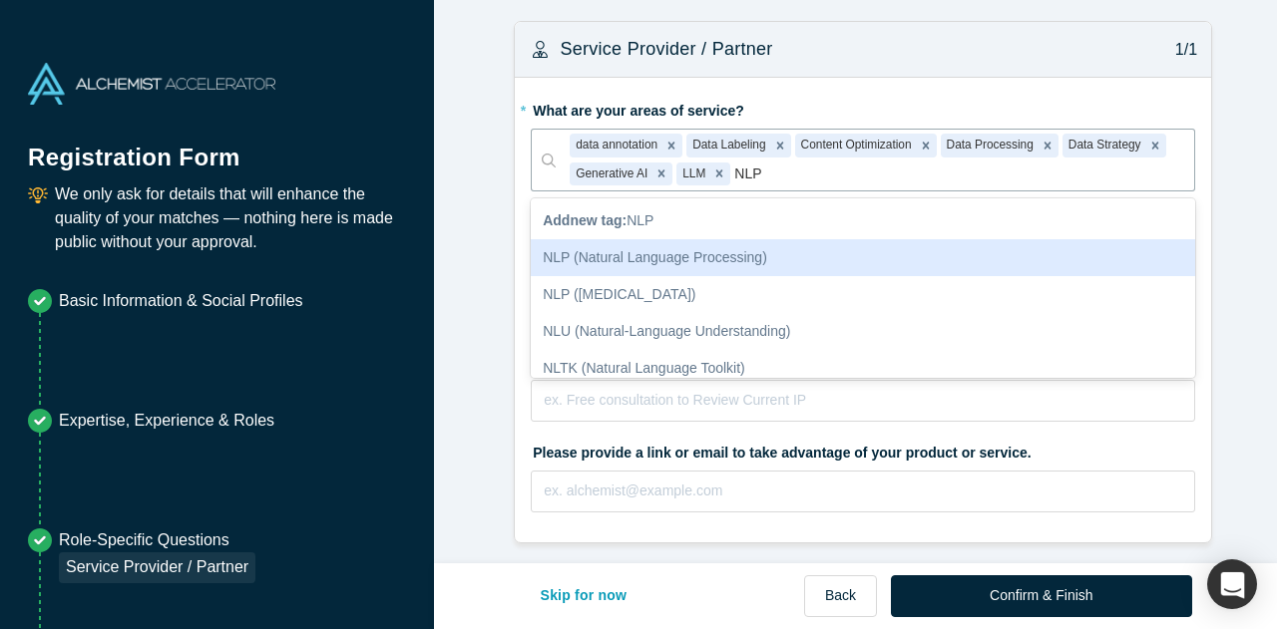
click at [674, 250] on div "NLP (Natural Language Processing)" at bounding box center [863, 257] width 664 height 37
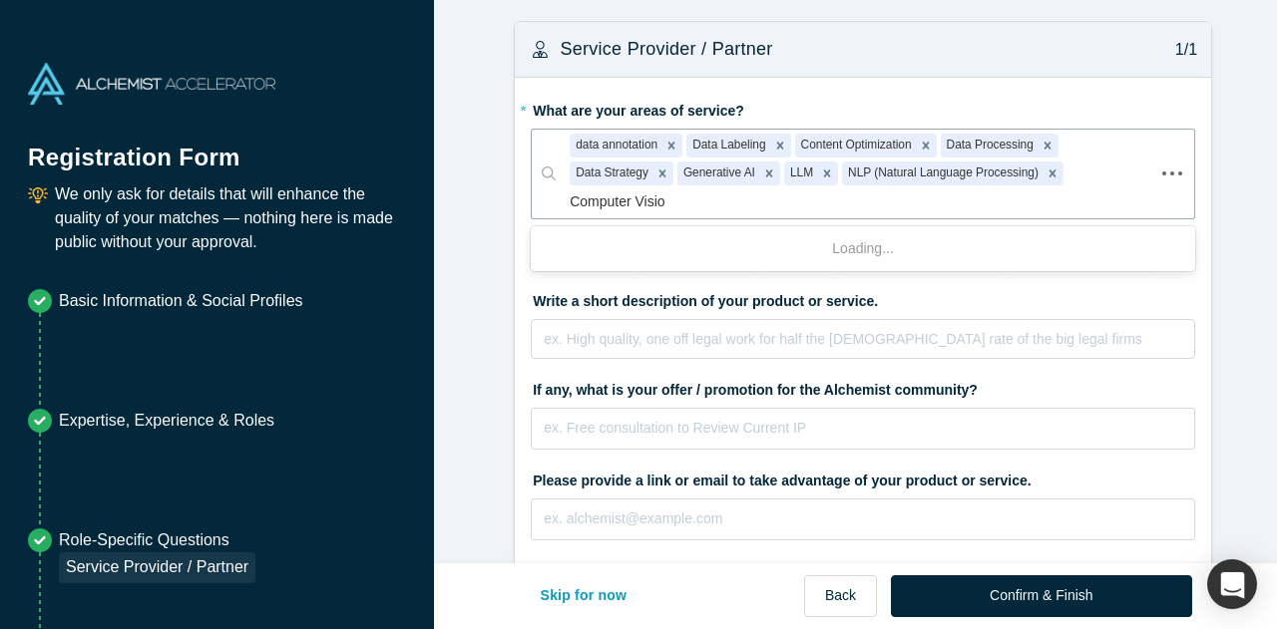
type input "Computer Vision"
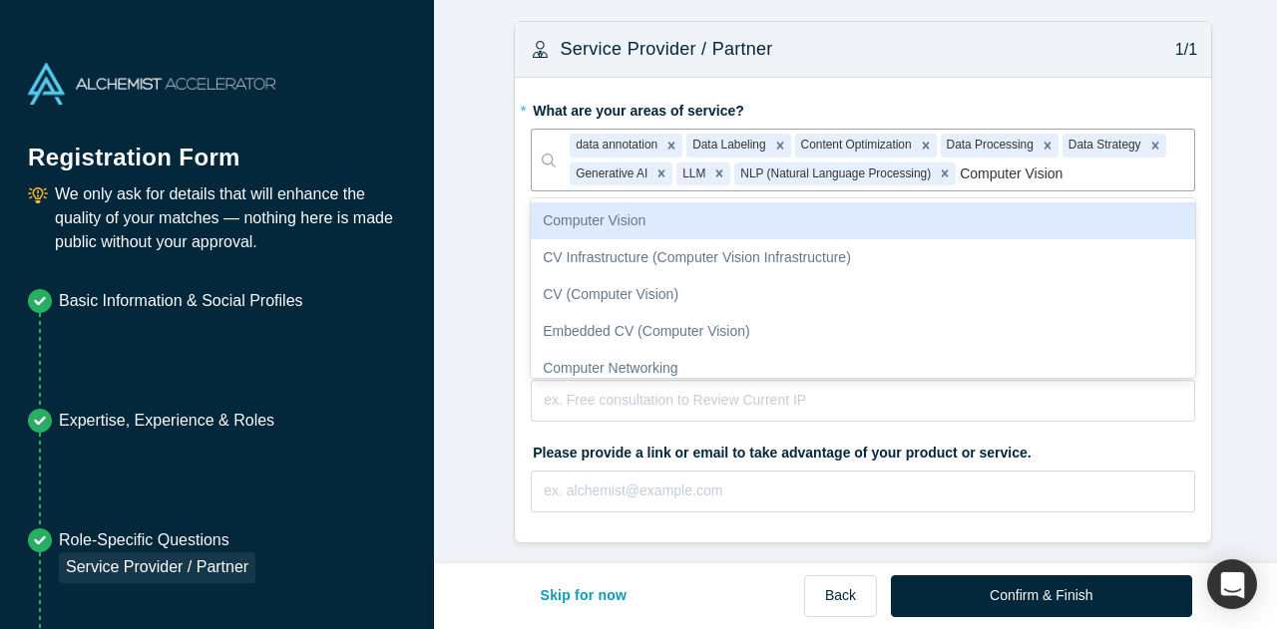
click at [705, 210] on div "Computer Vision" at bounding box center [863, 220] width 664 height 37
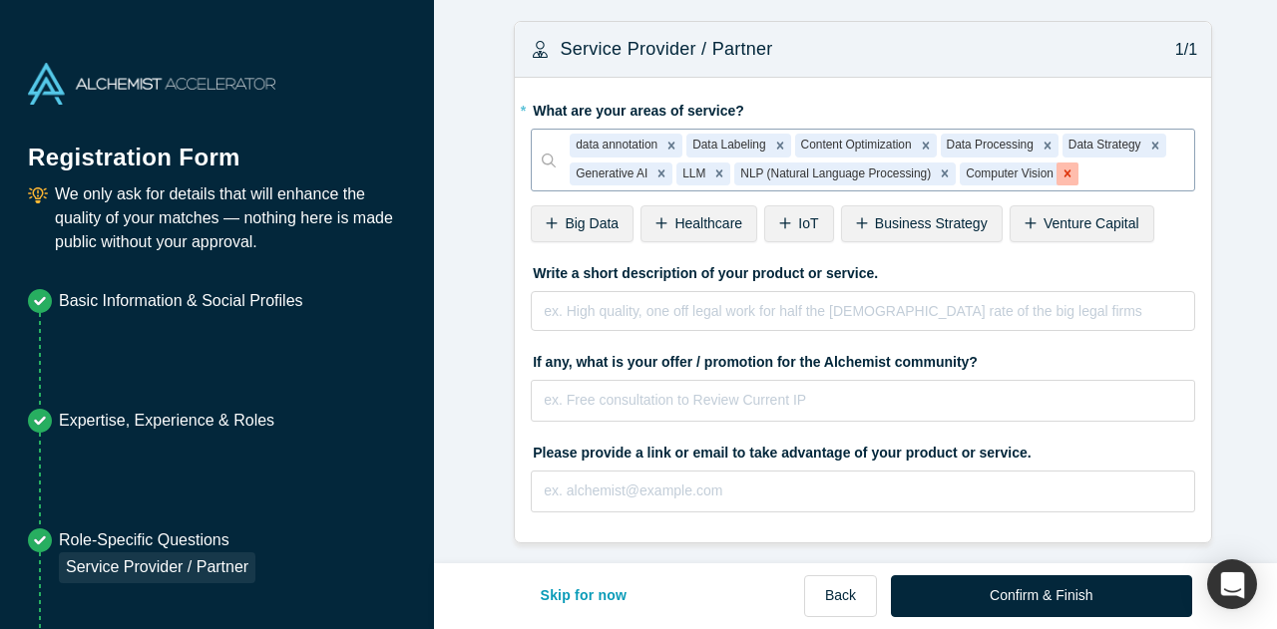
click at [1058, 174] on div "Remove Computer Vision" at bounding box center [1067, 175] width 22 height 24
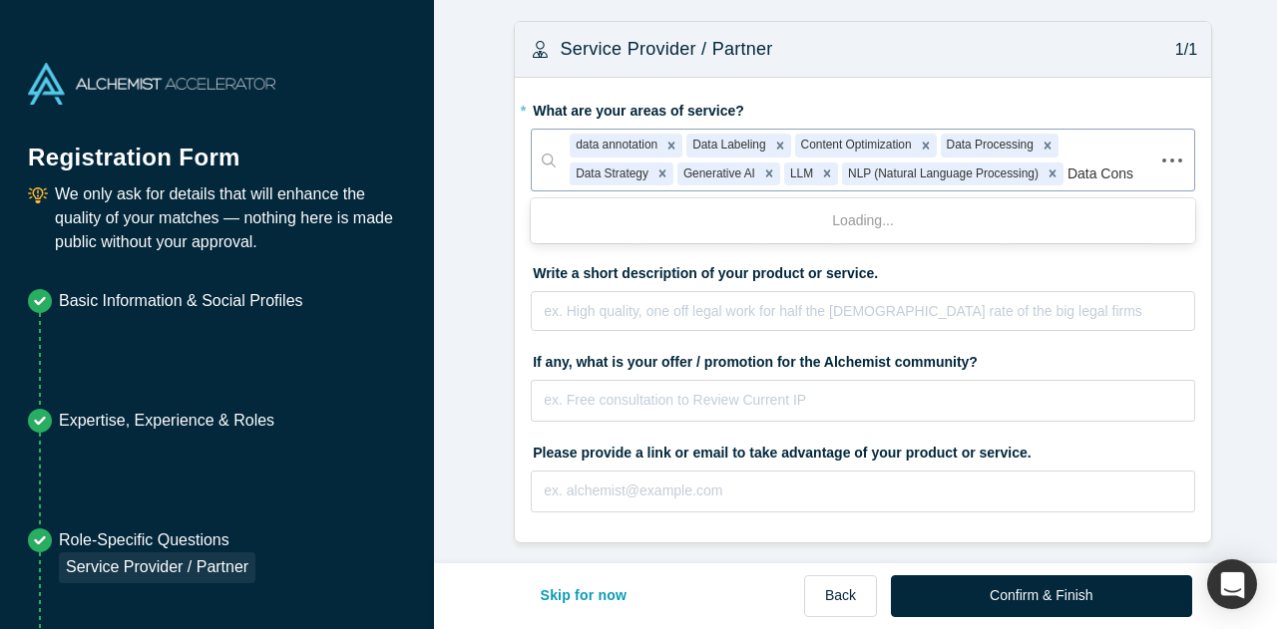
type input "Data Consu"
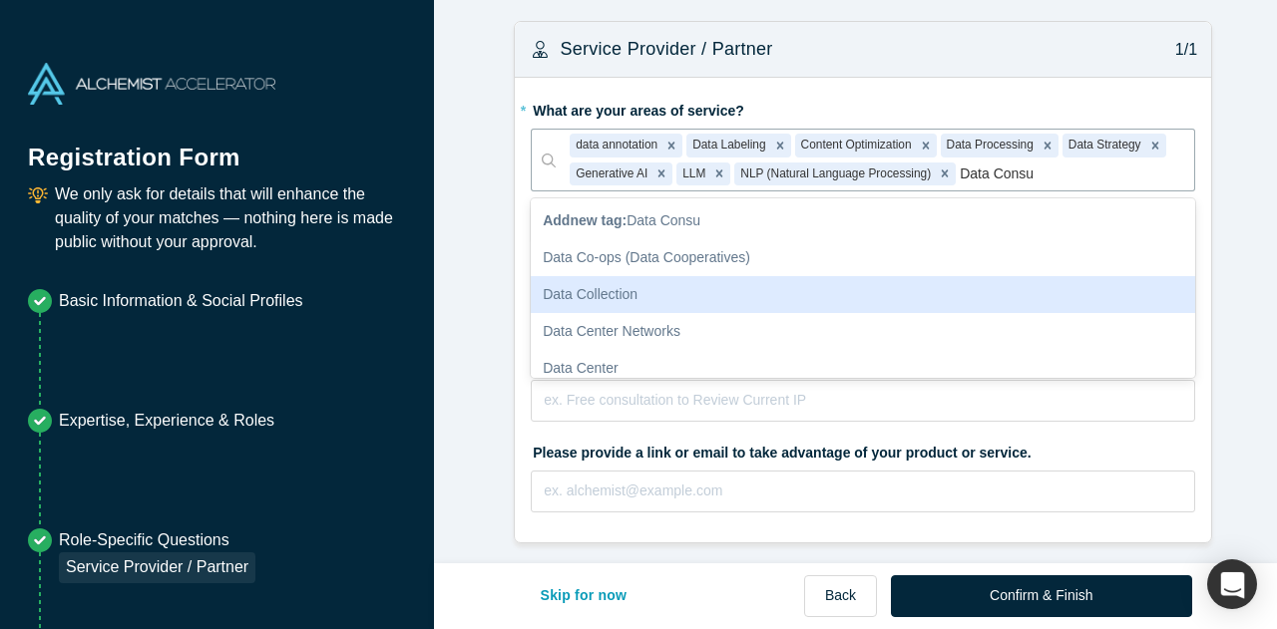
click at [641, 303] on div "Data Collection" at bounding box center [863, 294] width 664 height 37
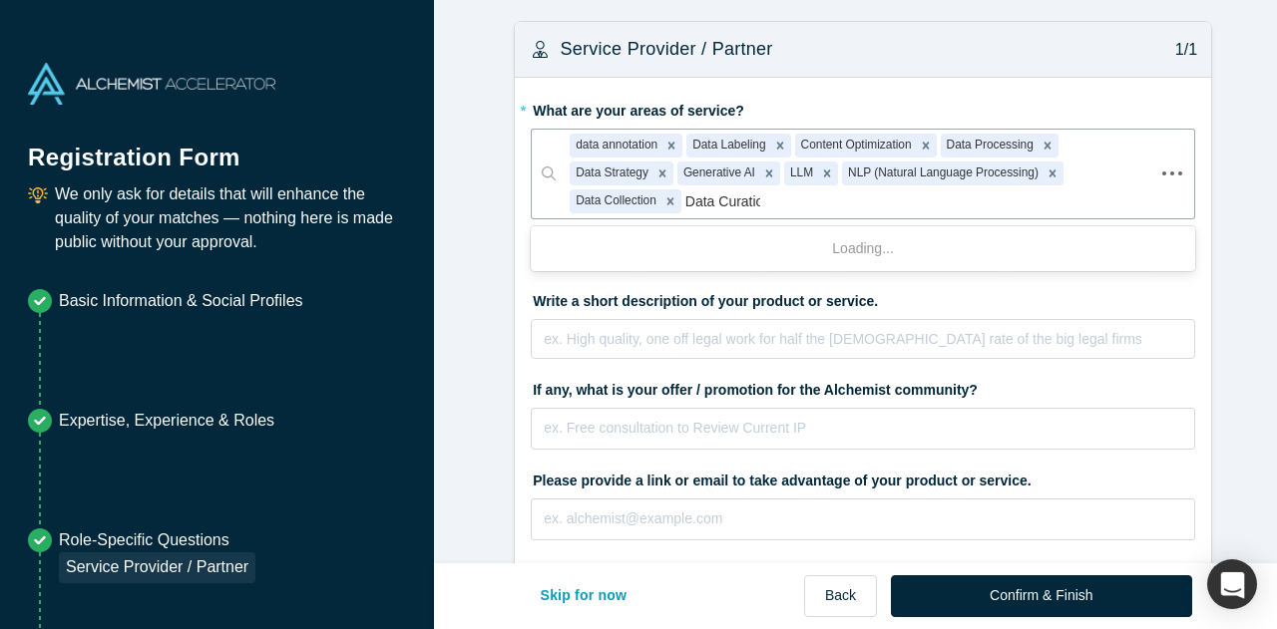
type input "Data Curation"
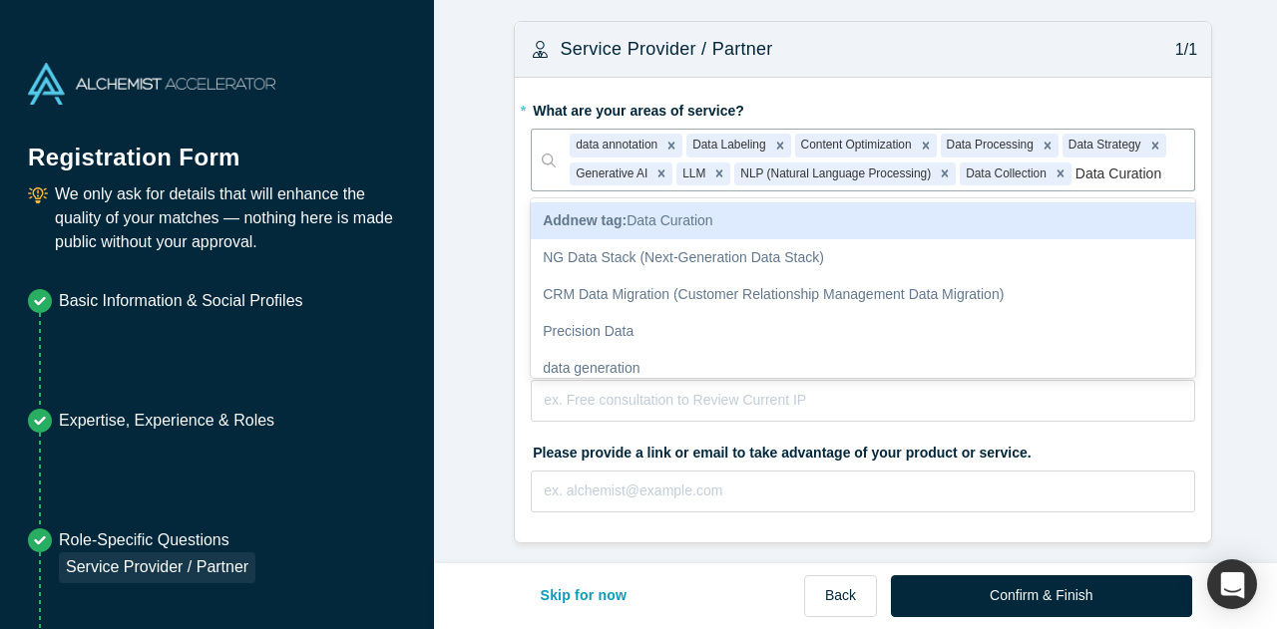
click at [710, 219] on span "Add new tag : Data Curation" at bounding box center [628, 220] width 170 height 16
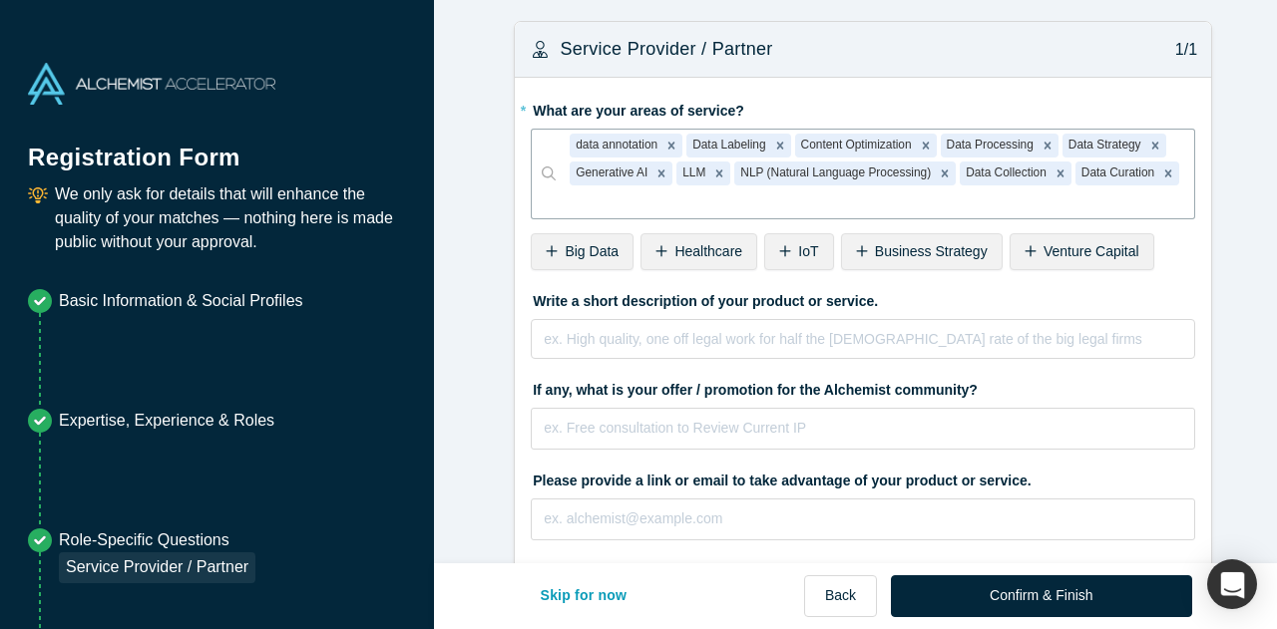
scroll to position [8, 0]
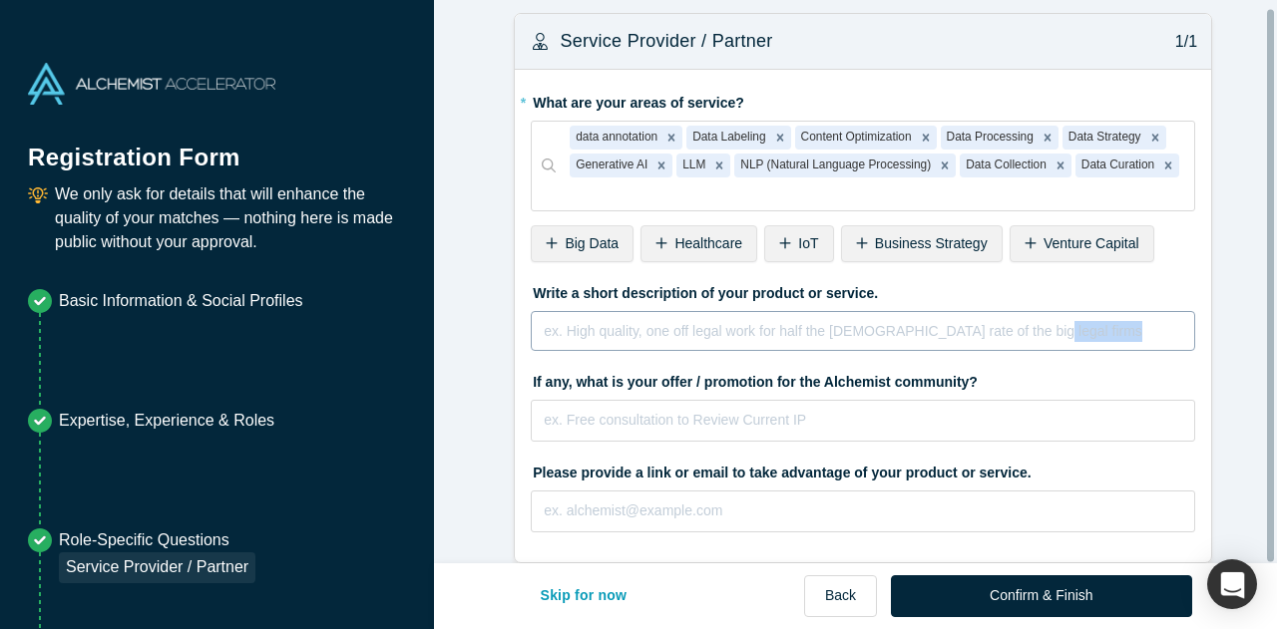
drag, startPoint x: 634, startPoint y: 279, endPoint x: 616, endPoint y: 301, distance: 28.3
click at [616, 301] on div "Write a short description of your product or service. ex. High quality, one off…" at bounding box center [863, 313] width 664 height 75
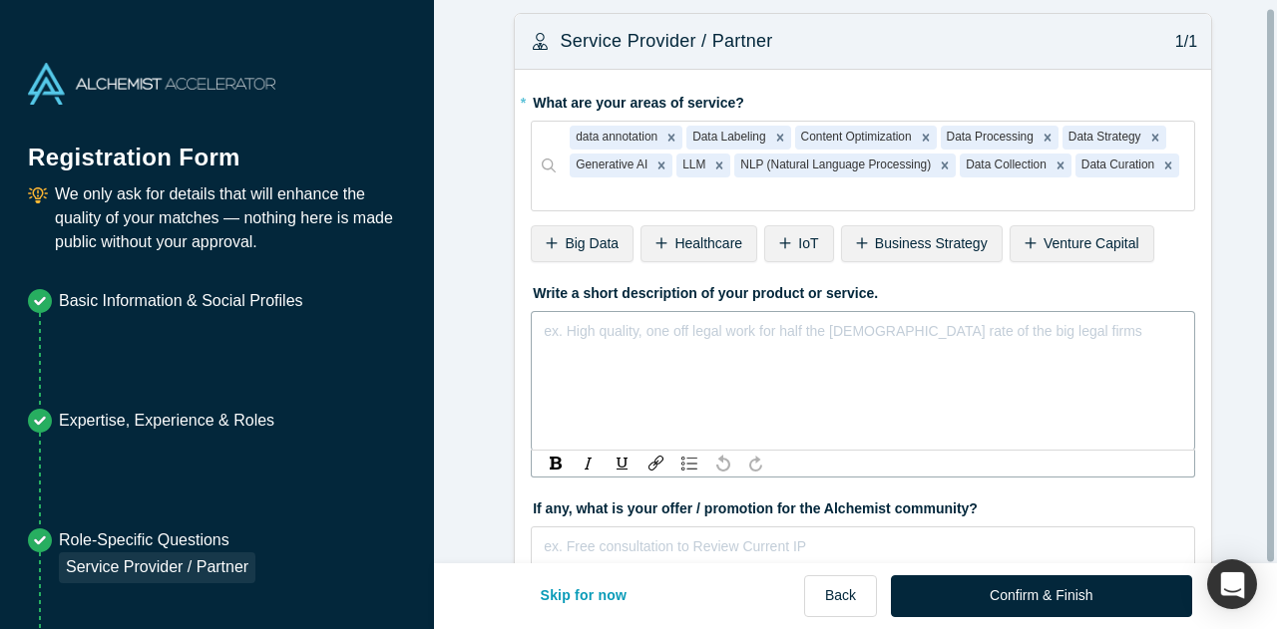
click at [616, 318] on div "rdw-editor" at bounding box center [863, 328] width 637 height 21
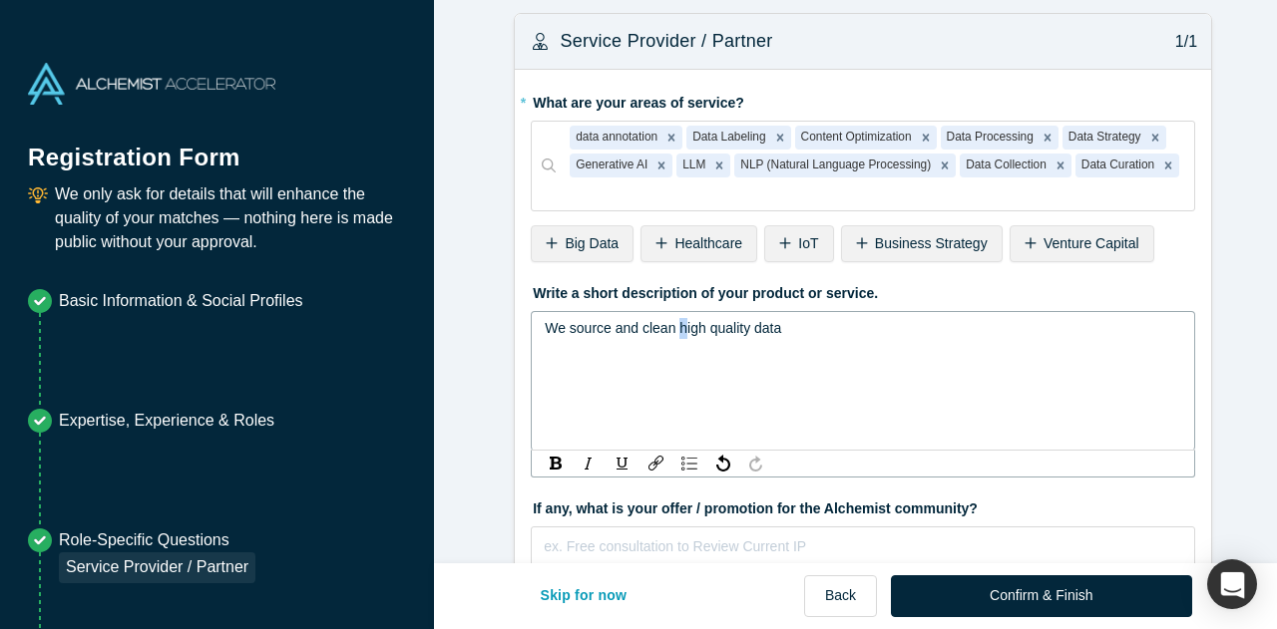
click at [671, 320] on span "We source and clean high quality data" at bounding box center [663, 328] width 236 height 16
click at [854, 318] on div "We source and clean huge high quality data" at bounding box center [863, 328] width 637 height 21
click at [797, 320] on span "We source and prepare vast data sets for AI/ML applications." at bounding box center [733, 328] width 376 height 16
click at [792, 320] on span "We source and prepare vast data sets for AI/ML applications." at bounding box center [733, 328] width 376 height 16
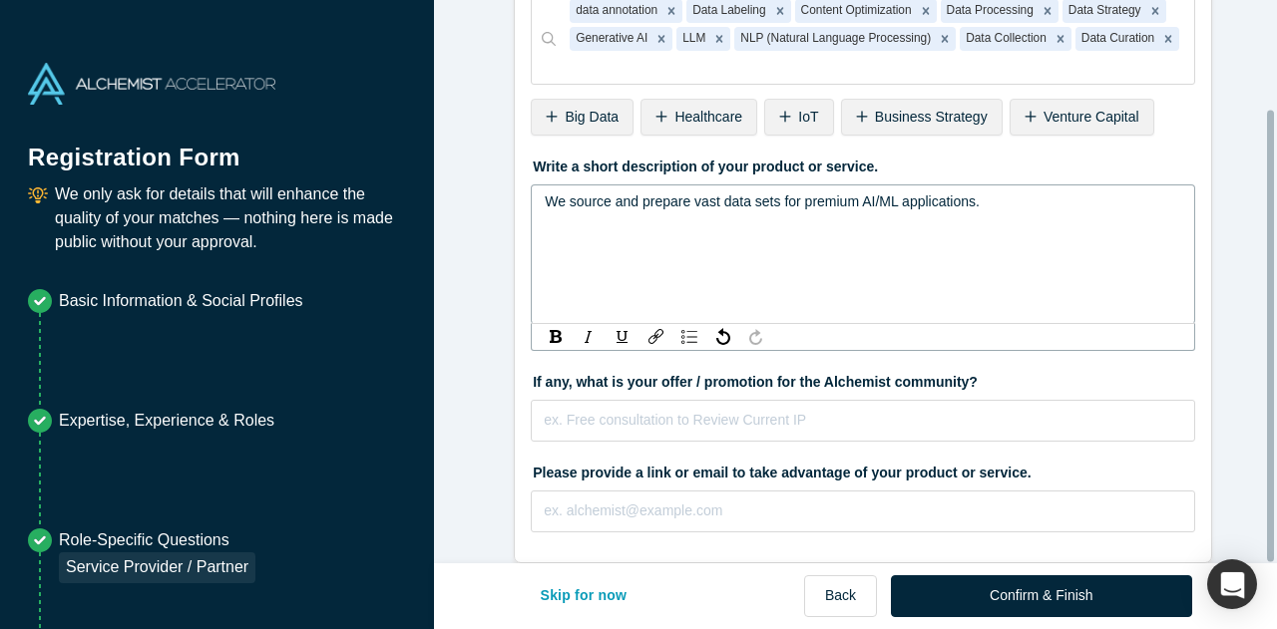
click at [718, 262] on div "We source and prepare vast data sets for premium AI/ML applications." at bounding box center [863, 254] width 664 height 140
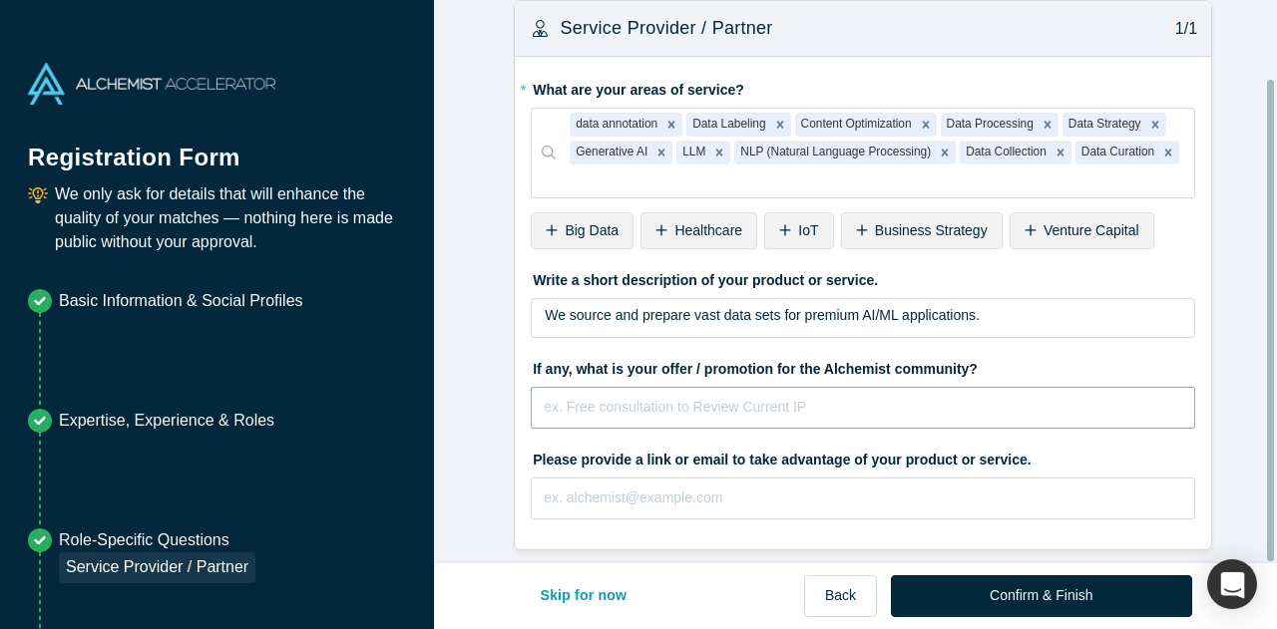
click at [730, 429] on input "text" at bounding box center [863, 408] width 664 height 42
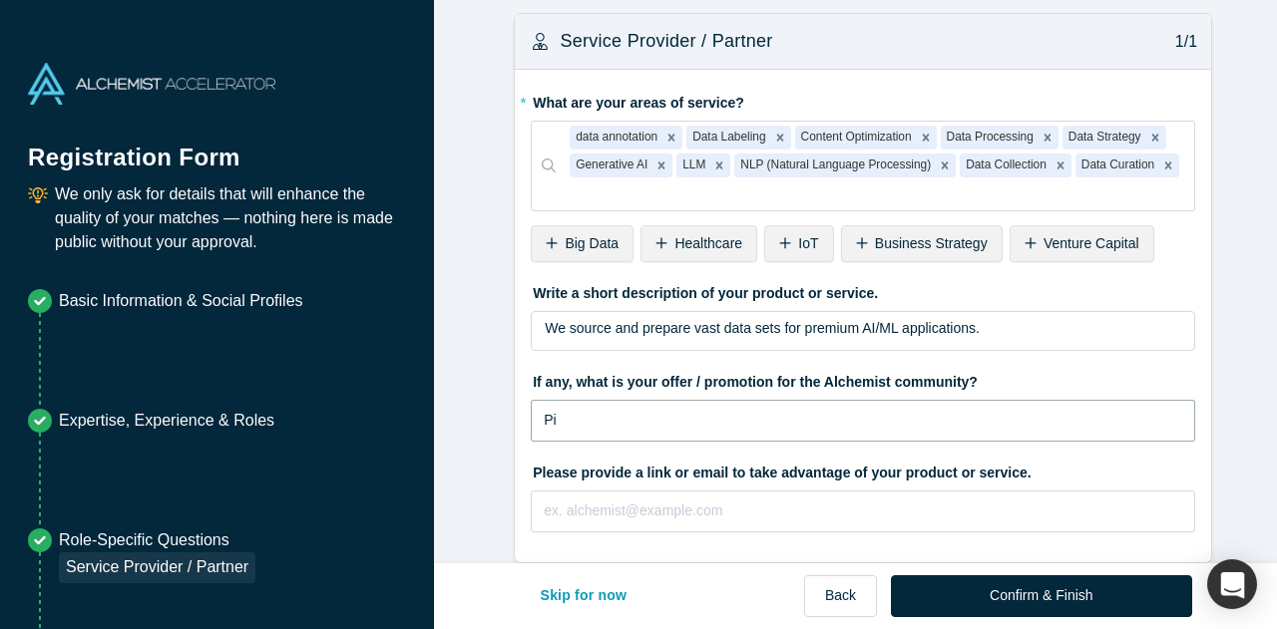
type input "P"
type input "Discounted Pilot Programs for Alchemist Portfolio Companies"
click at [663, 491] on input "text" at bounding box center [863, 512] width 664 height 42
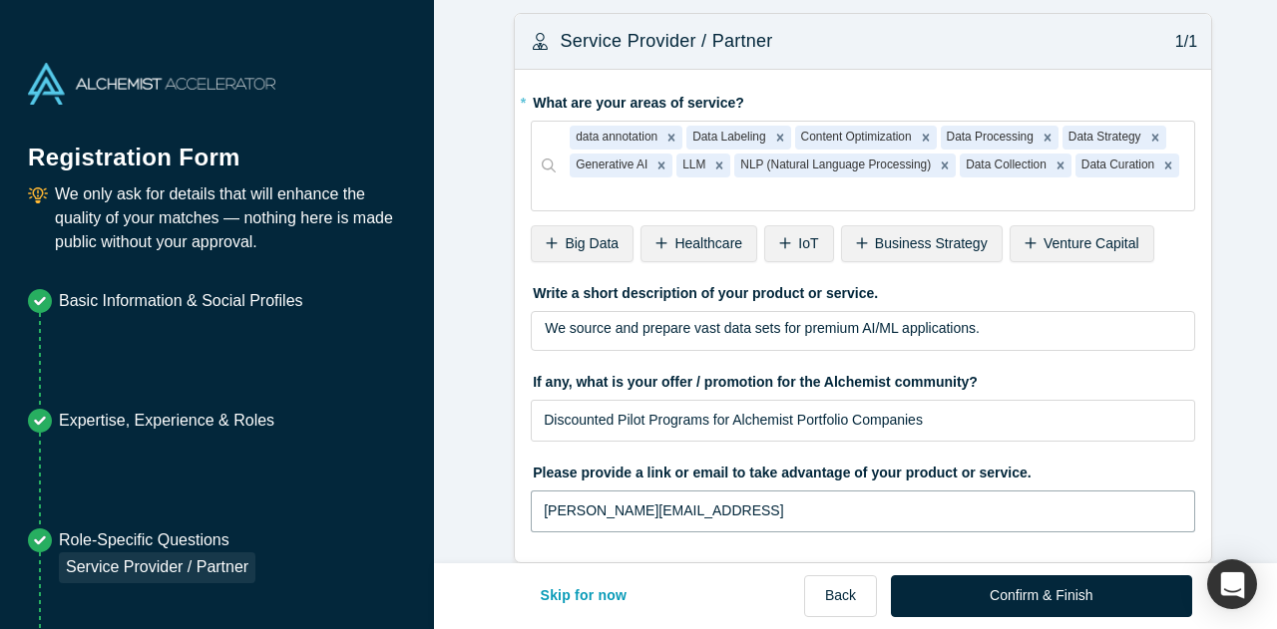
type input "[PERSON_NAME][EMAIL_ADDRESS]"
click at [748, 421] on fieldset "* What are your areas of service? data annotation Data Labeling Content Optimiz…" at bounding box center [863, 316] width 664 height 461
click at [609, 400] on input "Discounted Pilot Programs for Alchemist Portfolio Companies" at bounding box center [863, 421] width 664 height 42
drag, startPoint x: 610, startPoint y: 387, endPoint x: 467, endPoint y: 381, distance: 143.7
click at [467, 381] on form "Service Provider / Partner 1/1 * What are your areas of service? data annotatio…" at bounding box center [863, 288] width 858 height 550
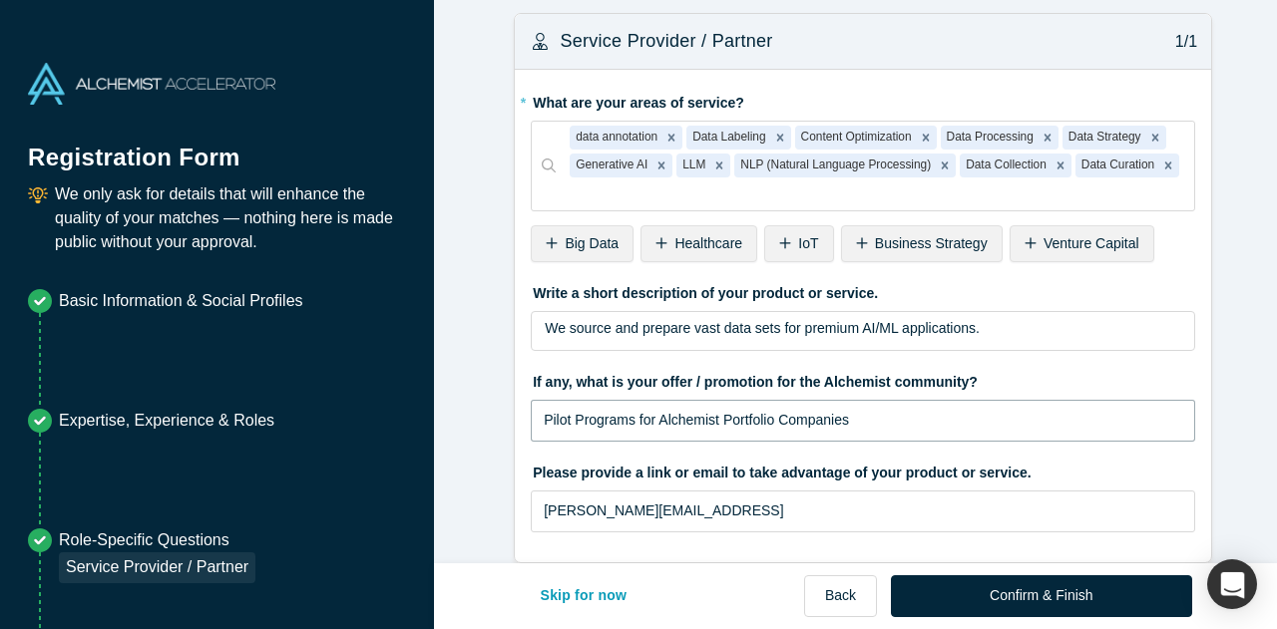
click at [579, 400] on input "Pilot Programs for Alchemist Portfolio Companies" at bounding box center [863, 421] width 664 height 42
click at [755, 400] on input "Pilot Programs for Alchemist Portfolio Companies" at bounding box center [863, 421] width 664 height 42
click at [857, 400] on input "Pilot Programs for Alchemist Portfolio Companies" at bounding box center [863, 421] width 664 height 42
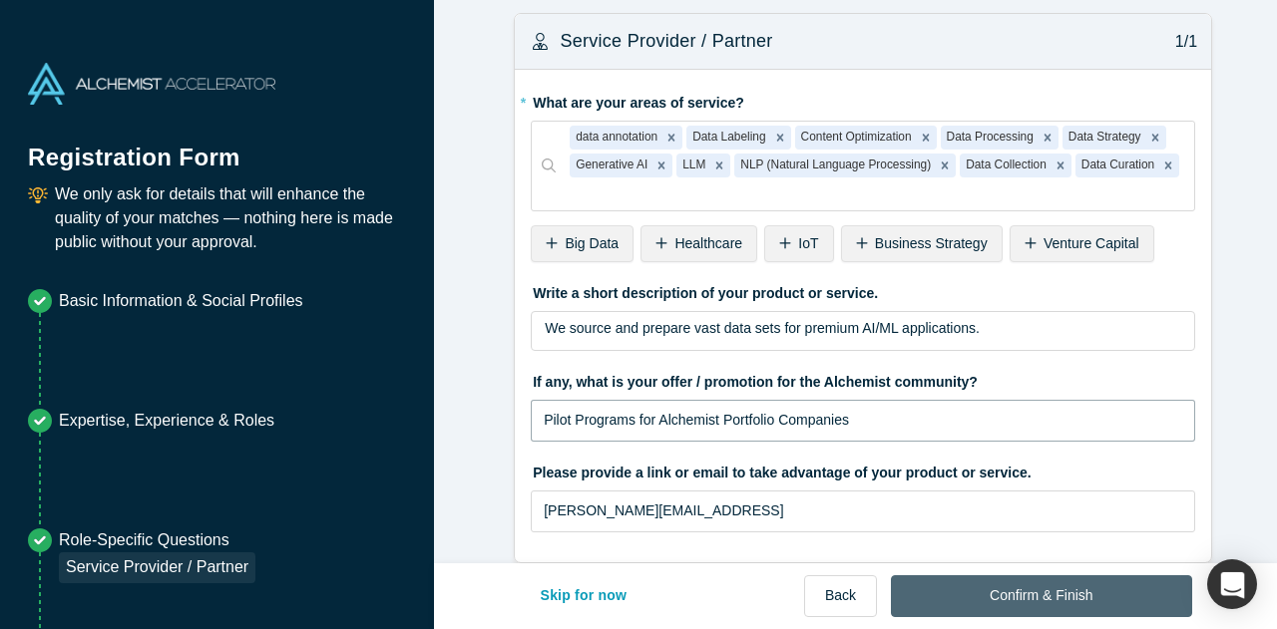
type input "Pilot Programs for Alchemist Portfolio Companies"
click at [968, 585] on button "Confirm & Finish" at bounding box center [1041, 596] width 300 height 42
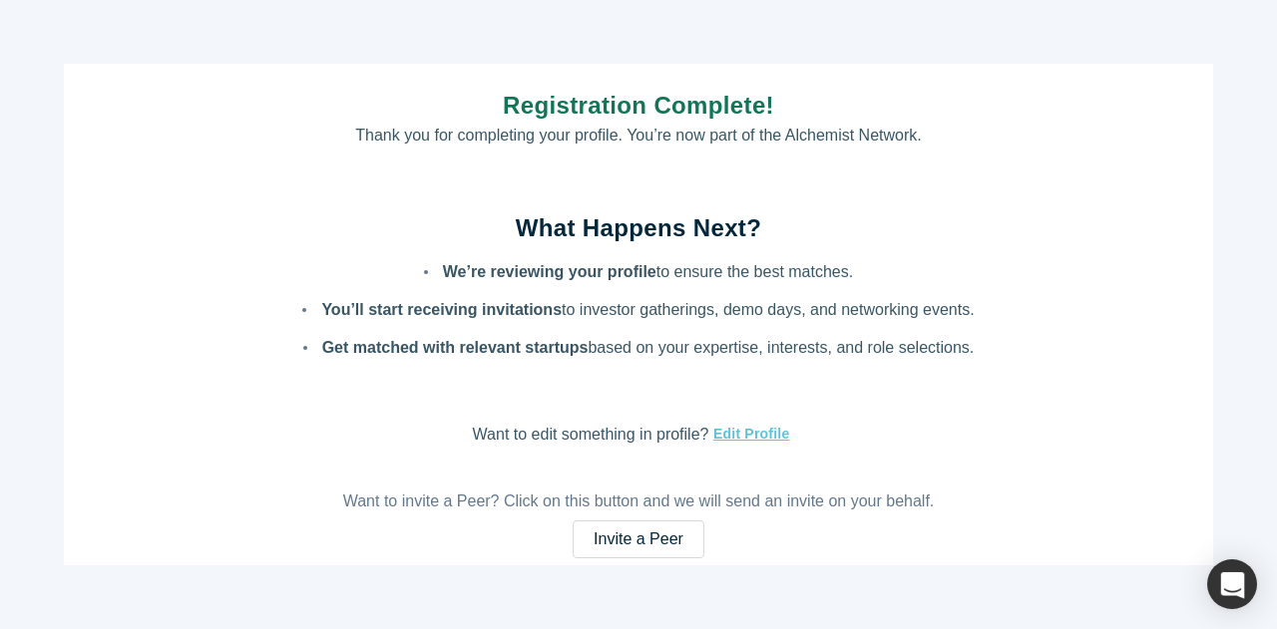
scroll to position [60, 0]
